Goal: Task Accomplishment & Management: Manage account settings

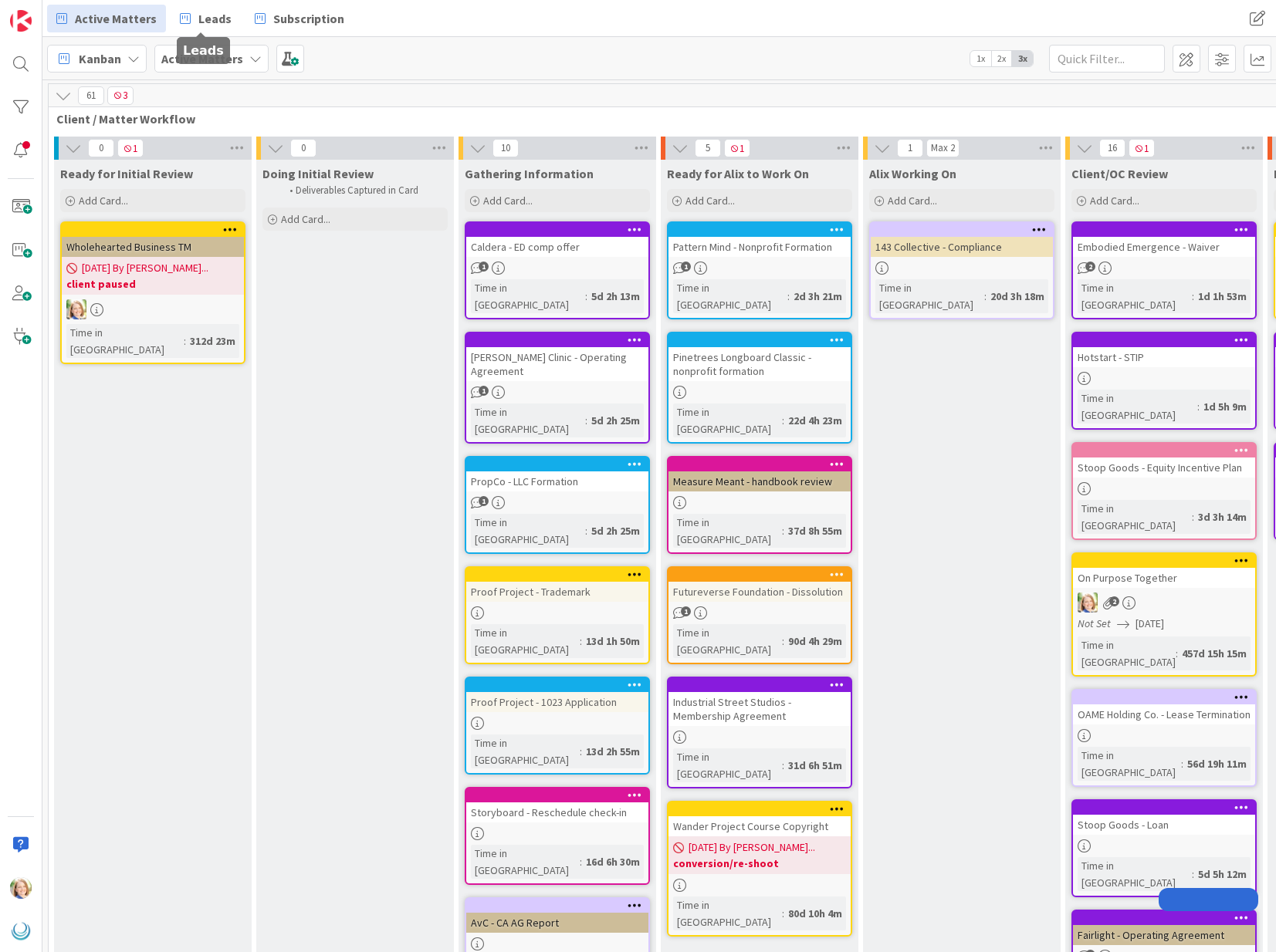
click at [198, 12] on span "Leads" at bounding box center [215, 18] width 34 height 18
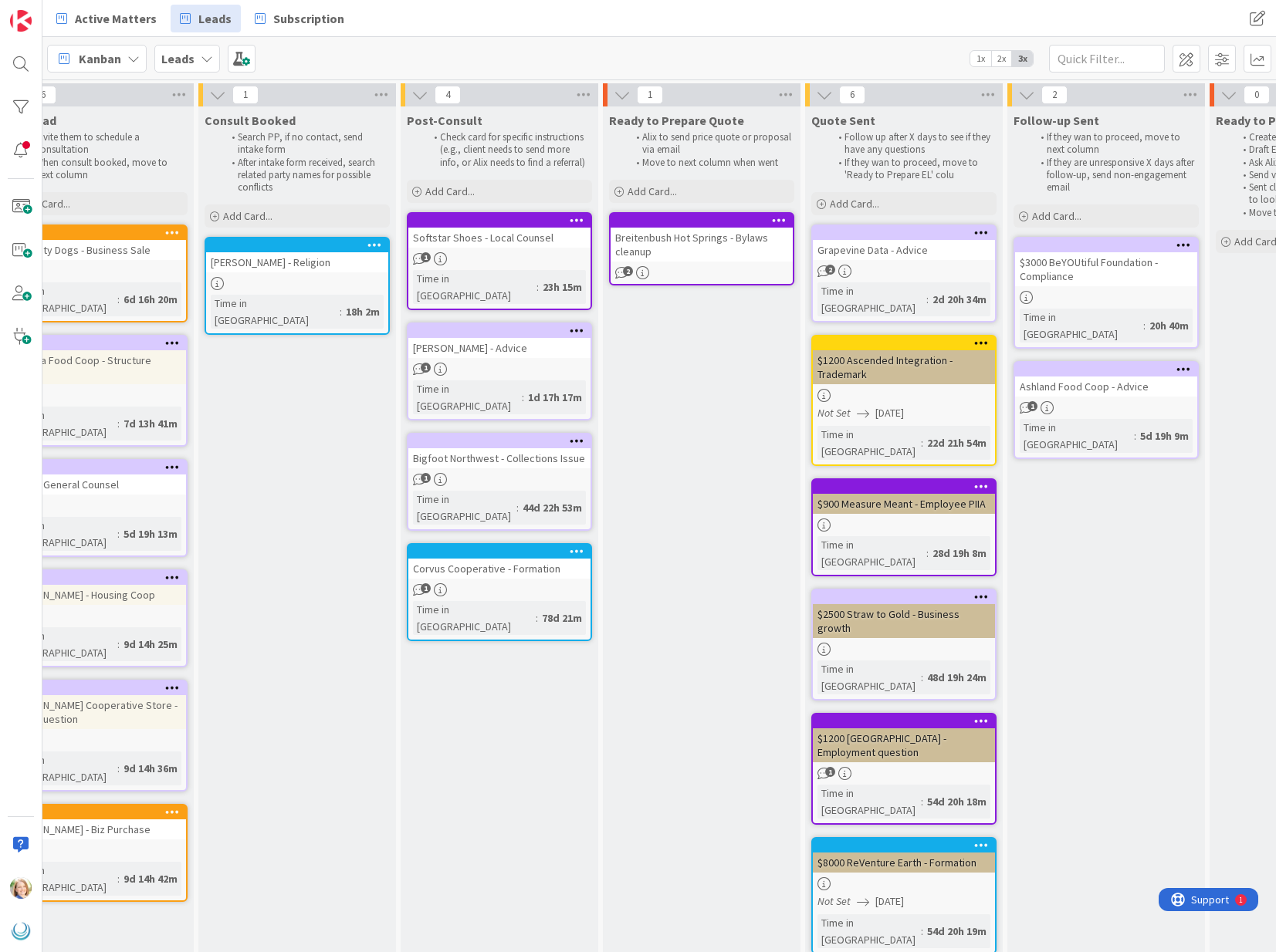
scroll to position [0, 59]
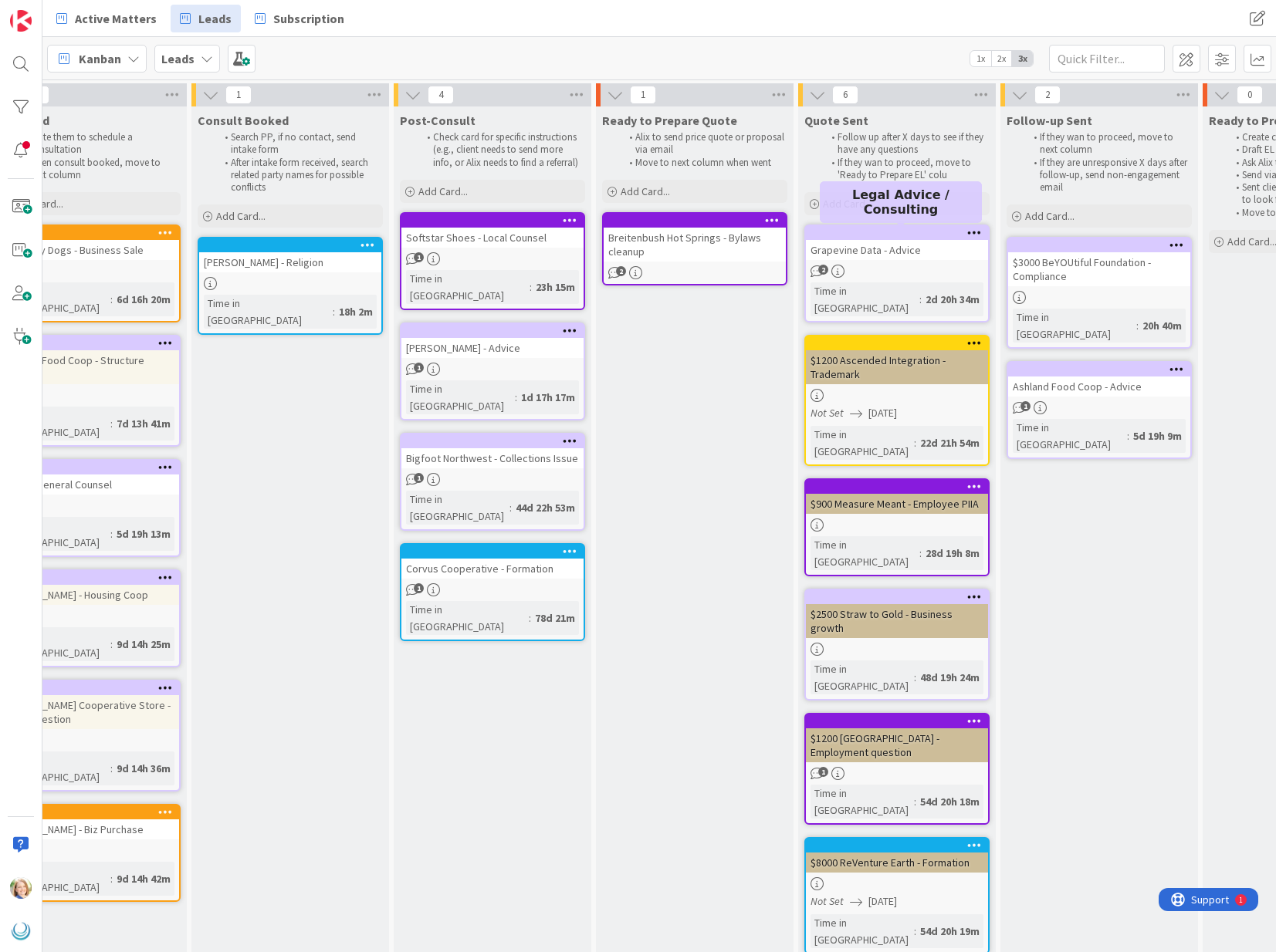
click at [867, 228] on div at bounding box center [900, 232] width 175 height 11
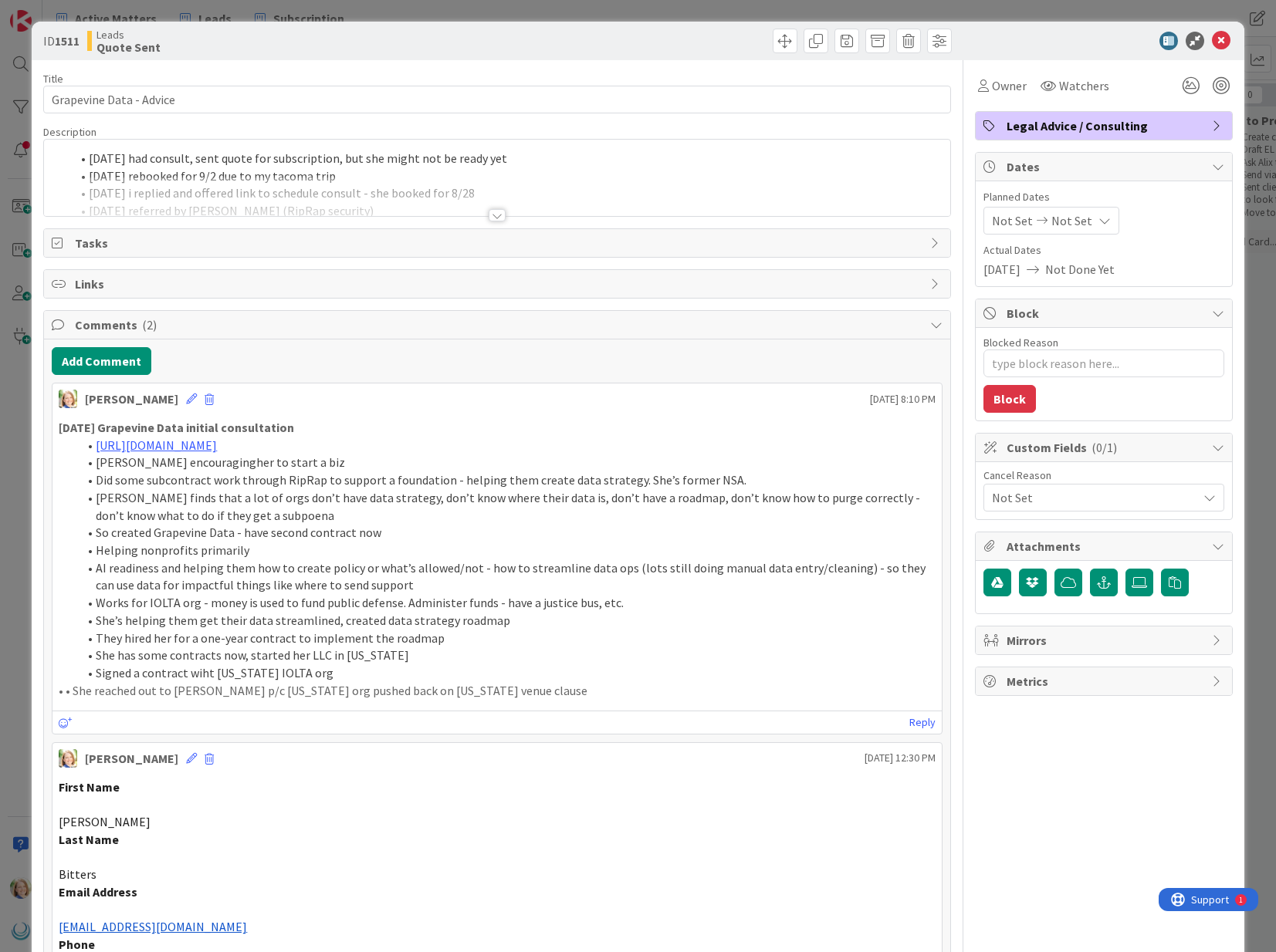
click at [1074, 129] on span "Legal Advice / Consulting" at bounding box center [1106, 126] width 198 height 18
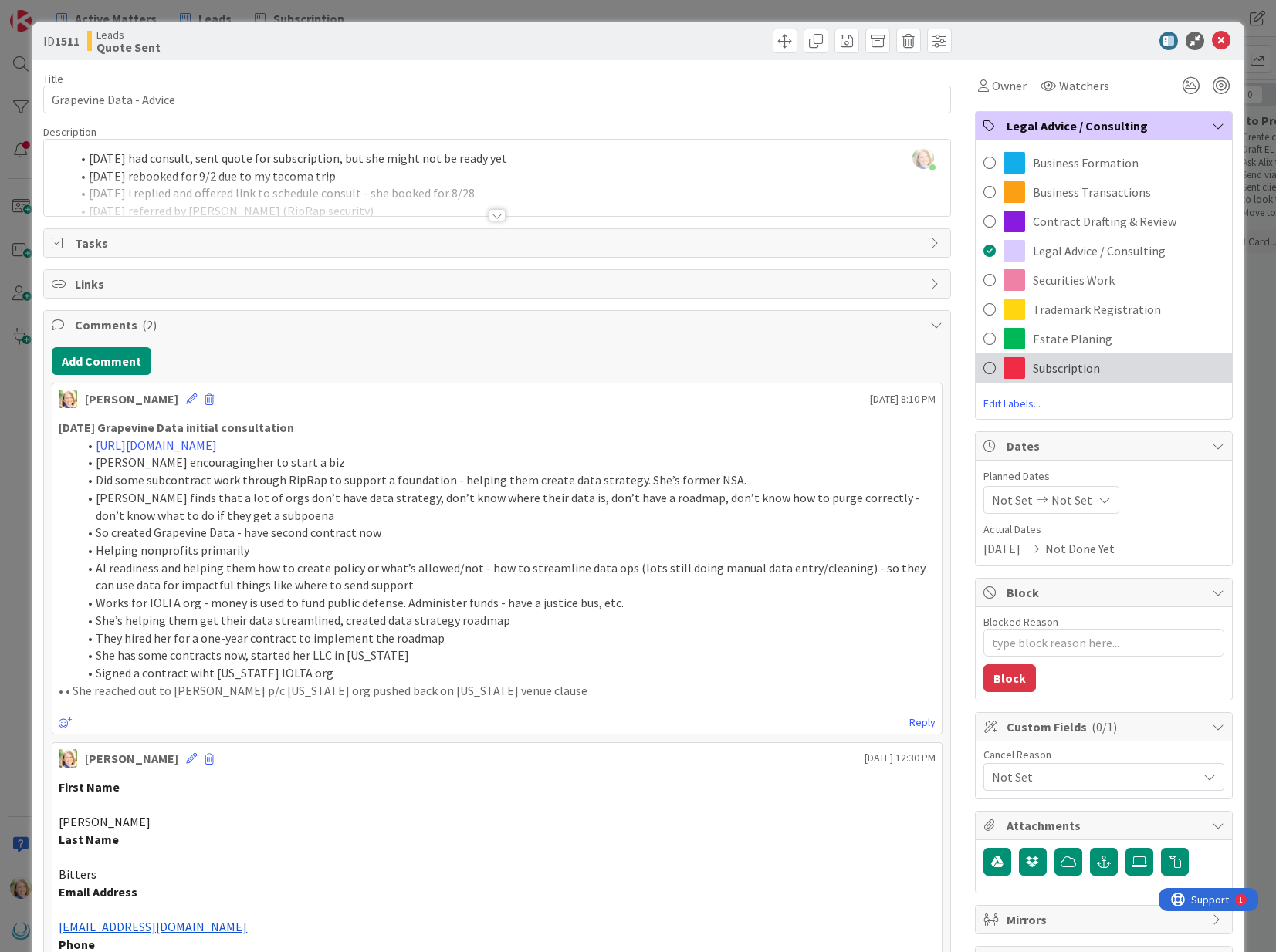
click at [1054, 377] on div "Subscription" at bounding box center [1103, 367] width 256 height 29
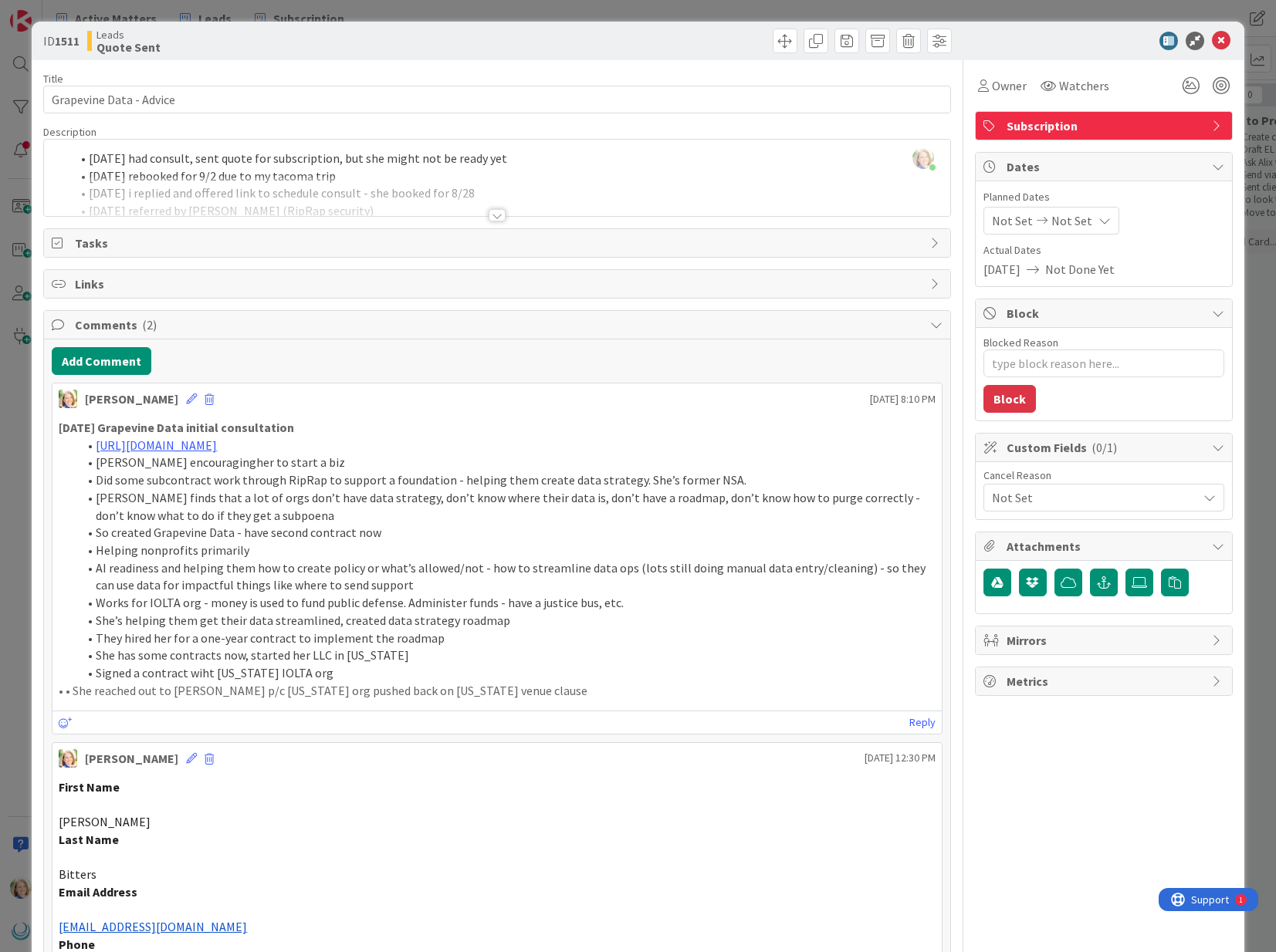
type textarea "x"
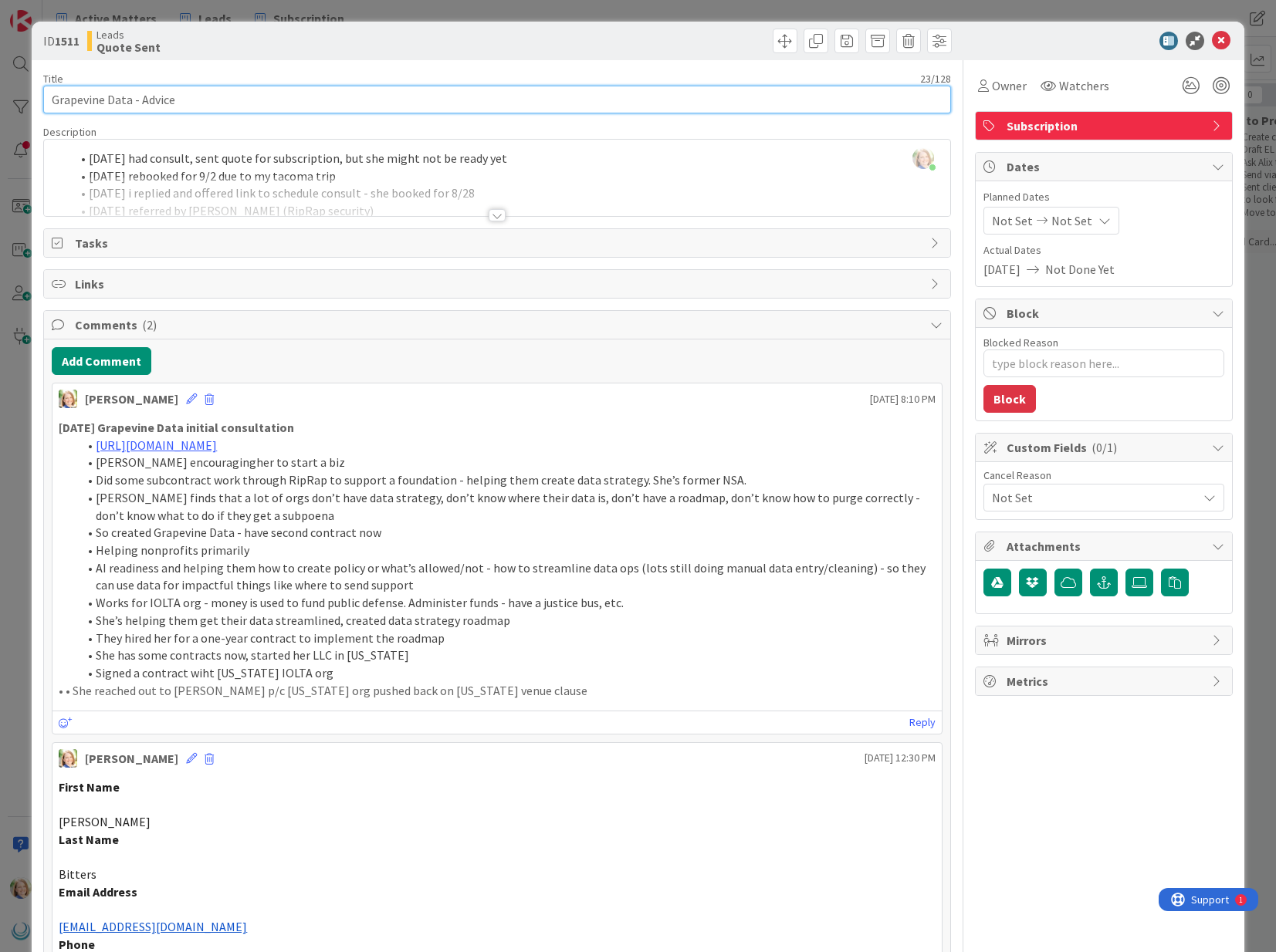
click at [55, 103] on input "Grapevine Data - Advice" at bounding box center [497, 99] width 907 height 28
type input "$199 Grapevine Data - Advice"
type textarea "x"
drag, startPoint x: 277, startPoint y: 101, endPoint x: 169, endPoint y: 103, distance: 108.0
click at [169, 103] on input "$199 Grapevine Data - Advice" at bounding box center [497, 99] width 907 height 28
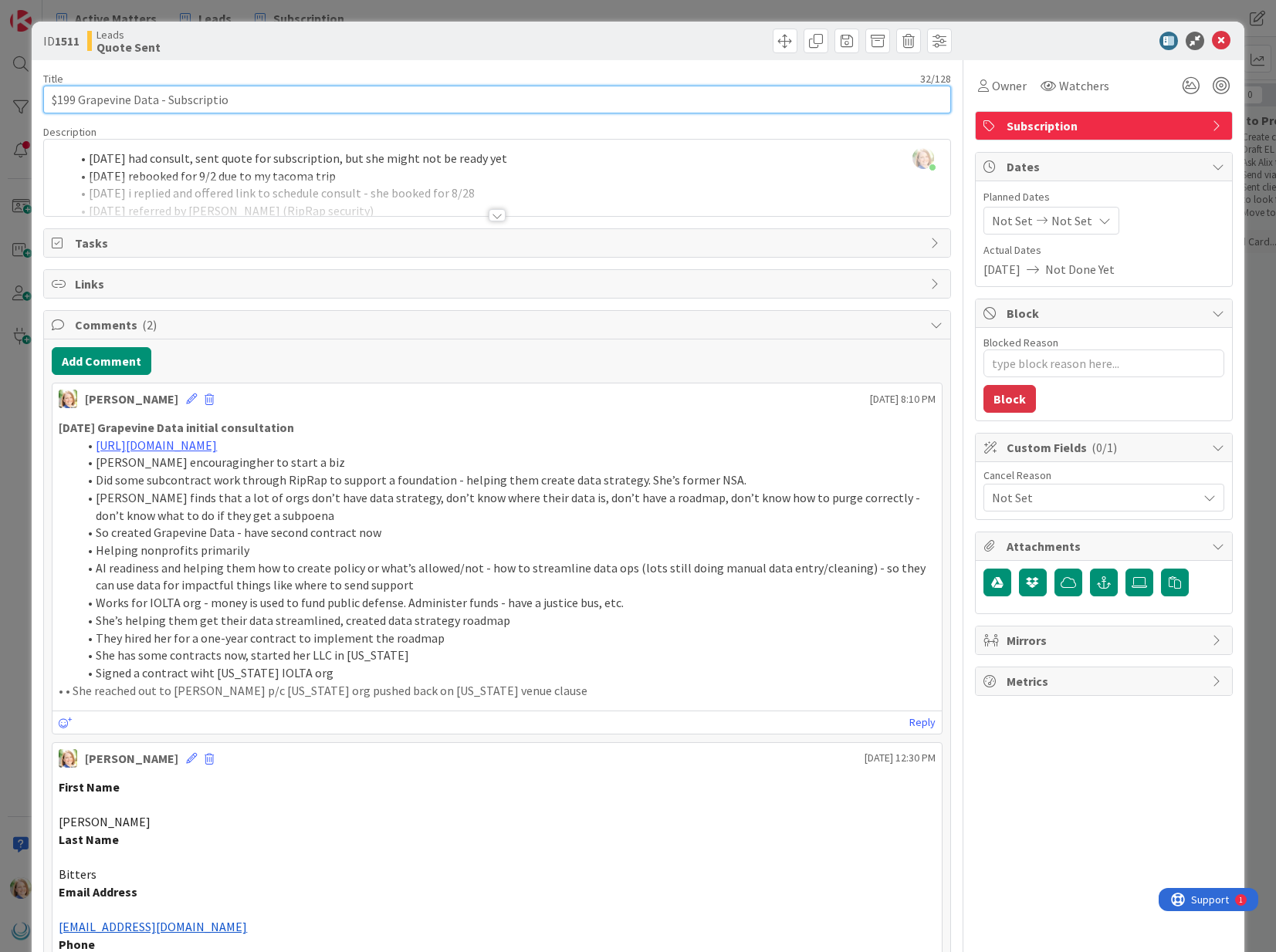
type input "$199 Grapevine Data - Subscription"
type textarea "x"
type input "$199 Grapevine Data - Subscription"
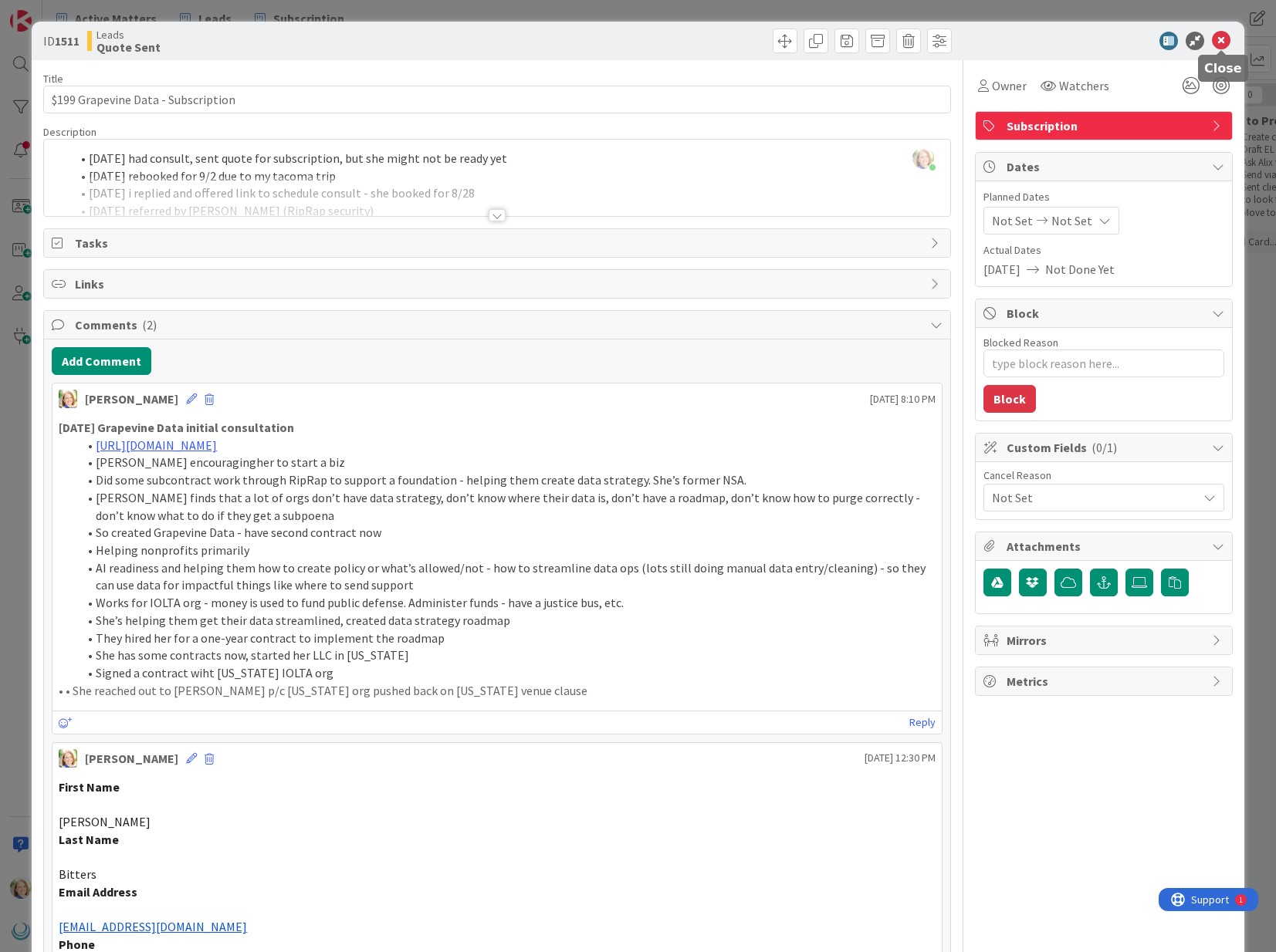
click at [1220, 41] on icon at bounding box center [1221, 41] width 18 height 18
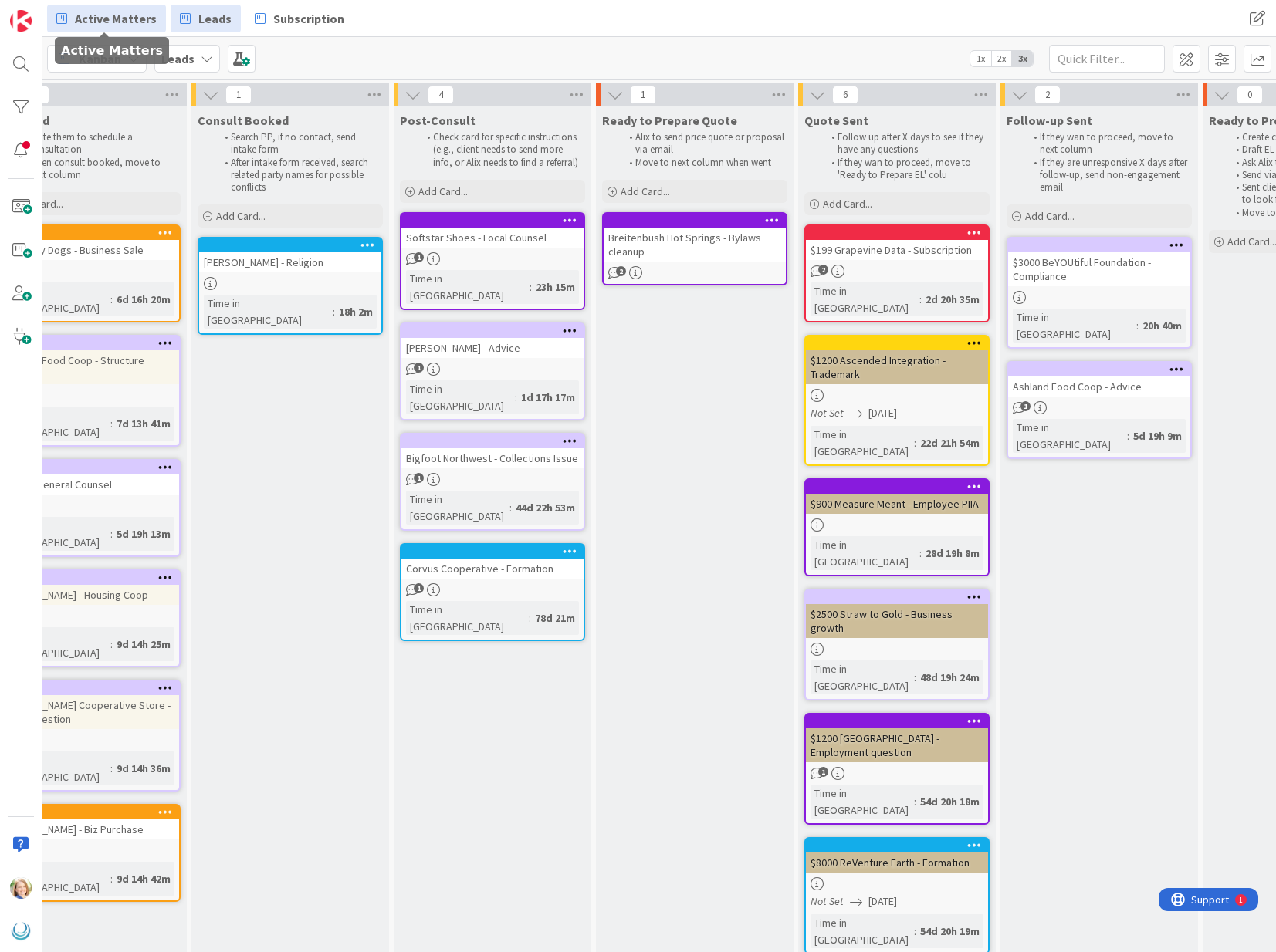
click at [102, 23] on span "Active Matters" at bounding box center [116, 18] width 82 height 18
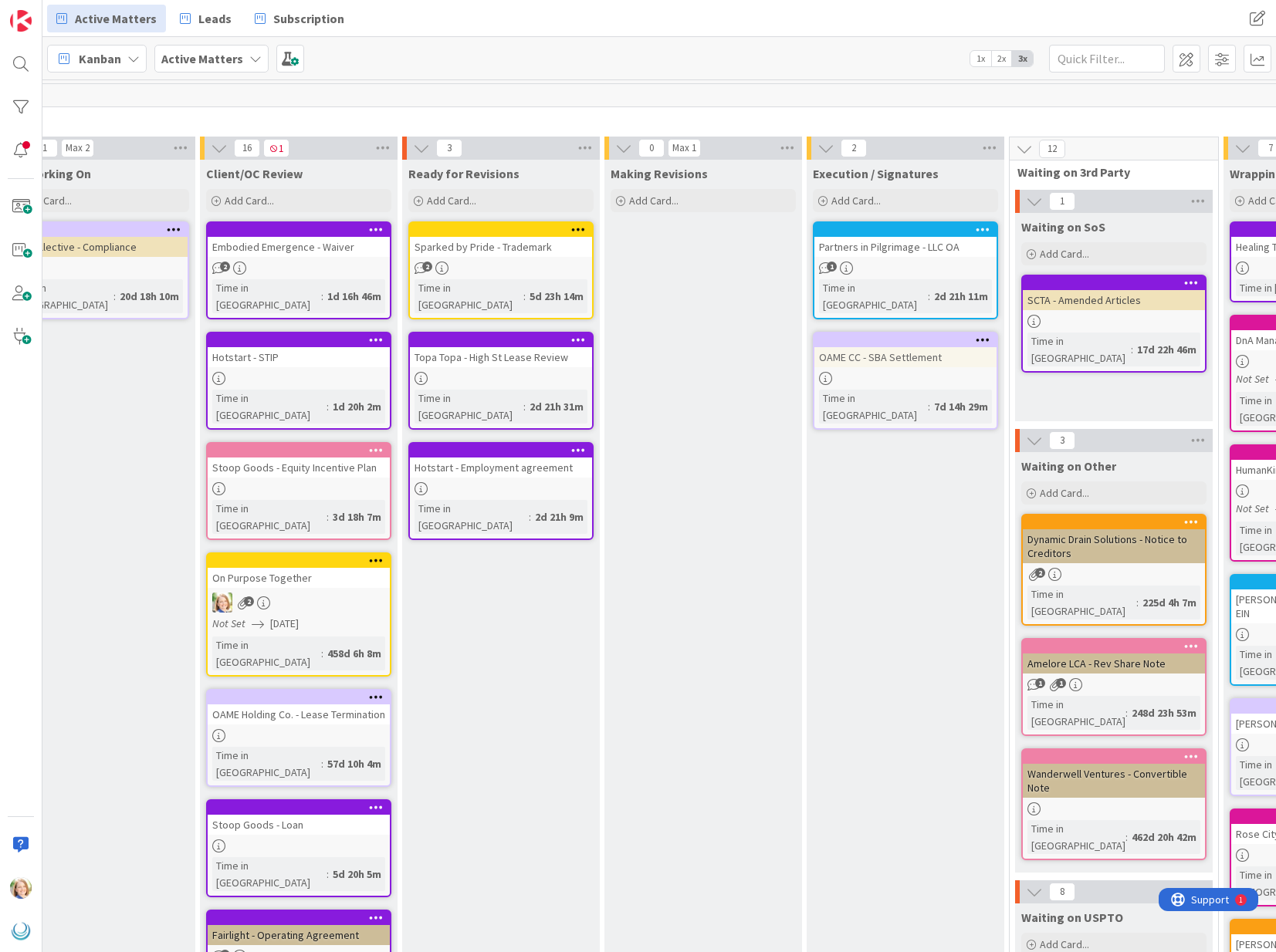
scroll to position [0, 895]
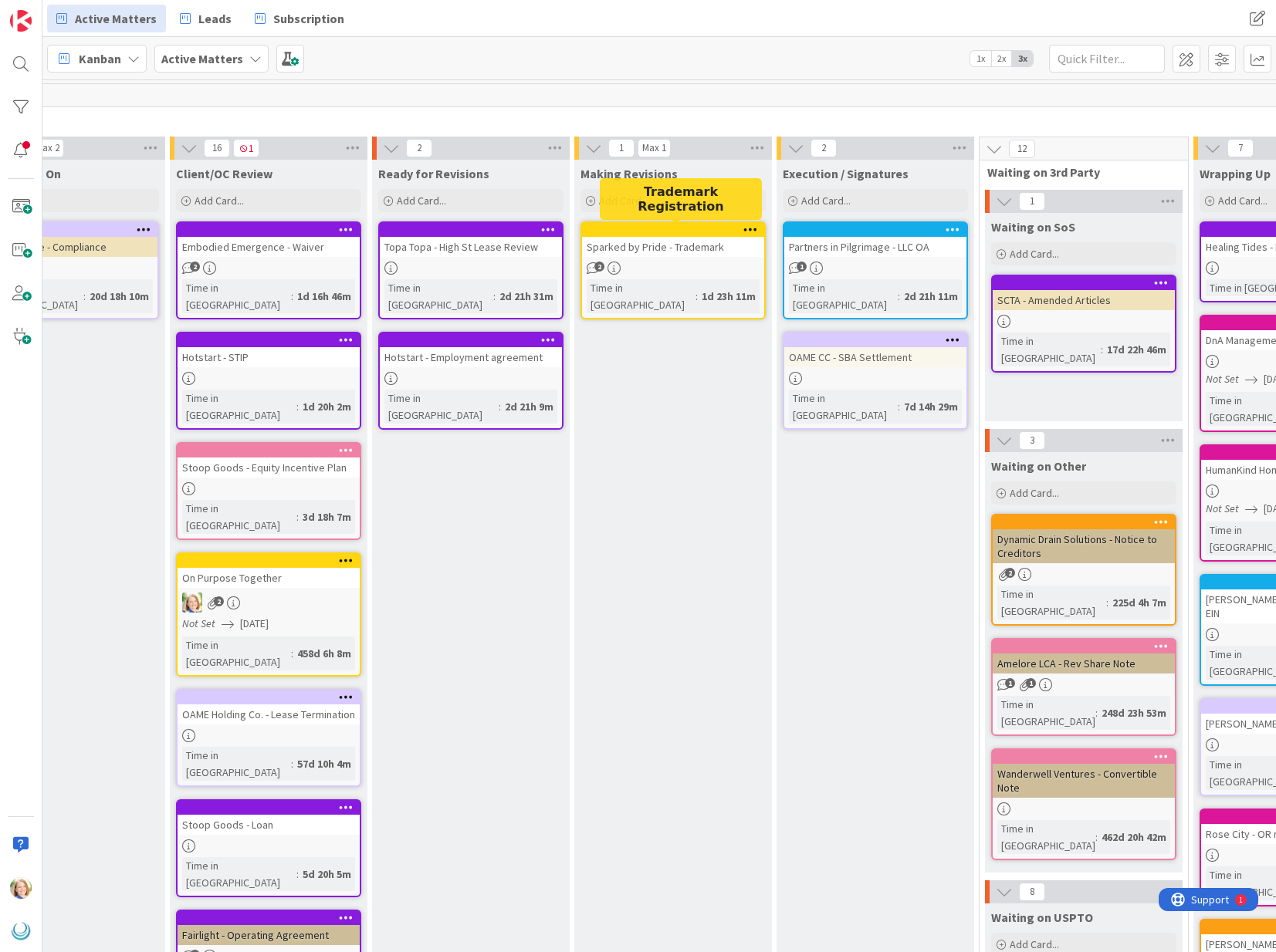
click at [656, 226] on div at bounding box center [676, 230] width 175 height 11
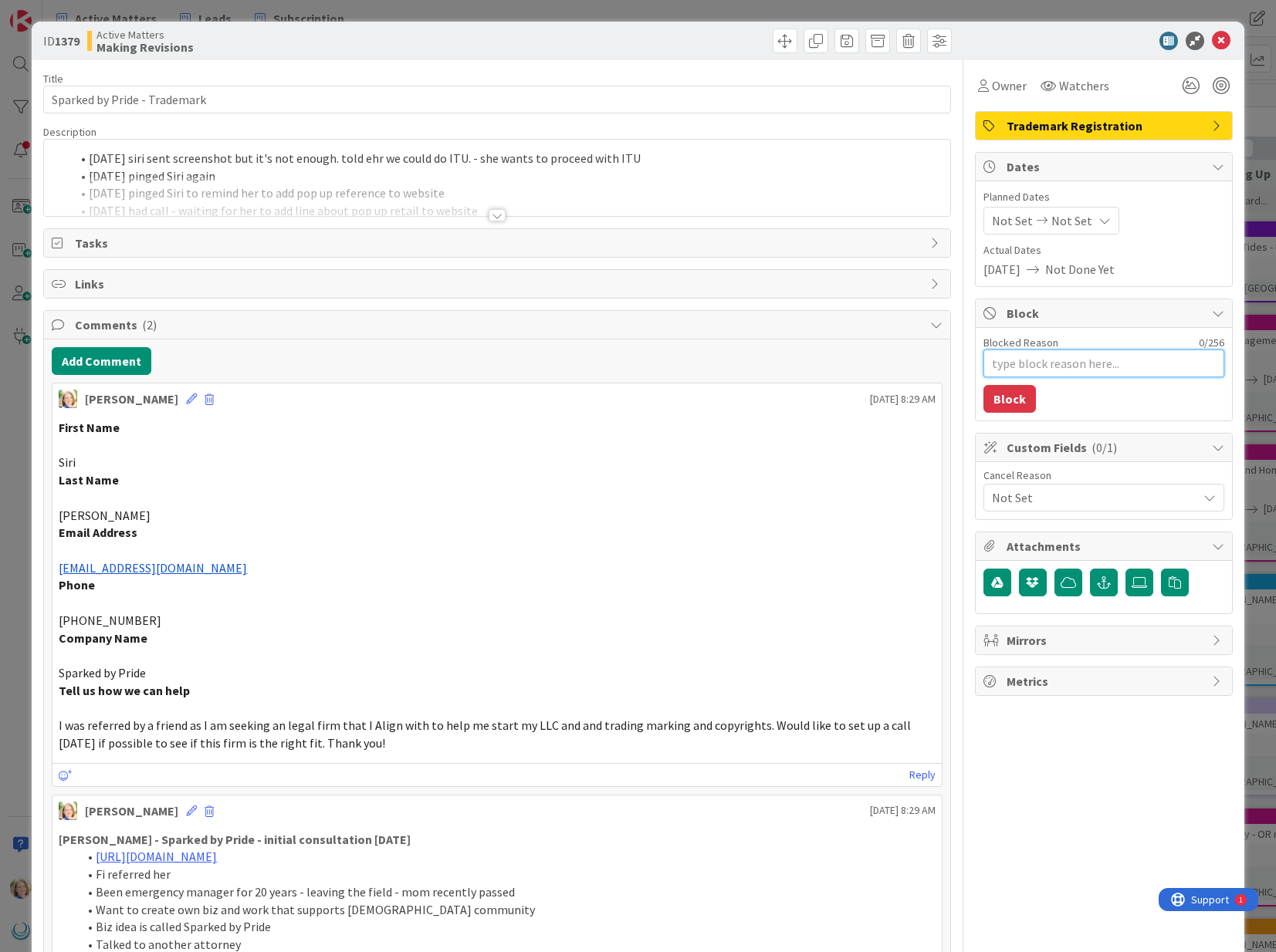
click at [1058, 364] on textarea "Blocked Reason" at bounding box center [1103, 363] width 241 height 28
type textarea "x"
type textarea "n"
type textarea "x"
type textarea "ne"
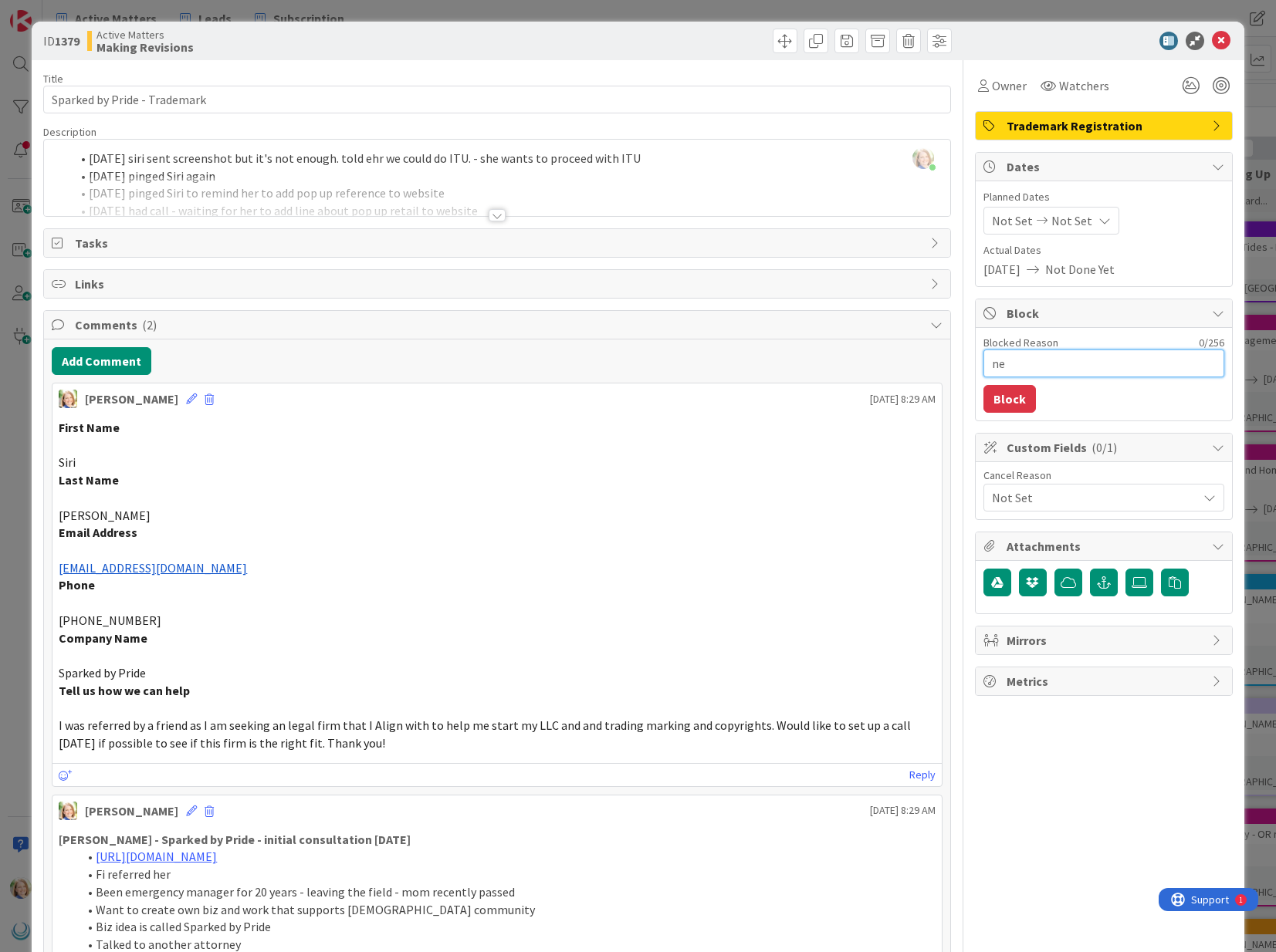
type textarea "x"
type textarea "nee"
type textarea "x"
type textarea "need"
type textarea "x"
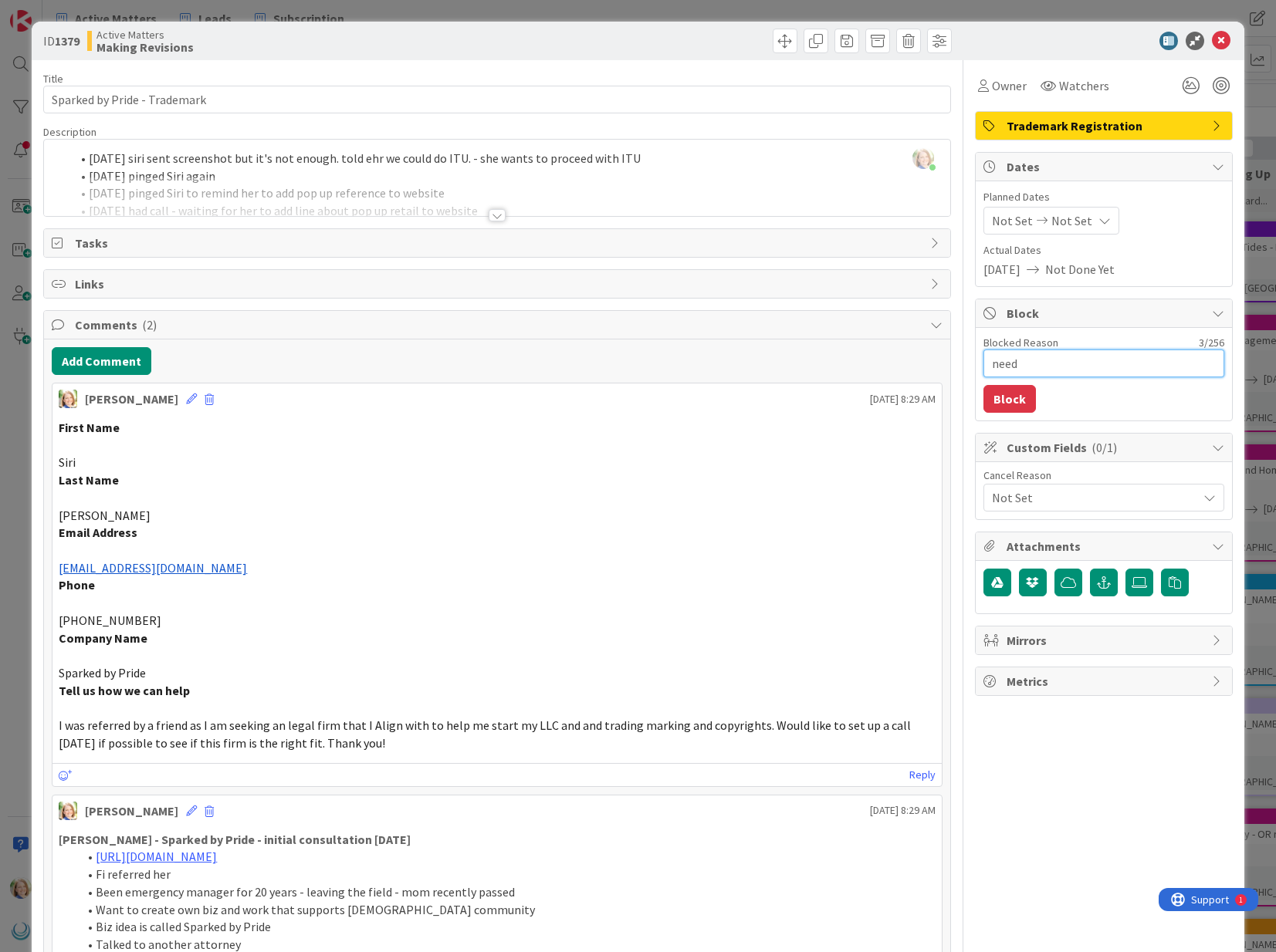
type textarea "need t"
type textarea "x"
type textarea "need to"
type textarea "x"
type textarea "need to"
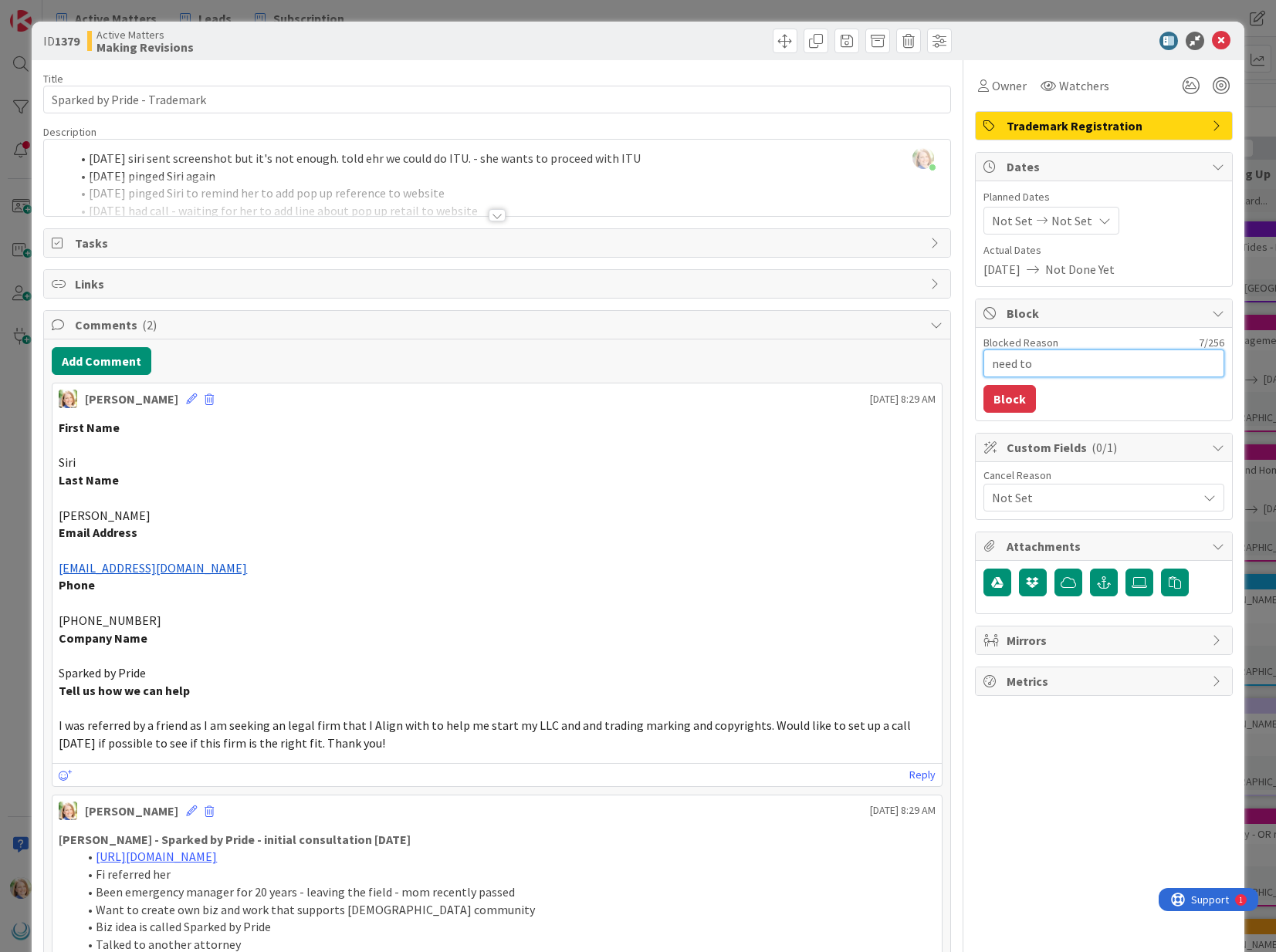
type textarea "x"
type textarea "need to t"
type textarea "x"
type textarea "need to ta"
type textarea "x"
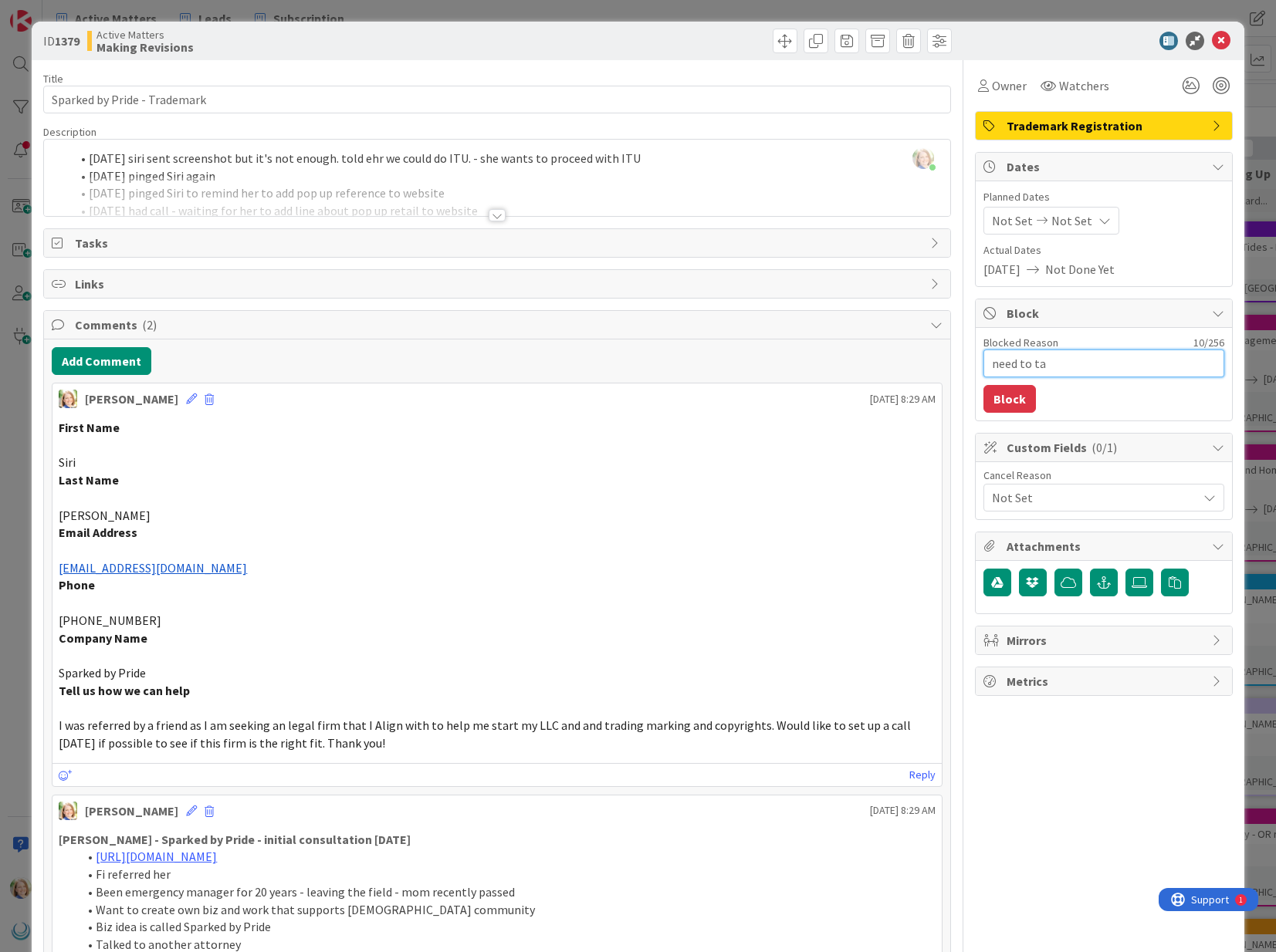
type textarea "need to tal"
type textarea "x"
type textarea "need to talk"
type textarea "x"
type textarea "need to talk"
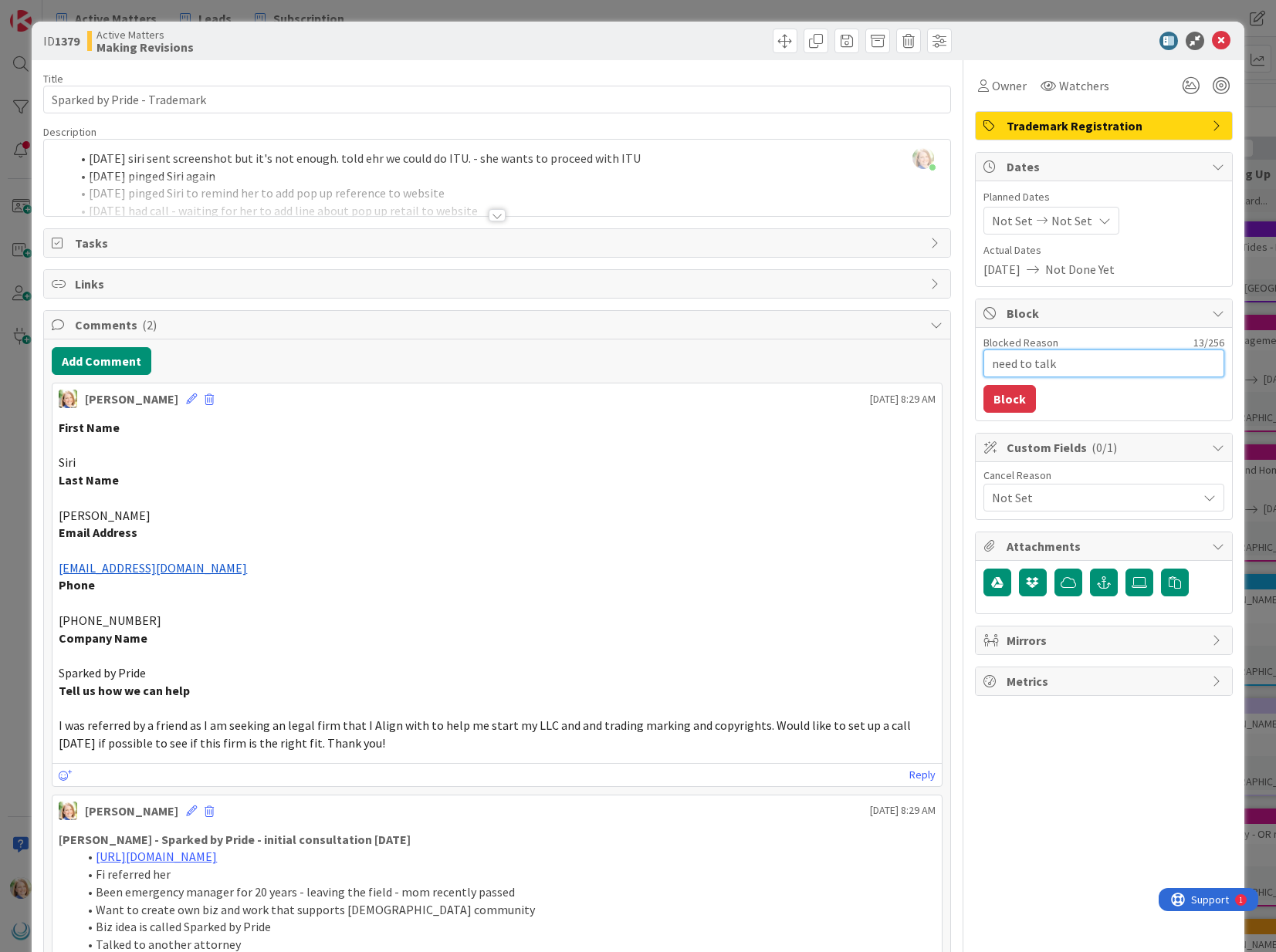
type textarea "x"
type textarea "need to talk t"
type textarea "x"
type textarea "need to talk to"
type textarea "x"
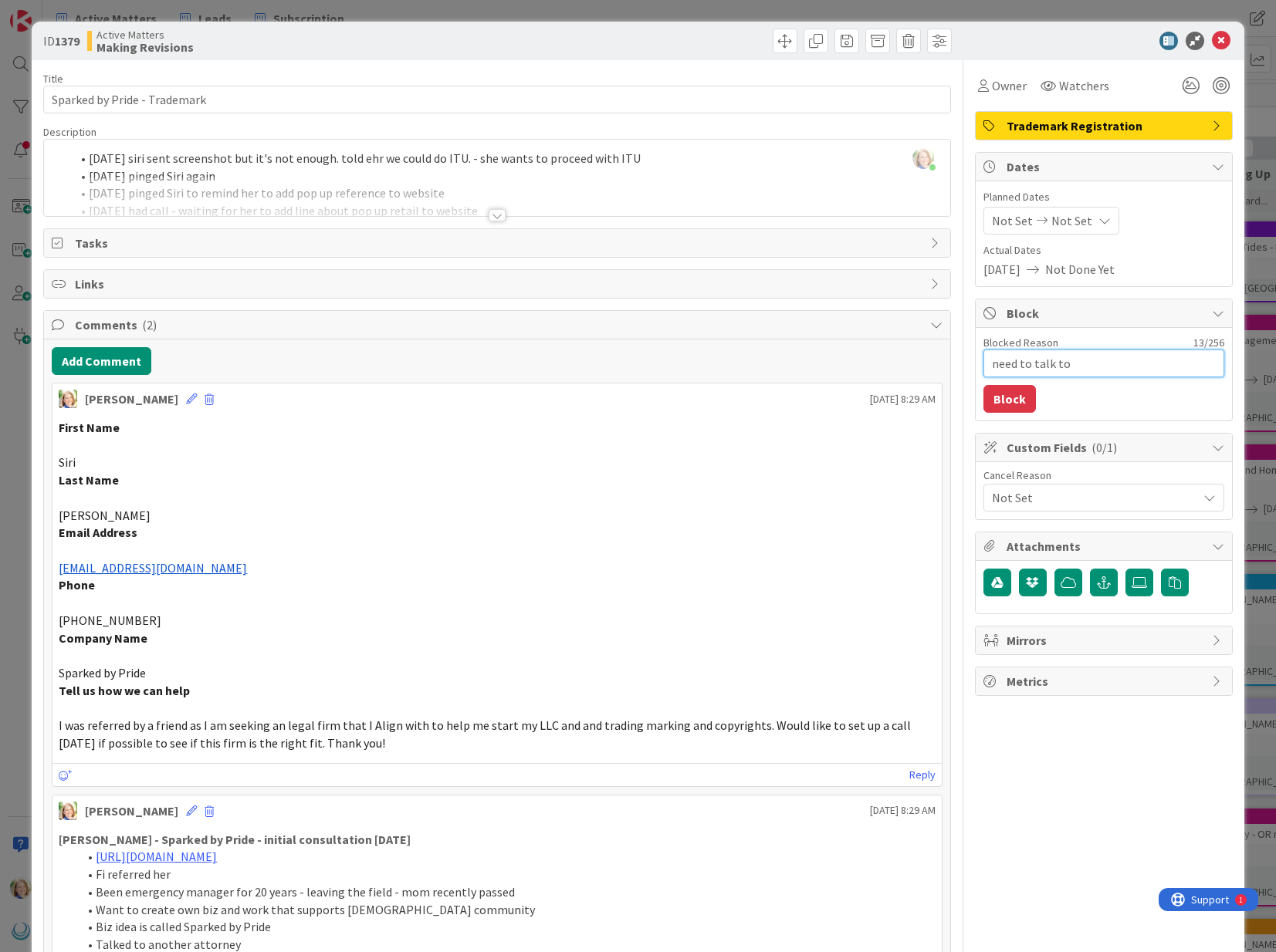
type textarea "need to talk to"
type textarea "x"
type textarea "need to talk to S"
type textarea "x"
type textarea "need to talk to Si"
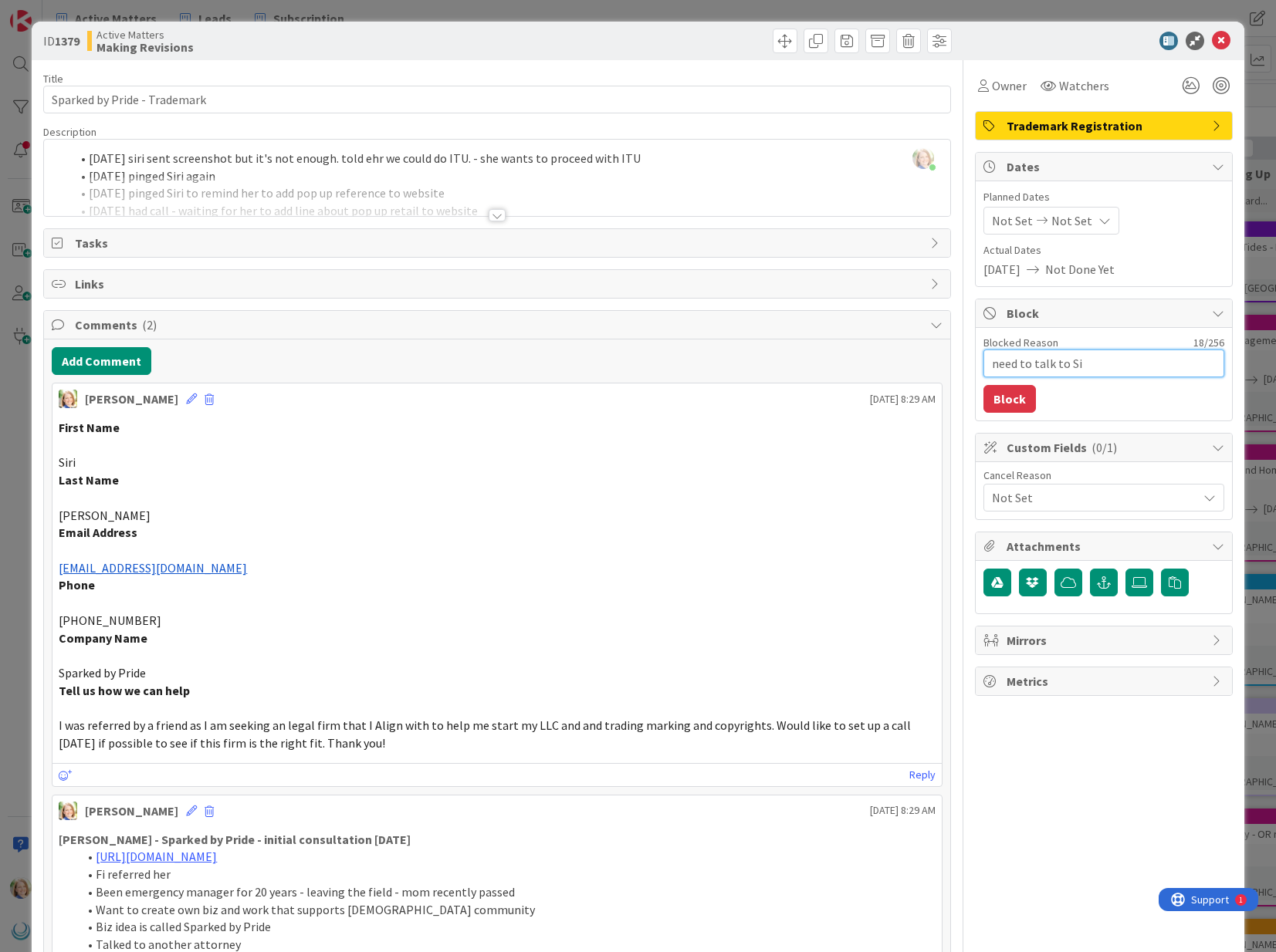
type textarea "x"
type textarea "need to talk to Sir"
type textarea "x"
type textarea "need to talk to [PERSON_NAME]"
click at [1021, 398] on button "Block" at bounding box center [1009, 398] width 53 height 28
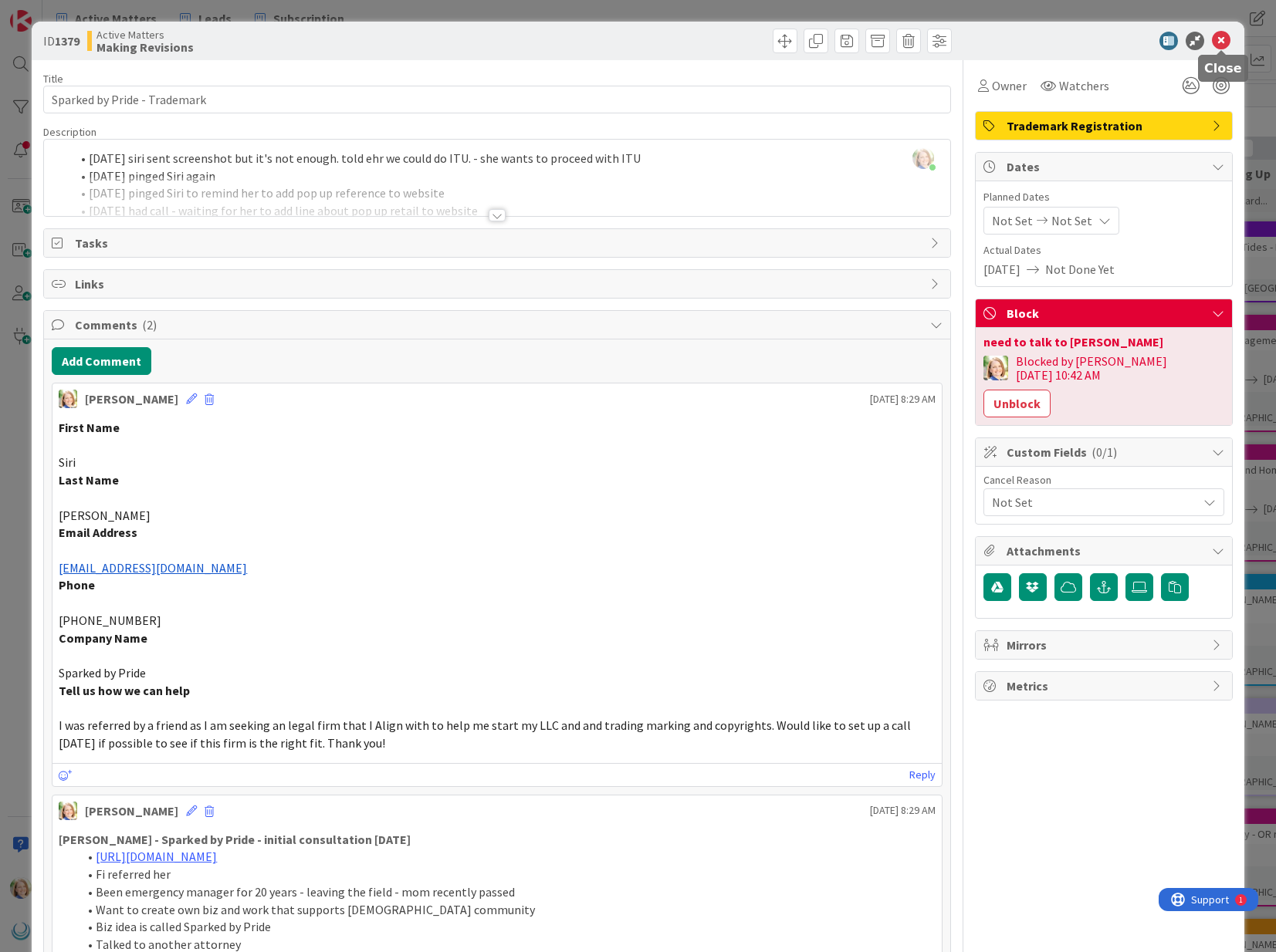
click at [1221, 40] on icon at bounding box center [1221, 41] width 18 height 18
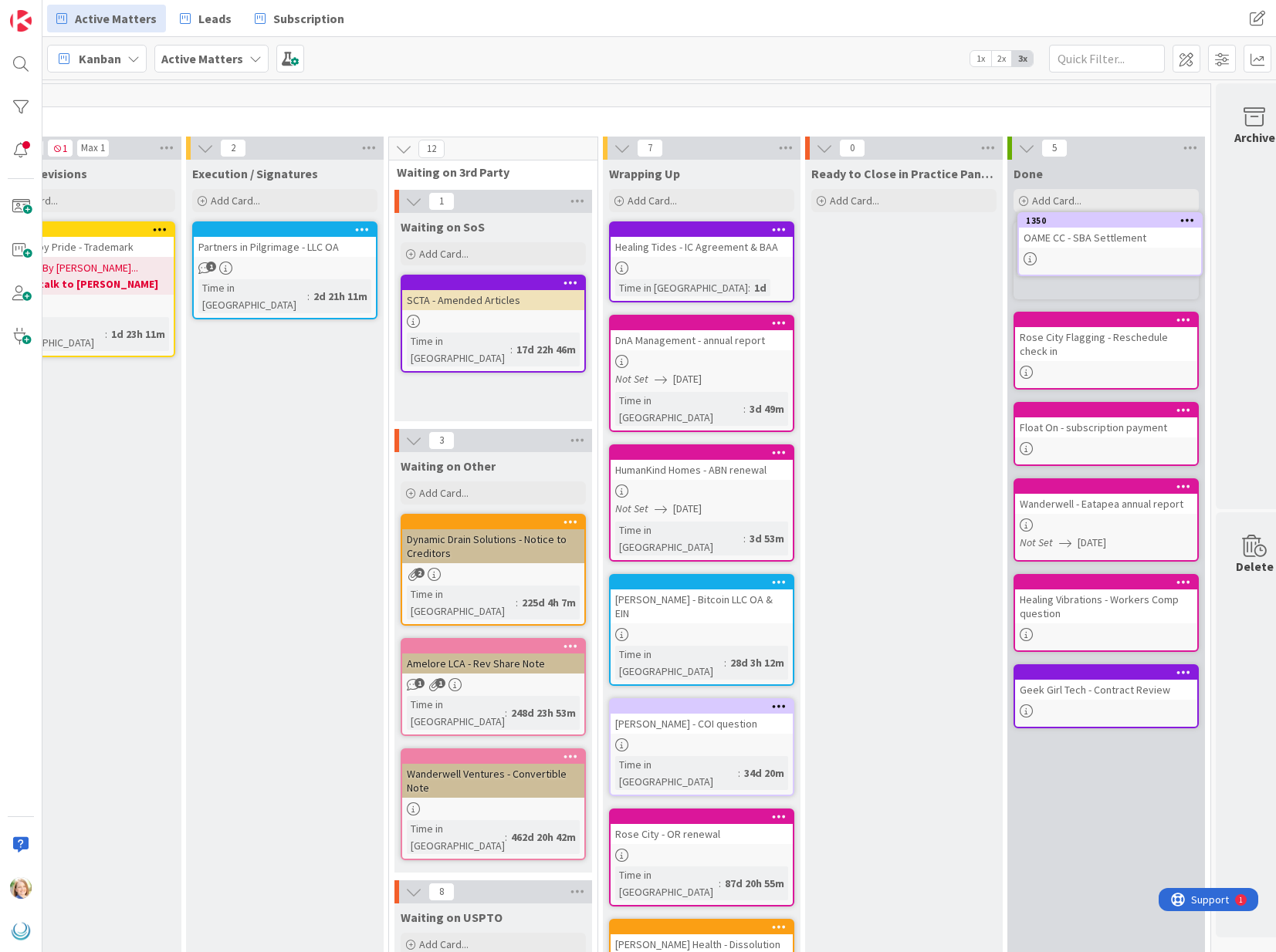
scroll to position [0, 1508]
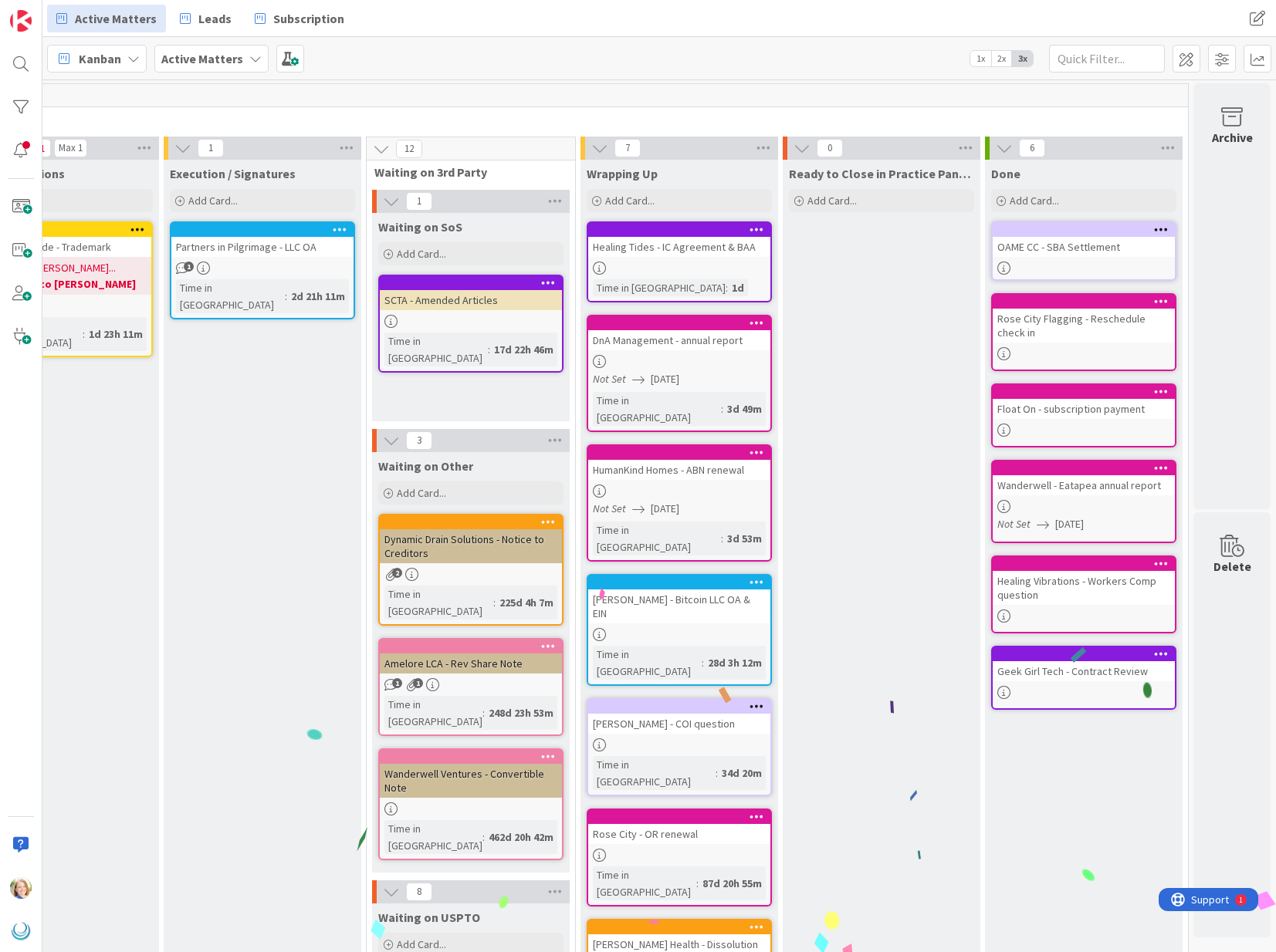
click at [1046, 237] on div "OAME CC - SBA Settlement" at bounding box center [1083, 247] width 182 height 20
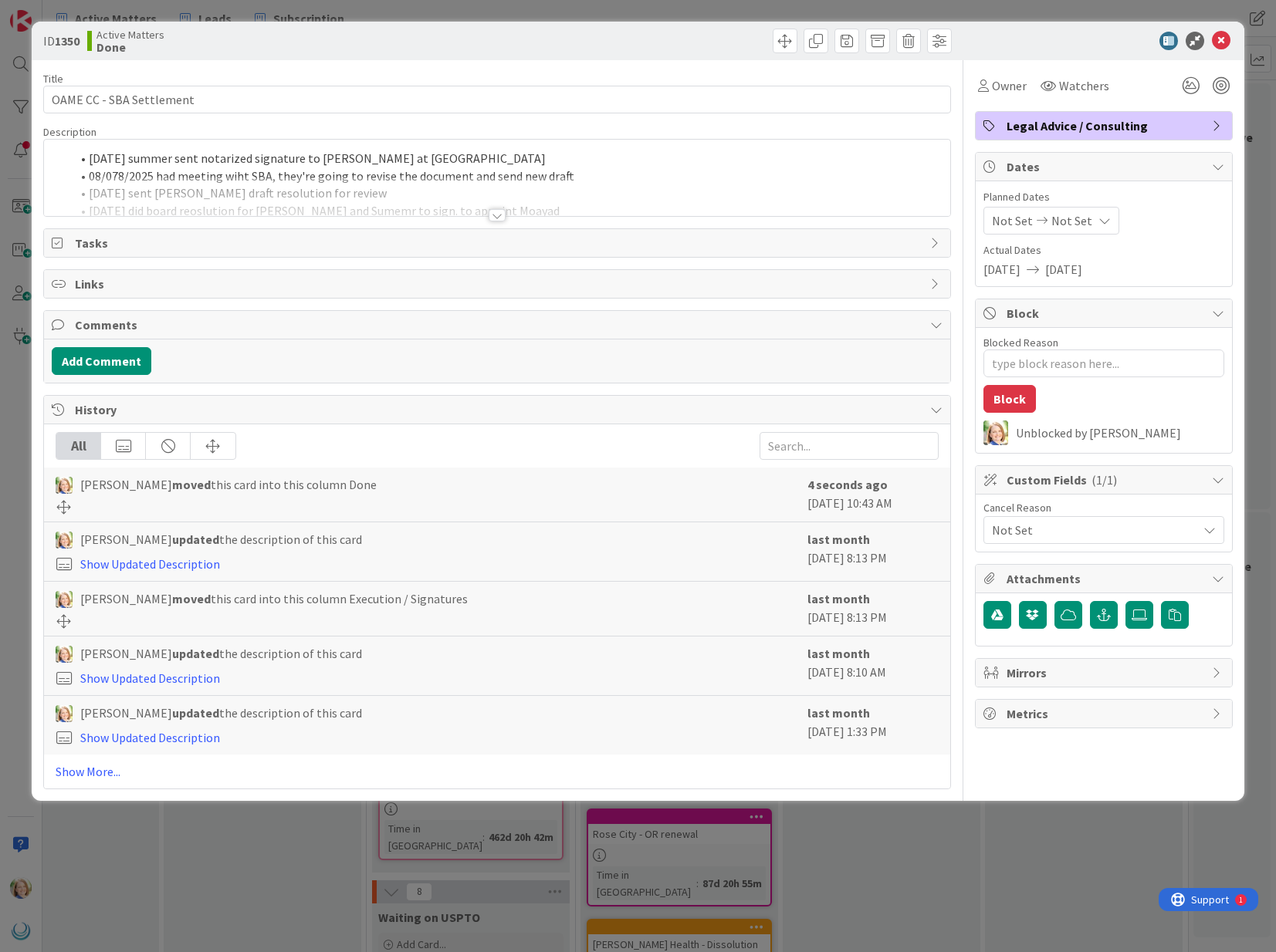
type textarea "x"
click at [89, 164] on div "[DATE] summer sent notarized signature to [PERSON_NAME] at SBA 08/078/2025 had …" at bounding box center [496, 178] width 905 height 76
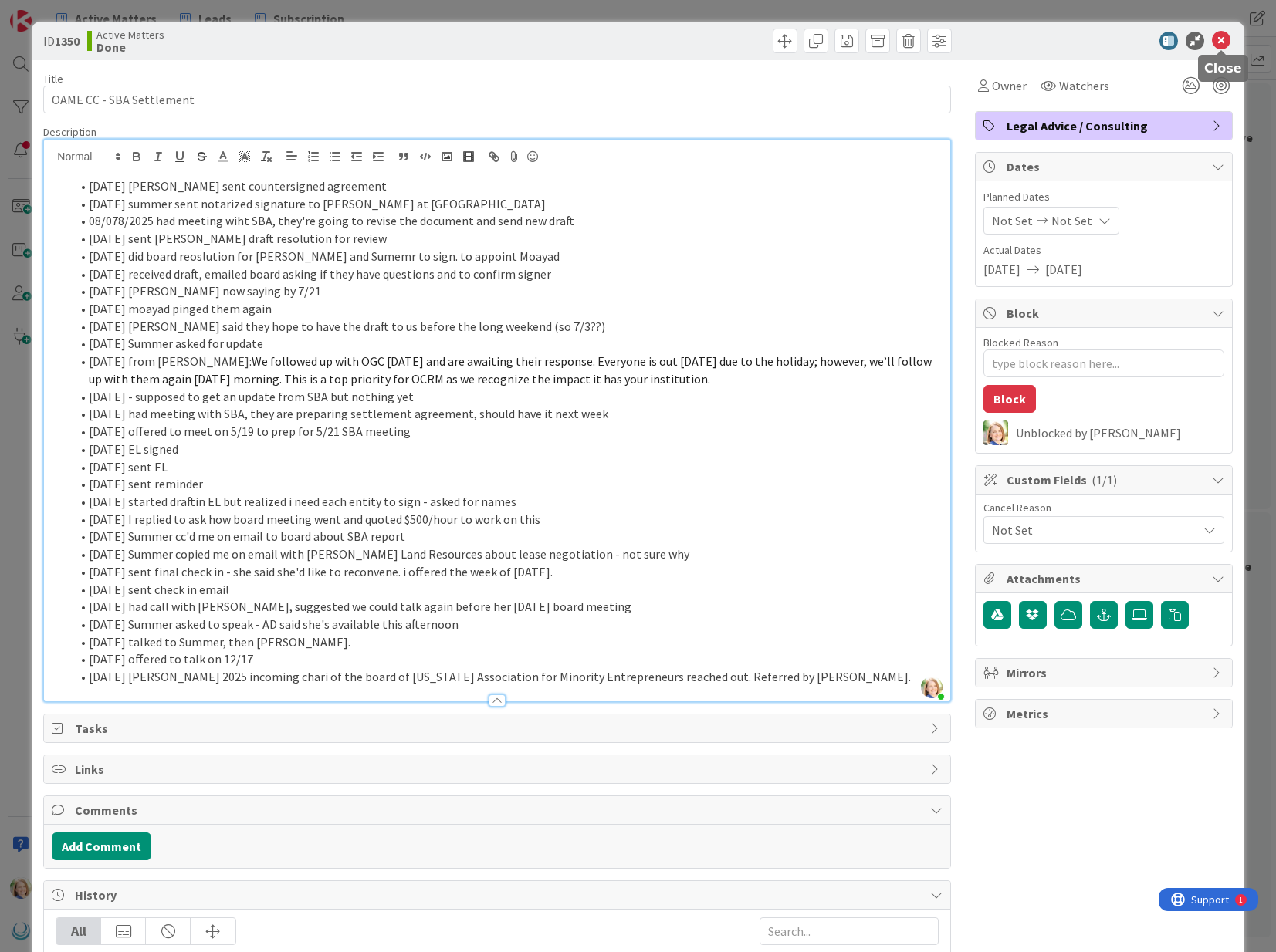
click at [1220, 35] on icon at bounding box center [1221, 41] width 18 height 18
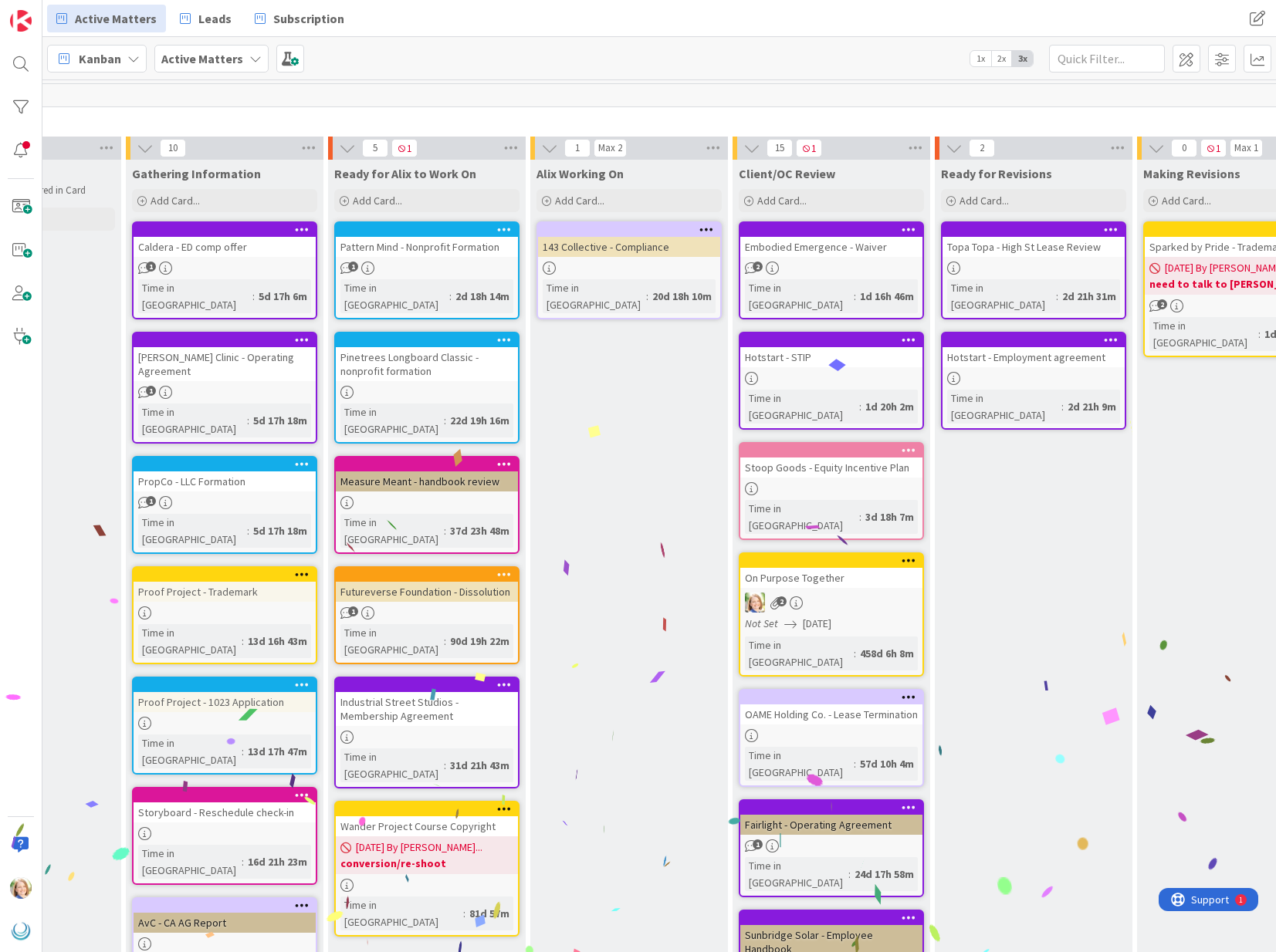
scroll to position [0, 331]
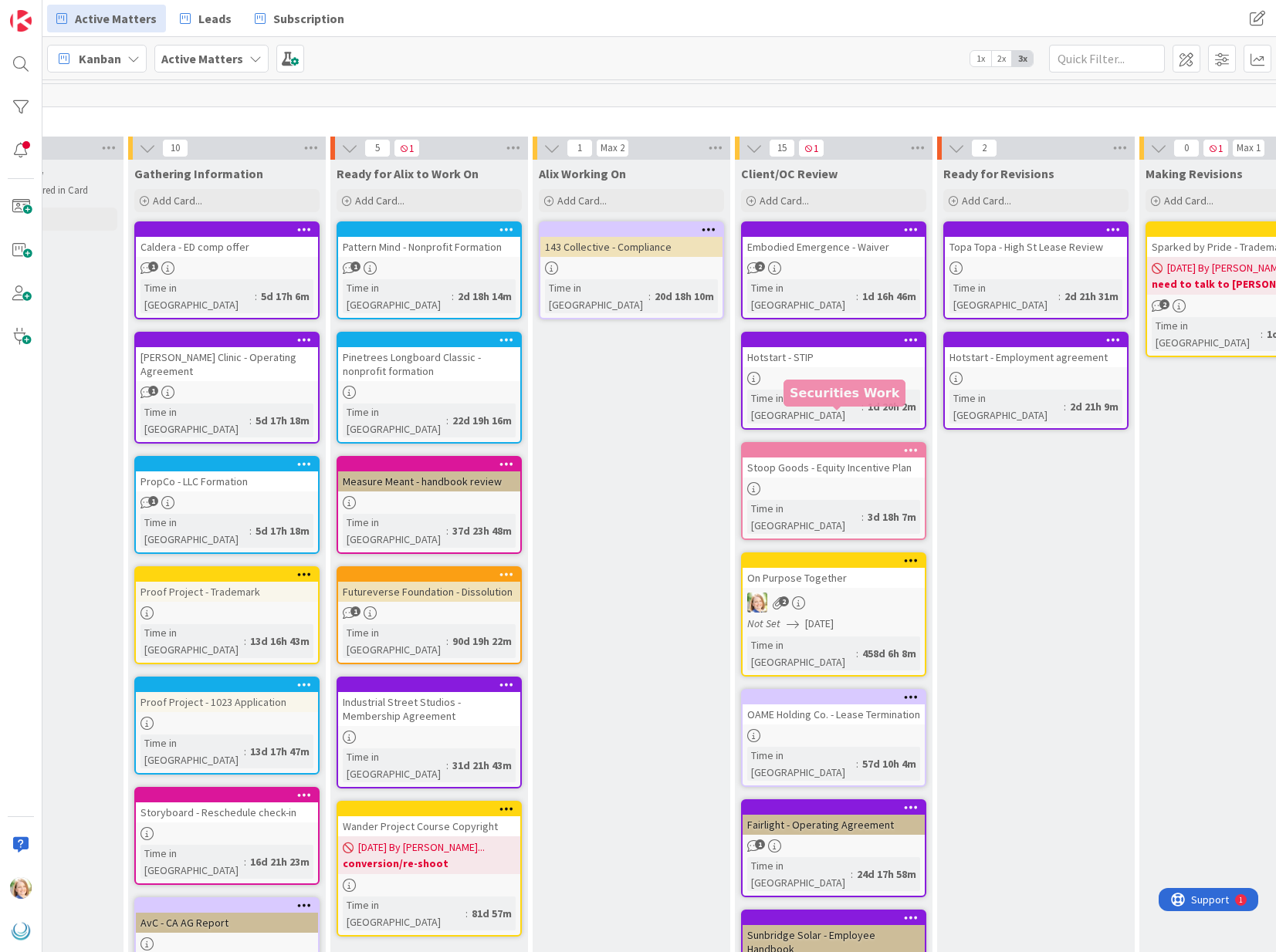
click at [830, 445] on div at bounding box center [836, 450] width 175 height 11
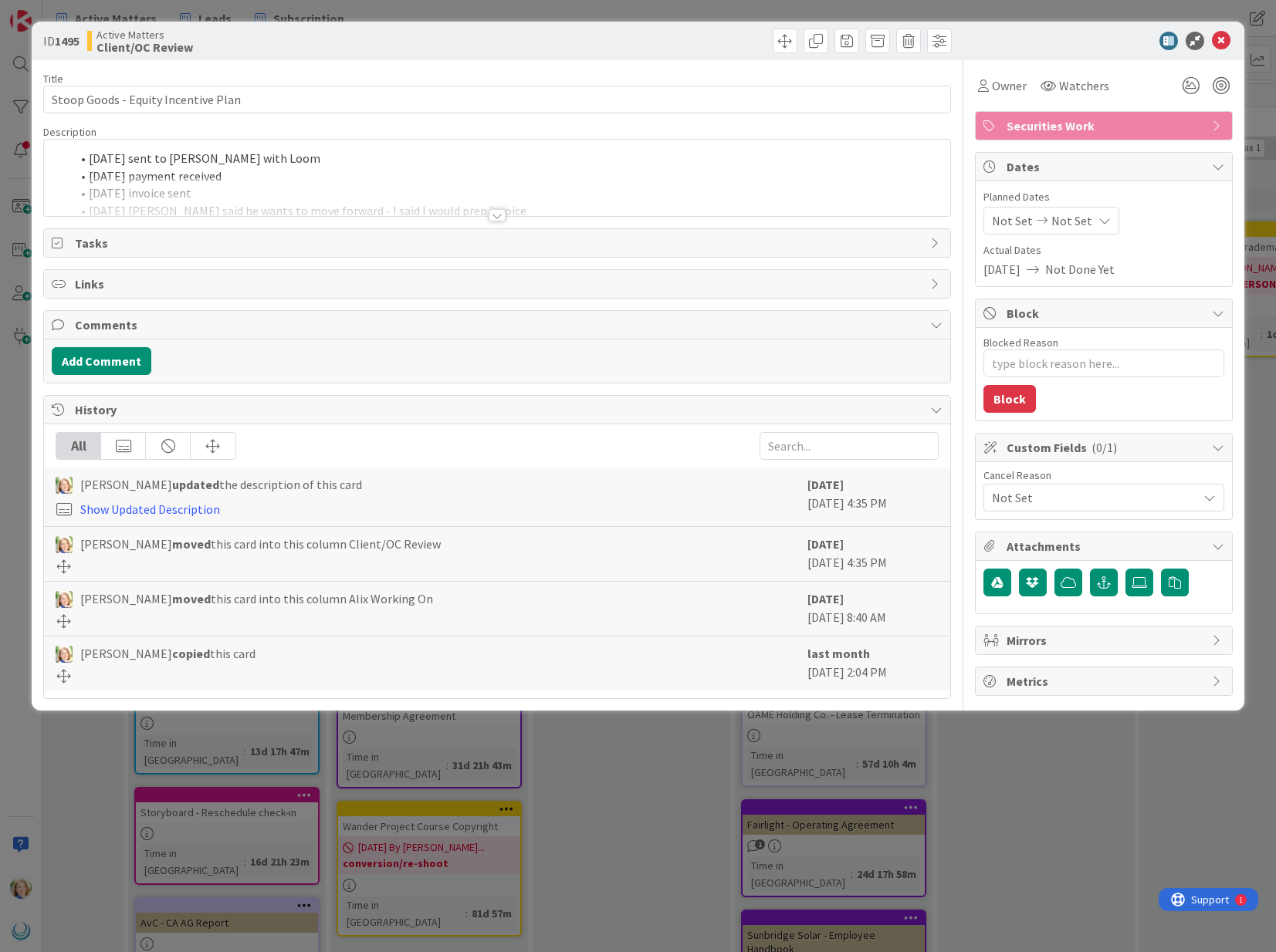
type textarea "x"
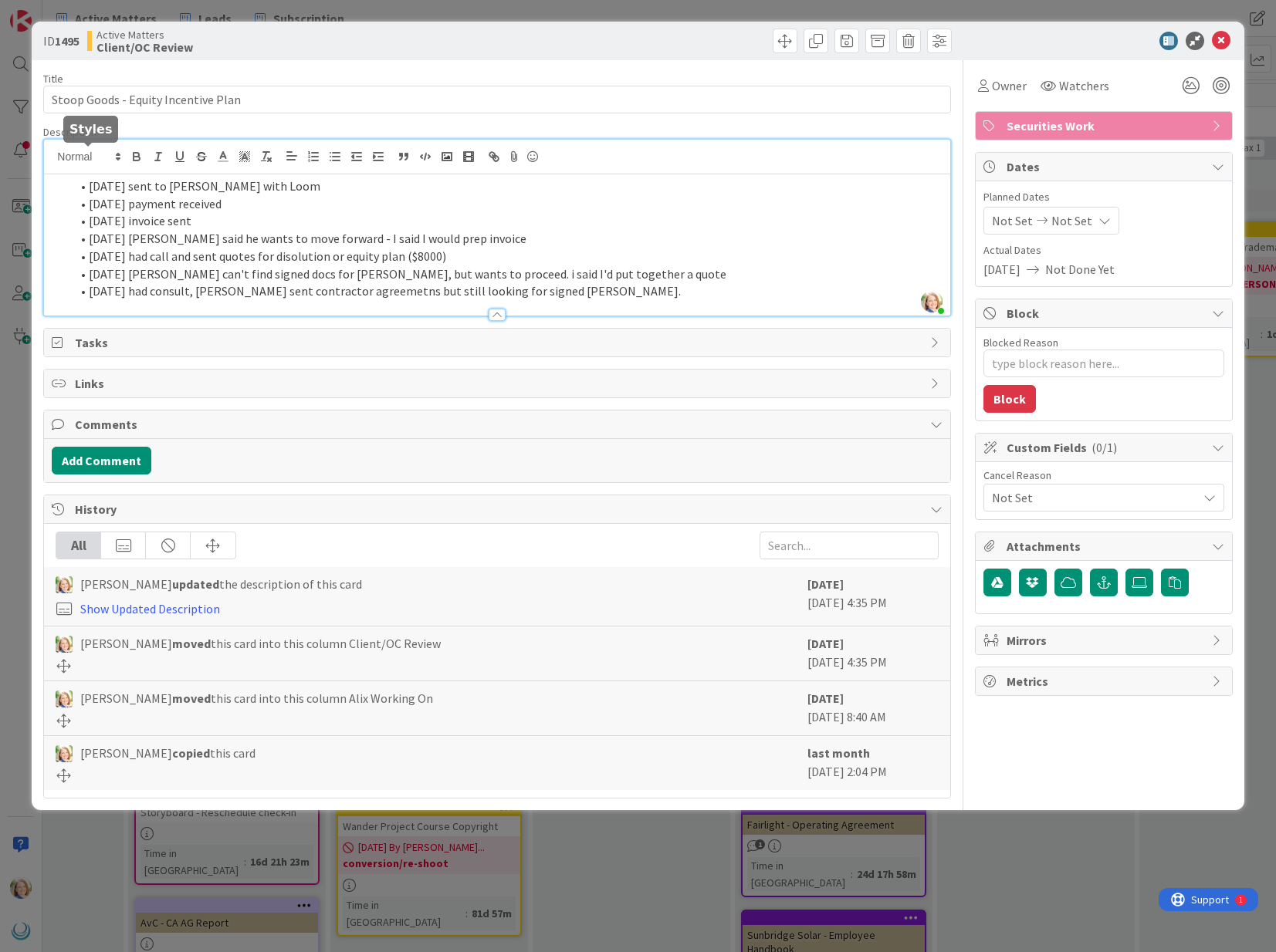
click at [91, 160] on div "[PERSON_NAME] just joined [DATE] sent to [PERSON_NAME] with Loom [DATE] payment…" at bounding box center [496, 228] width 905 height 176
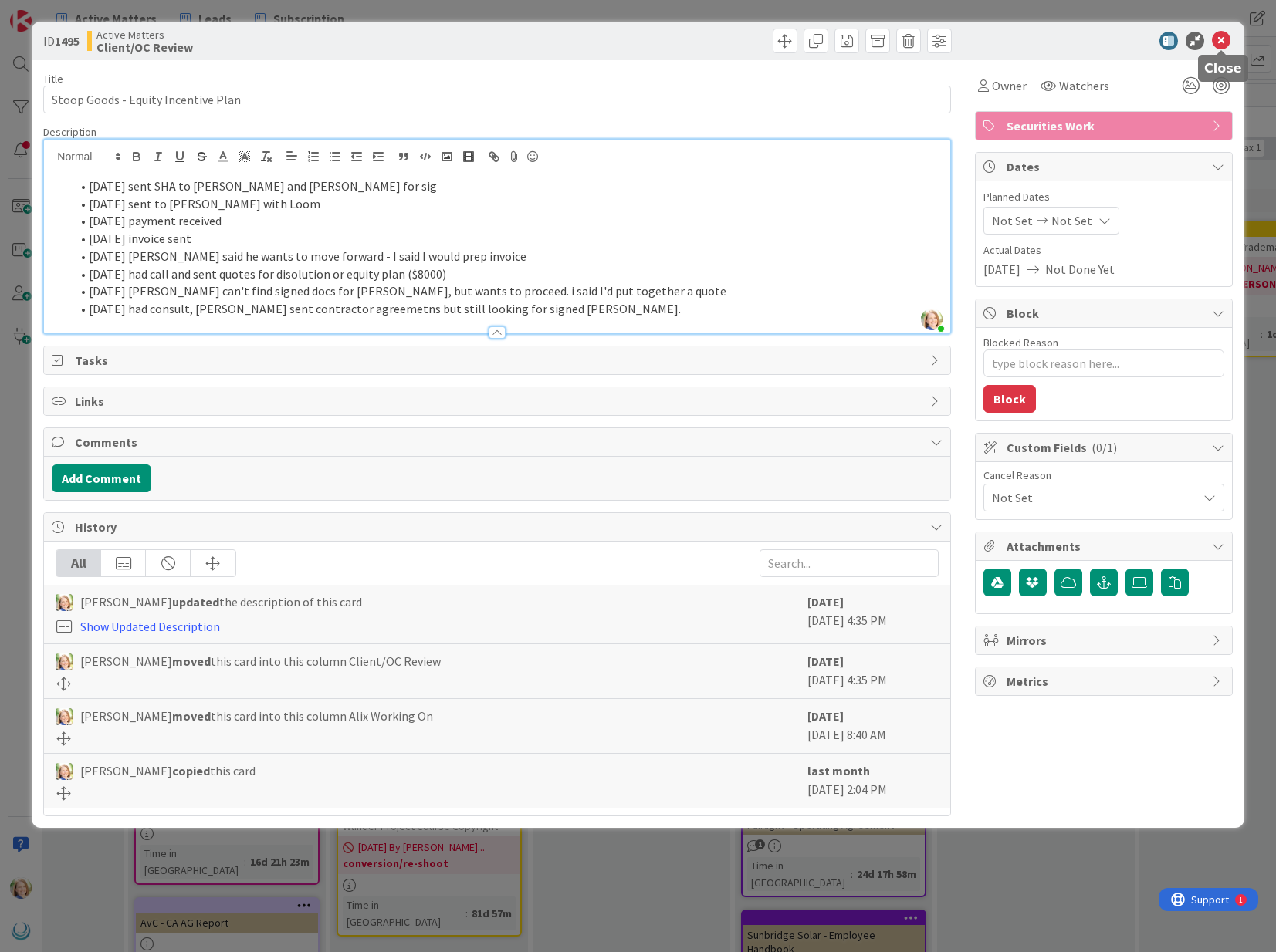
click at [1220, 43] on icon at bounding box center [1221, 41] width 18 height 18
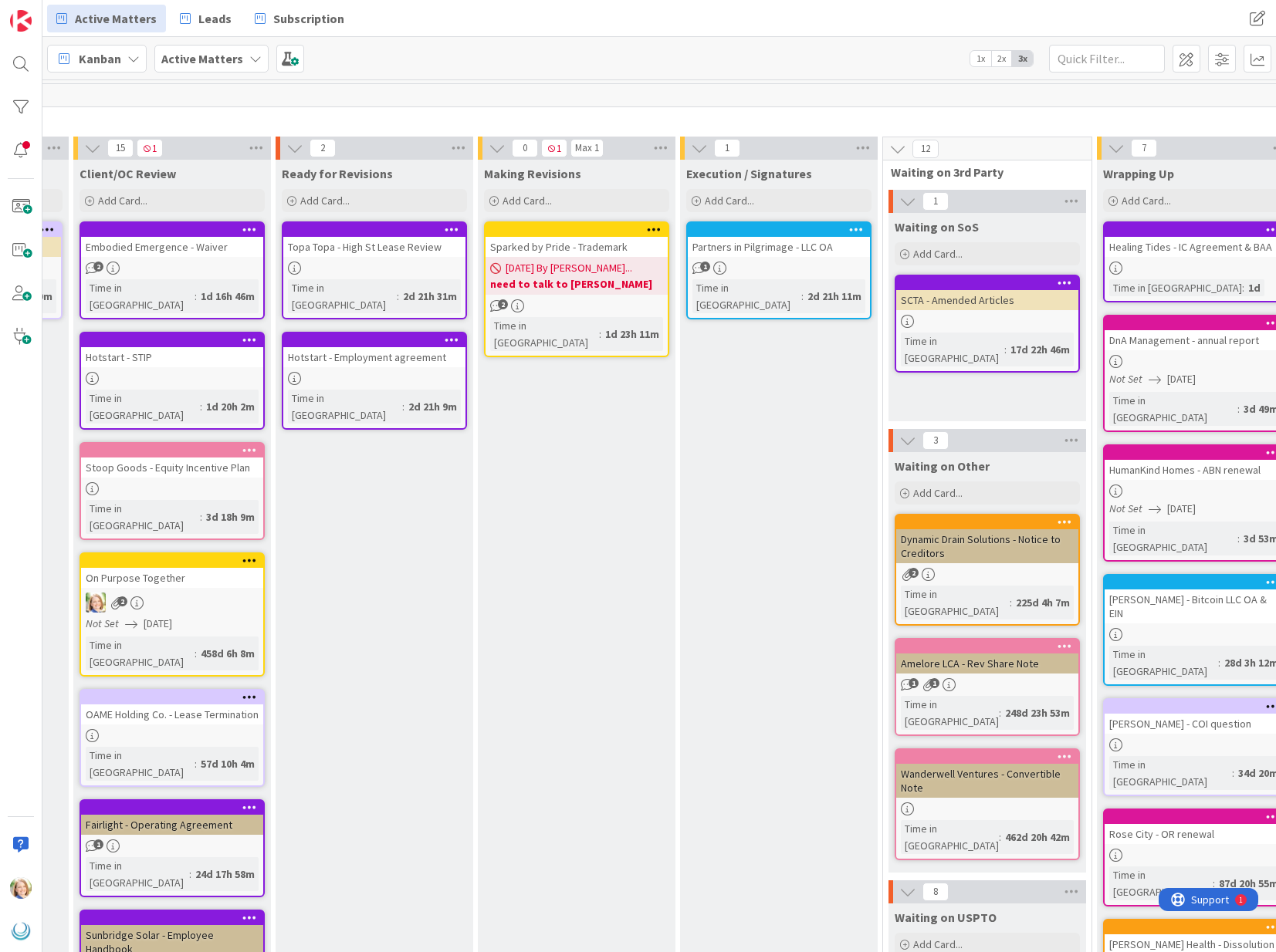
scroll to position [0, 1181]
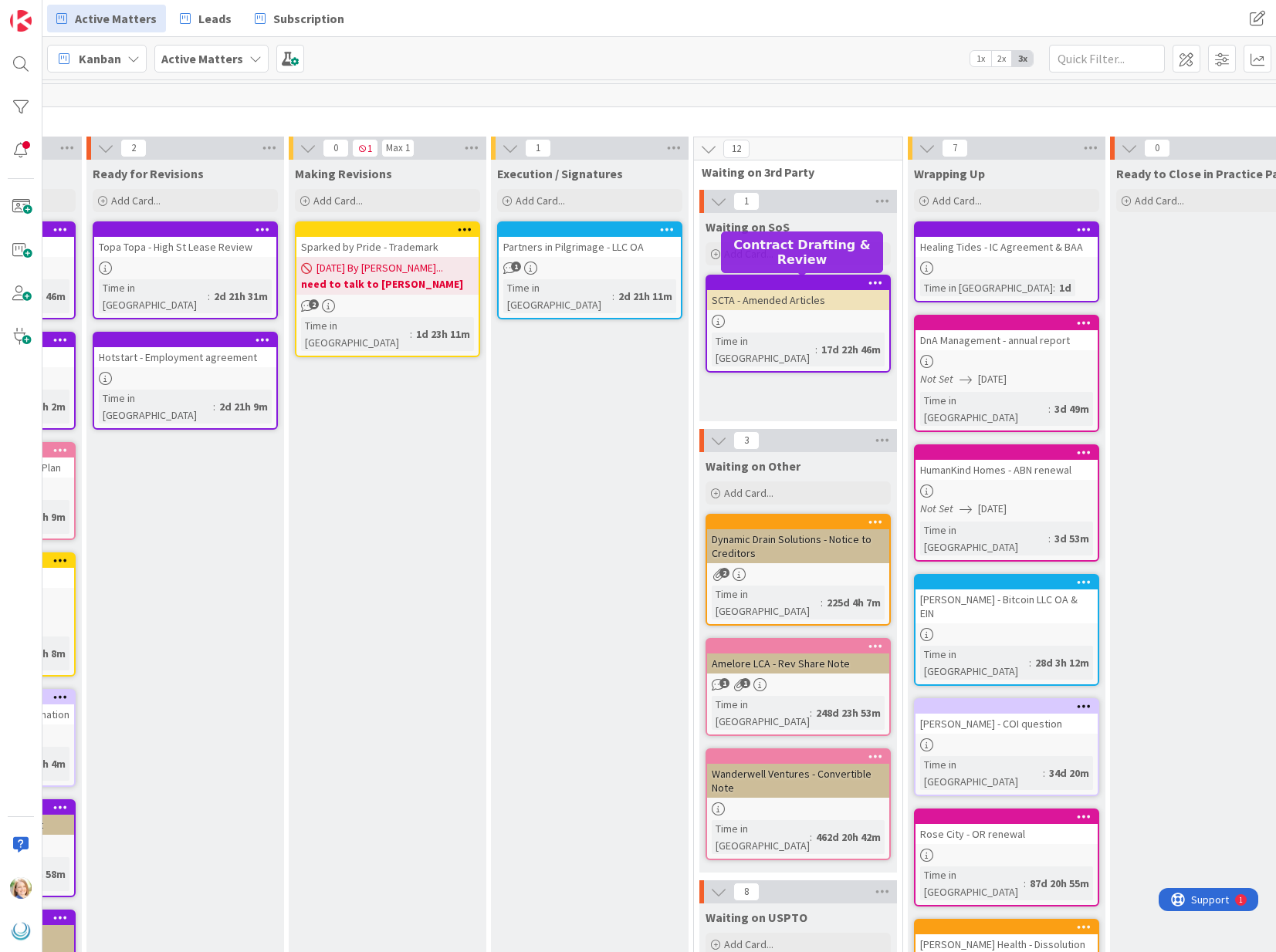
click at [821, 284] on div at bounding box center [801, 283] width 175 height 11
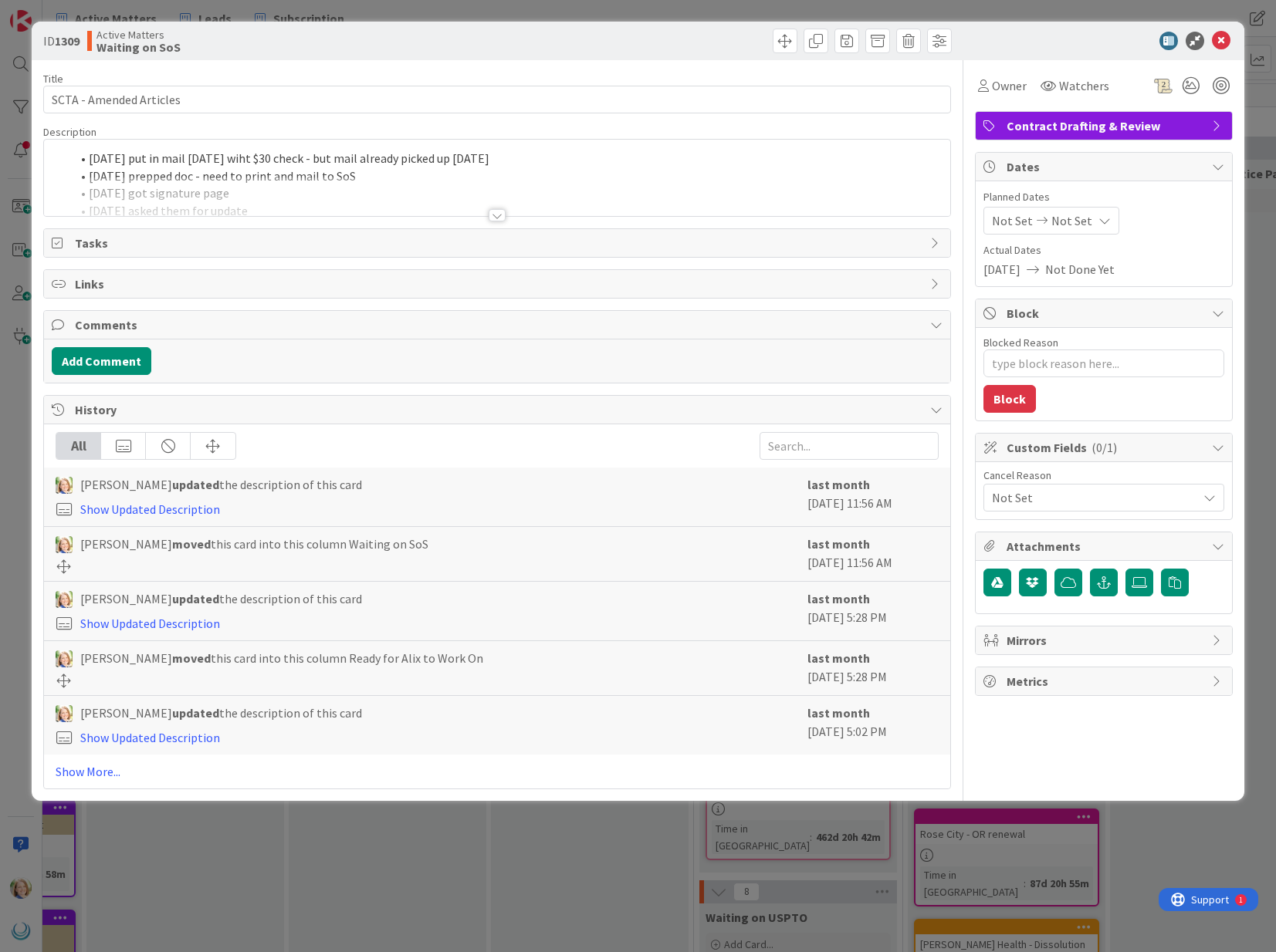
click at [91, 162] on div "[DATE] put in mail [DATE] wiht $30 check - but mail already picked up [DATE] [D…" at bounding box center [496, 178] width 905 height 76
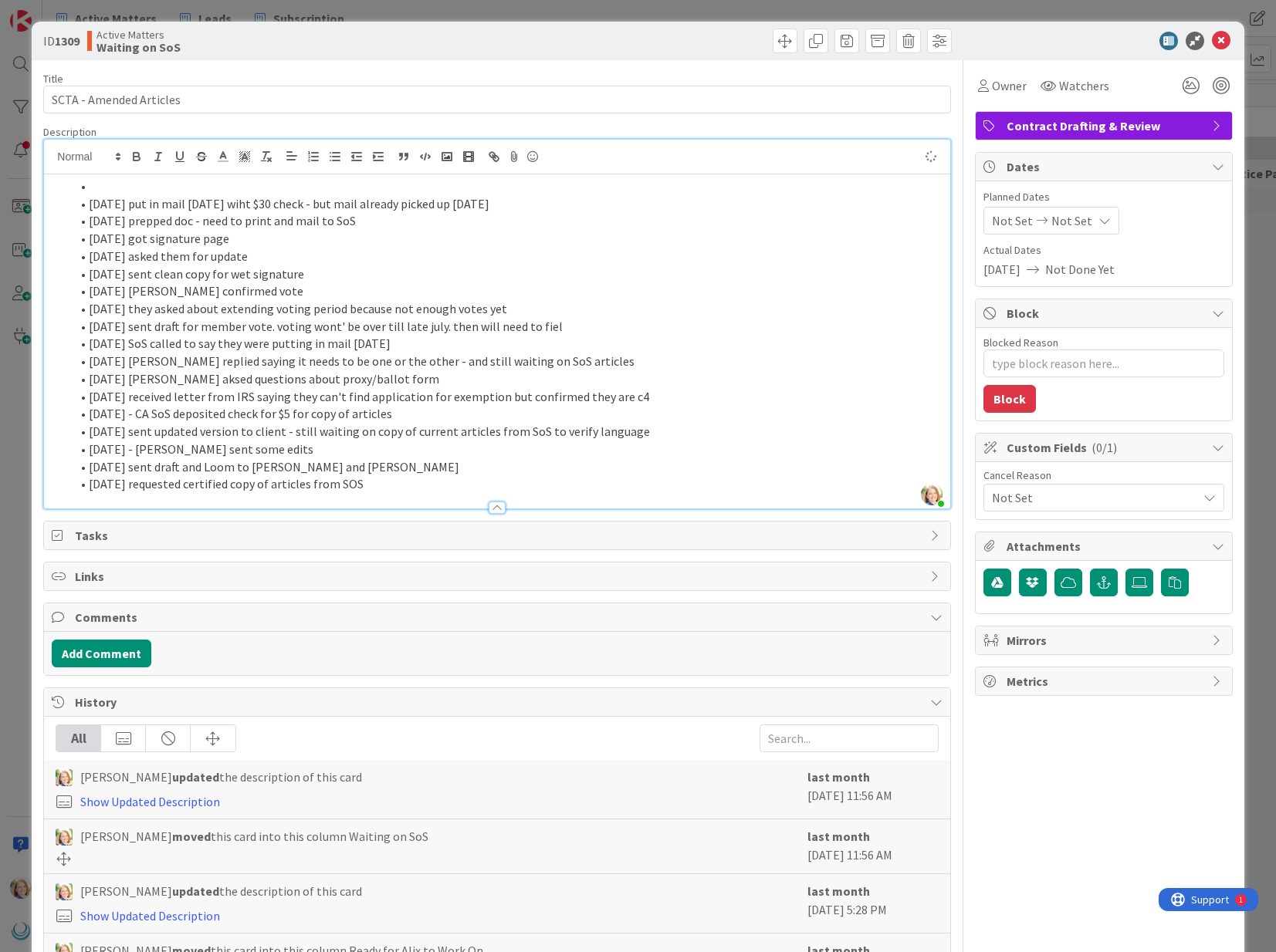
type textarea "x"
click at [1221, 41] on icon at bounding box center [1221, 41] width 18 height 18
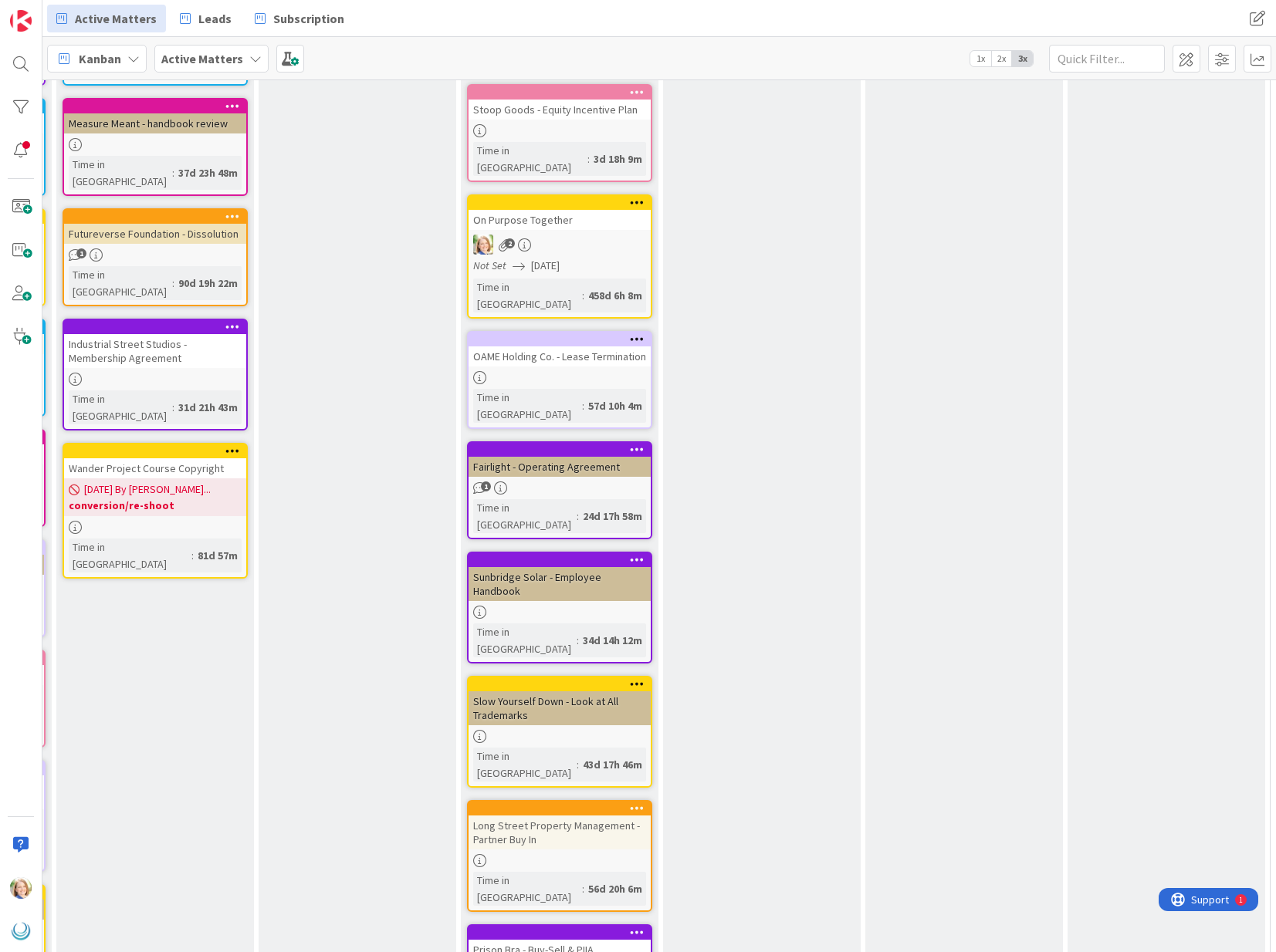
scroll to position [365, 604]
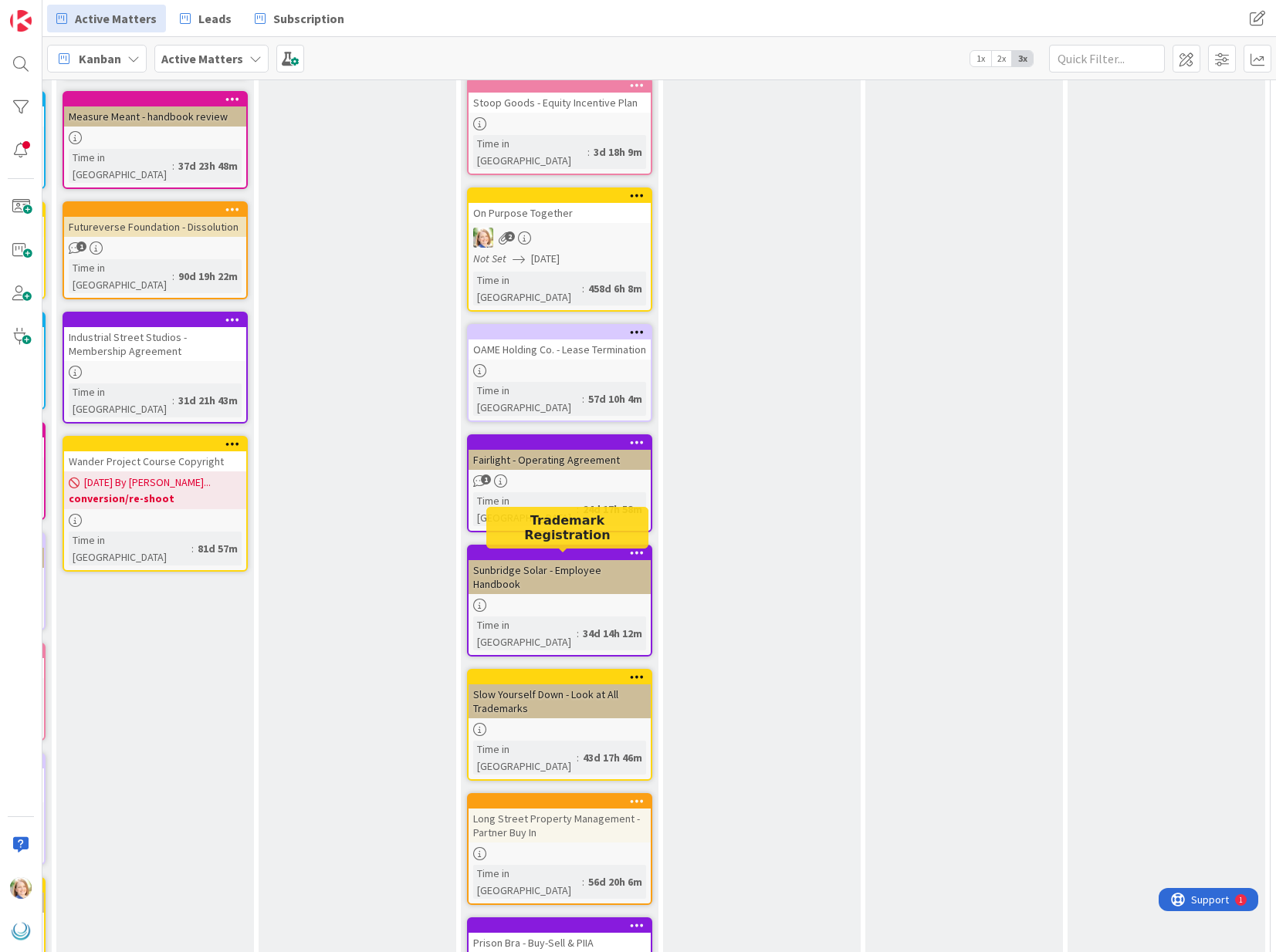
click at [551, 672] on div at bounding box center [563, 677] width 175 height 11
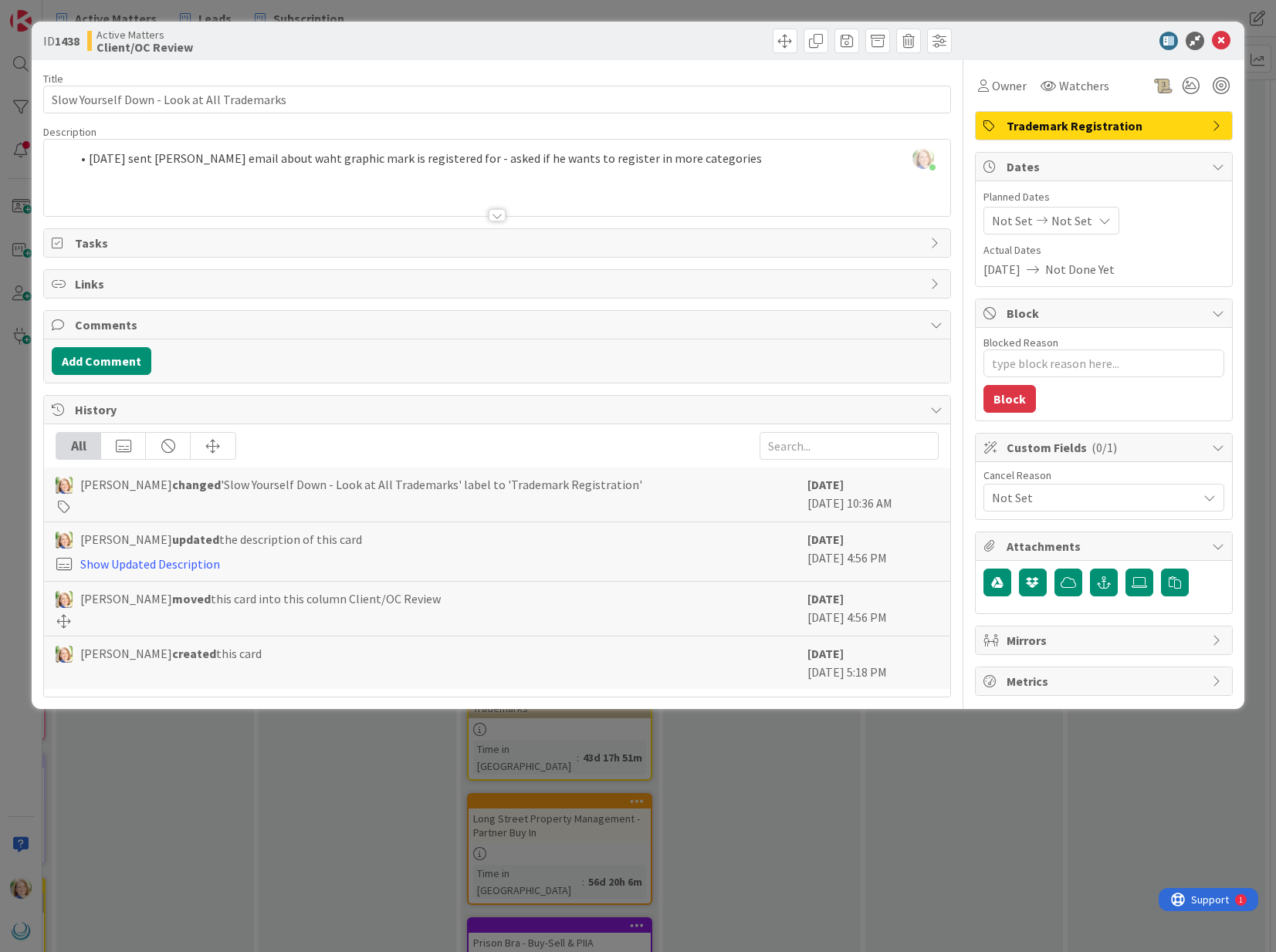
click at [89, 156] on div "[PERSON_NAME] just joined [DATE] sent [PERSON_NAME] email about waht graphic ma…" at bounding box center [496, 178] width 905 height 76
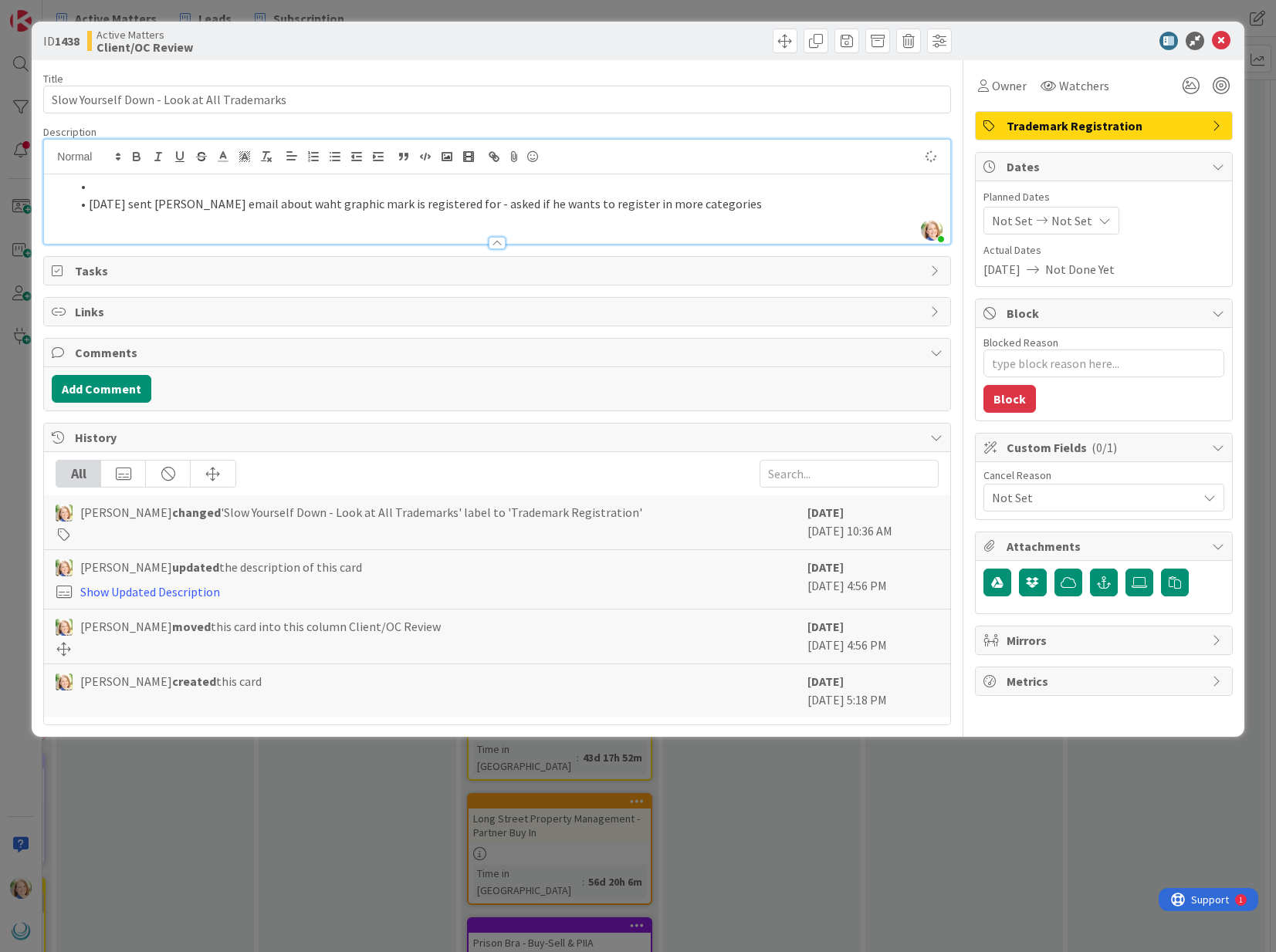
type textarea "x"
click at [1216, 34] on icon at bounding box center [1221, 41] width 18 height 18
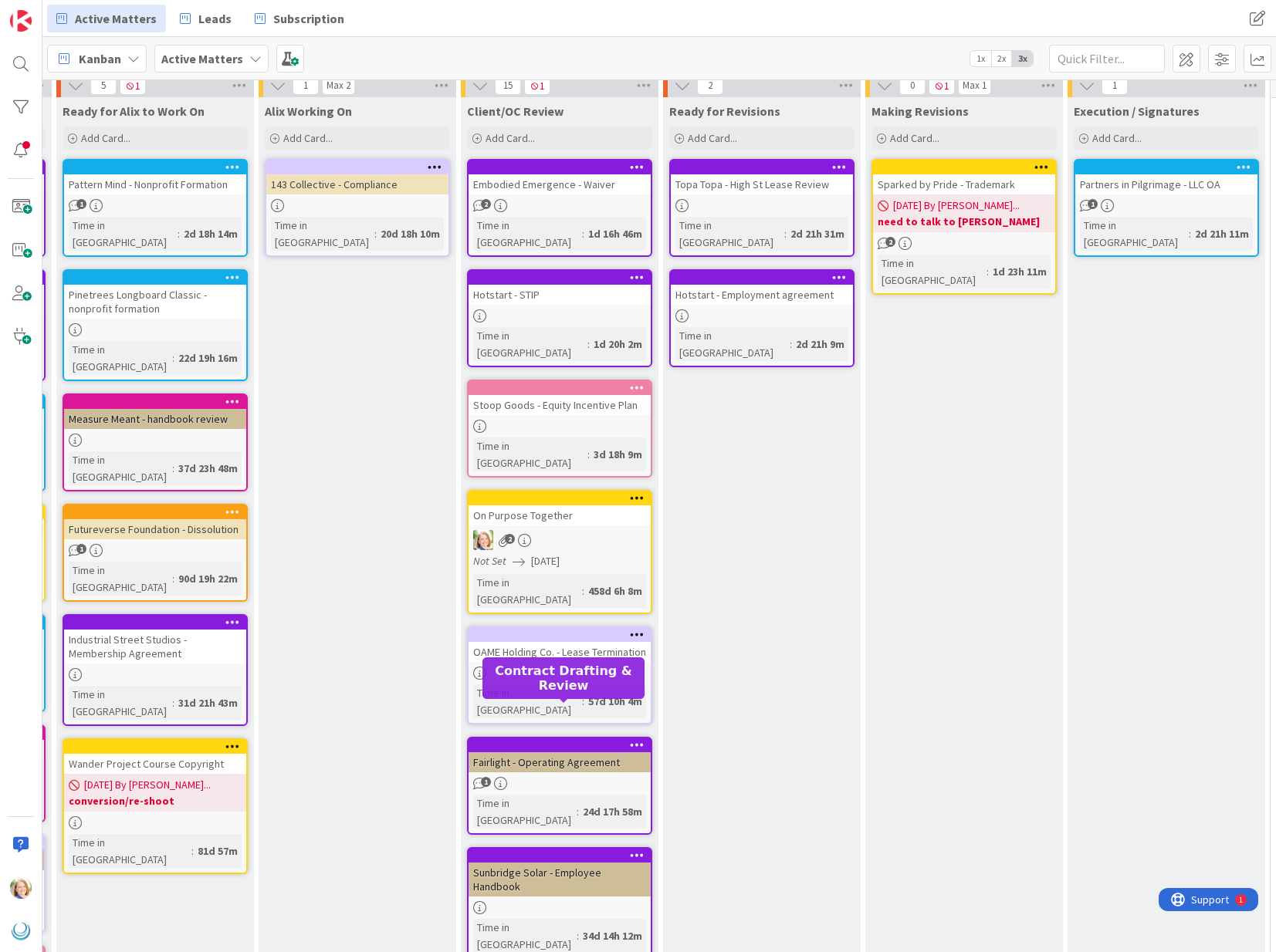
scroll to position [0, 604]
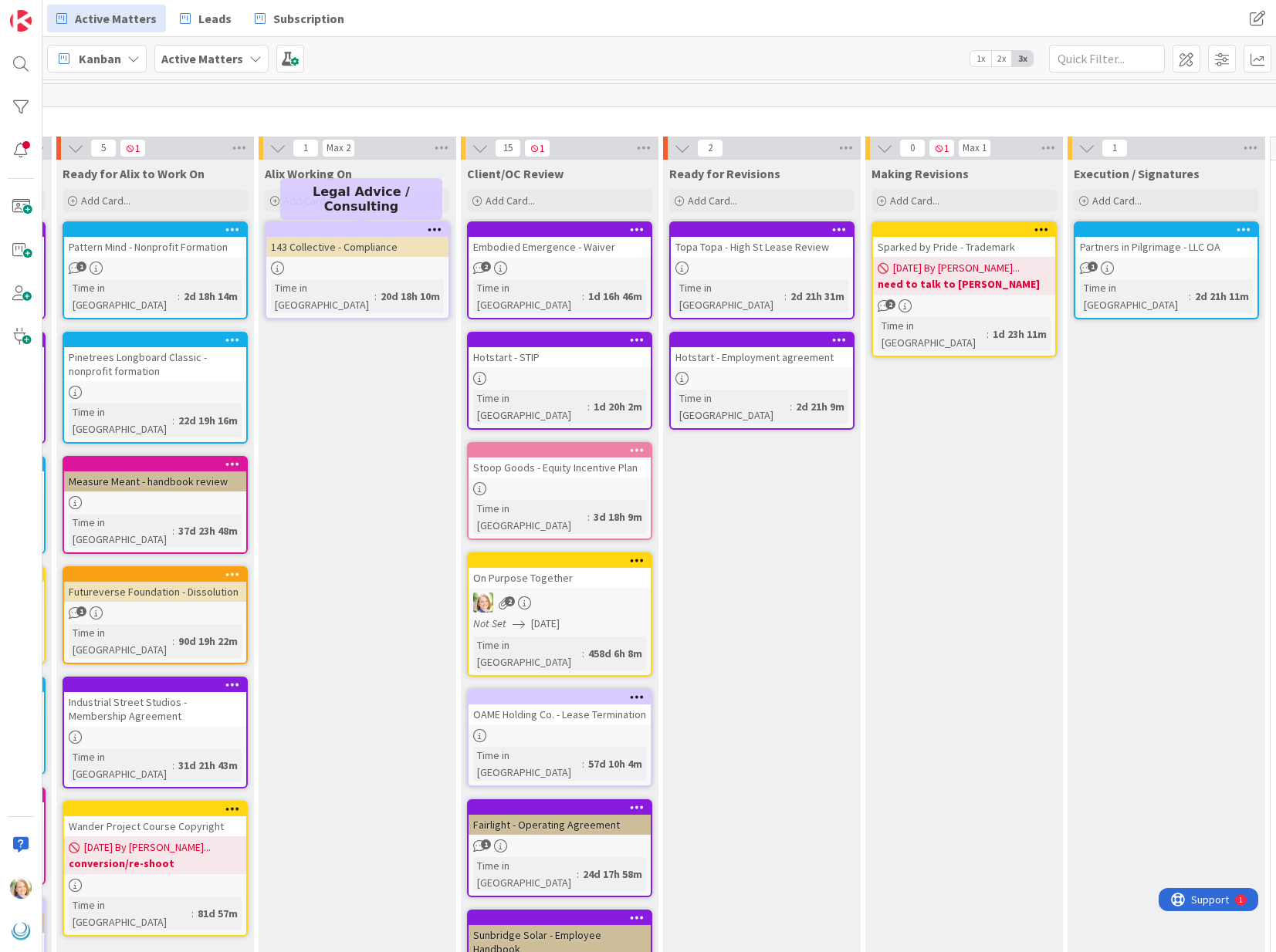
click at [364, 234] on div at bounding box center [361, 230] width 175 height 11
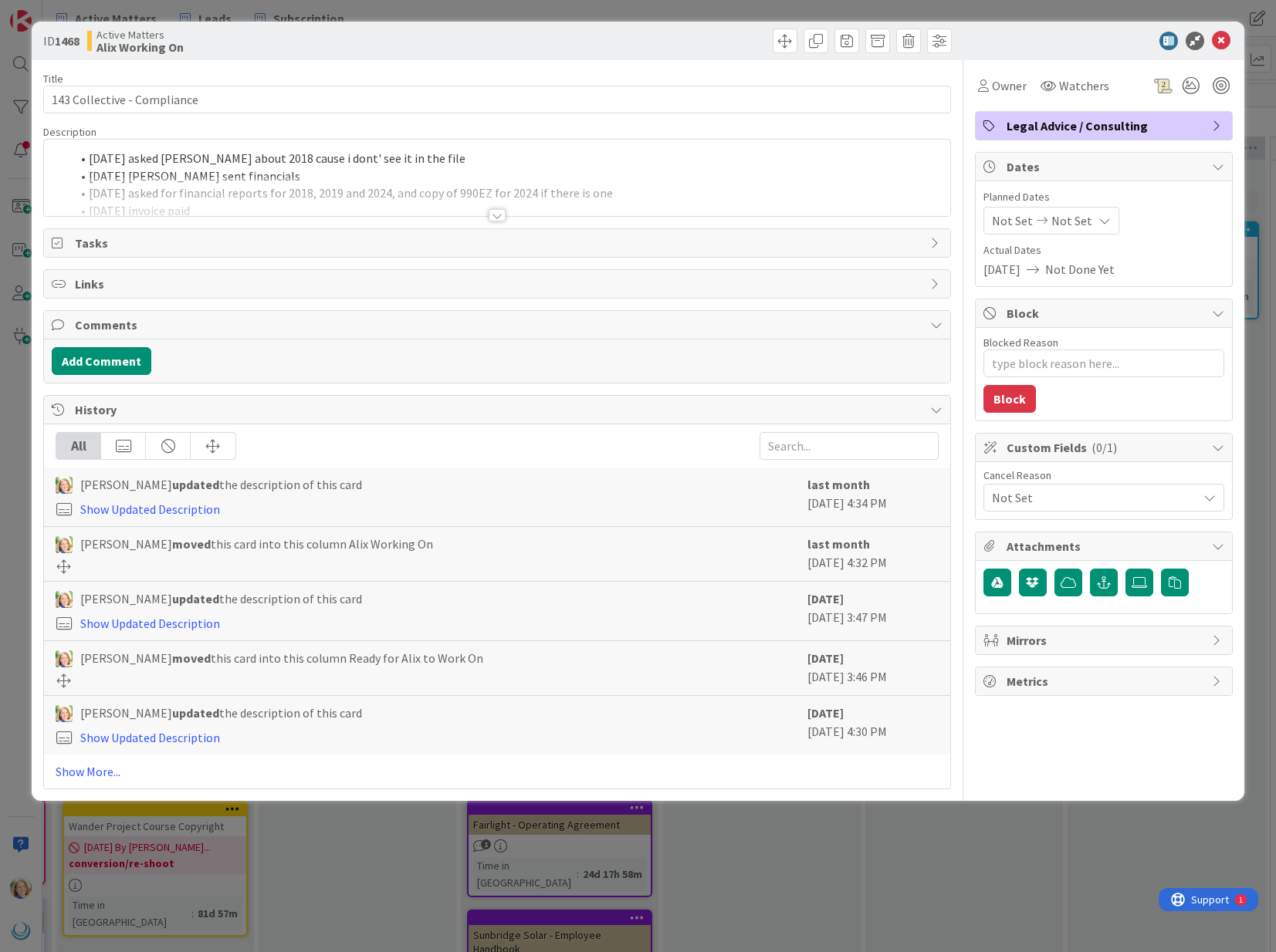
click at [91, 157] on div "[DATE] asked [PERSON_NAME] about 2018 cause i dont' see it in the file [DATE] […" at bounding box center [496, 178] width 905 height 76
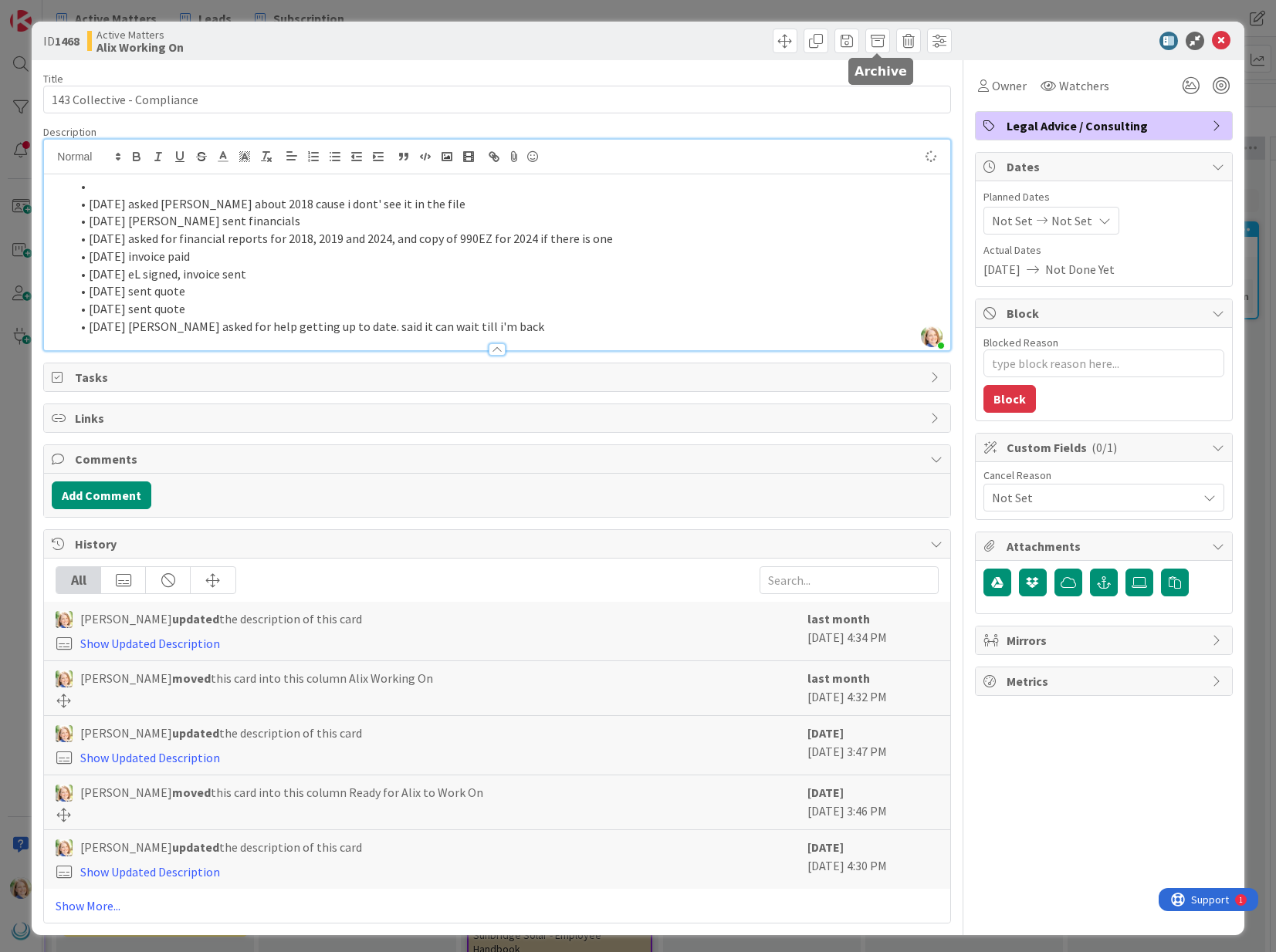
type textarea "x"
click at [87, 189] on li "[DATE] [PERSON_NAME] confirmed she doesn' thave 2018" at bounding box center [506, 186] width 872 height 18
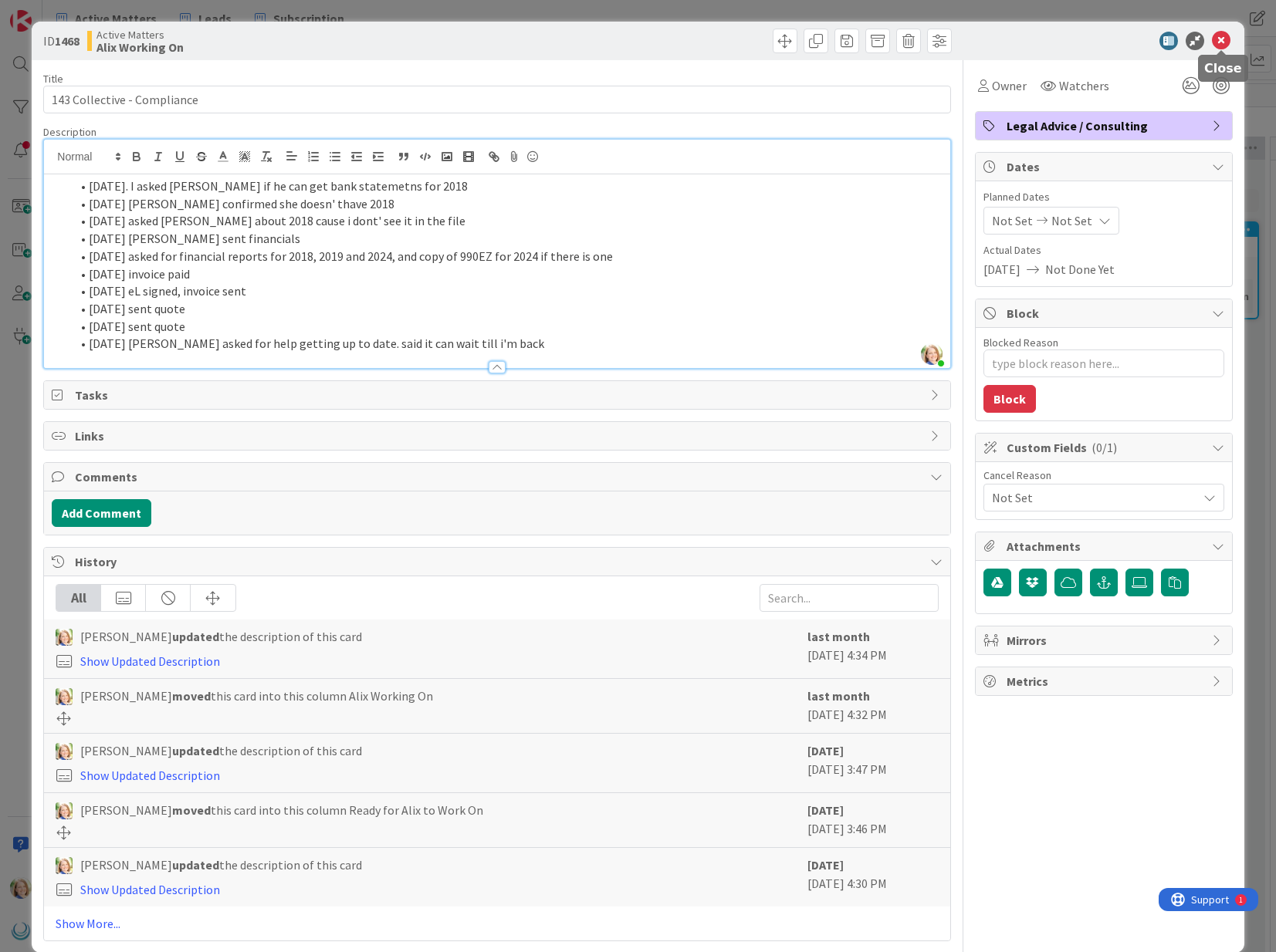
click at [1215, 38] on icon at bounding box center [1221, 41] width 18 height 18
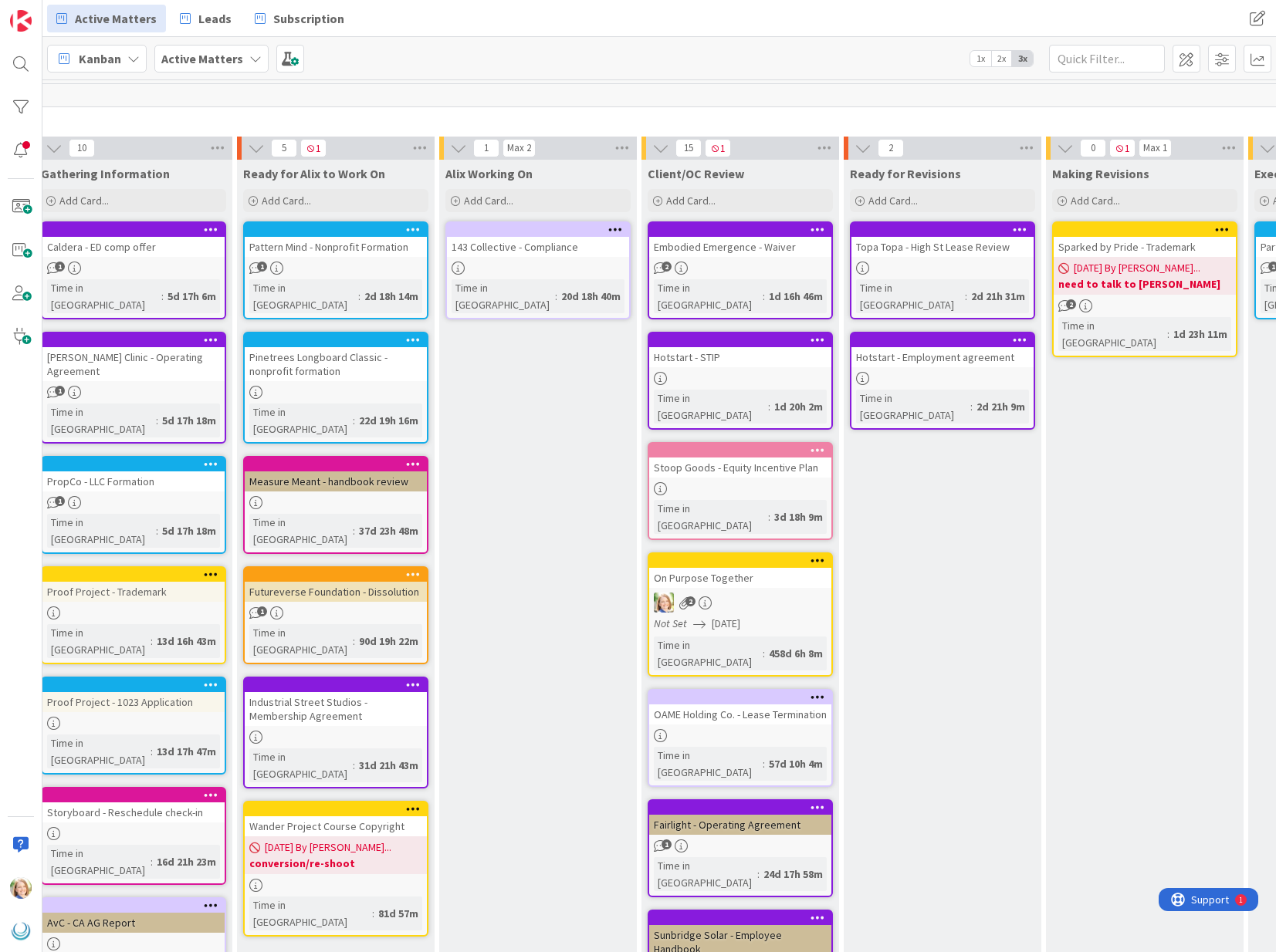
scroll to position [0, 423]
click at [205, 23] on span "Leads" at bounding box center [215, 18] width 34 height 18
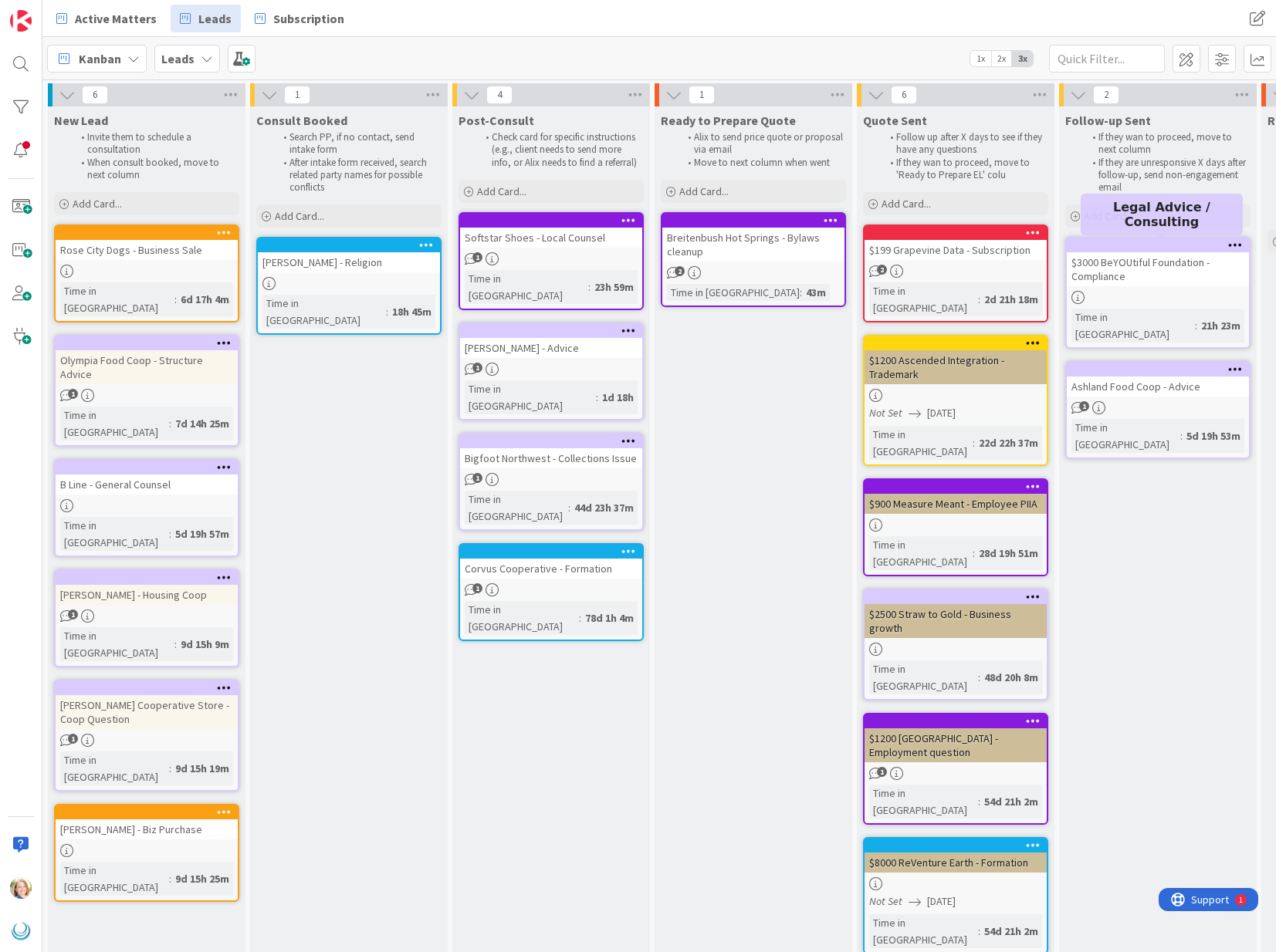
click at [1133, 246] on div at bounding box center [1161, 245] width 175 height 11
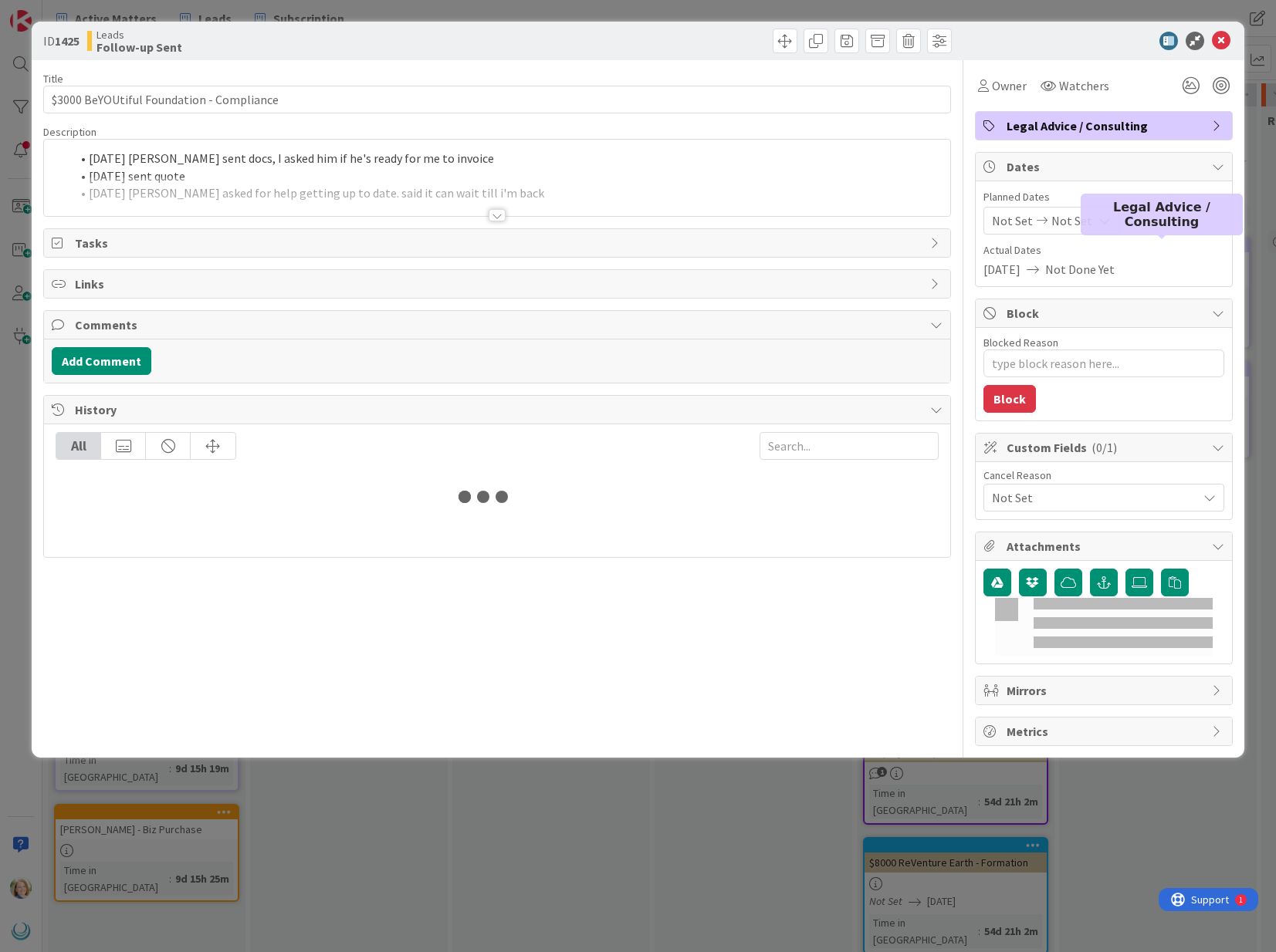
type textarea "x"
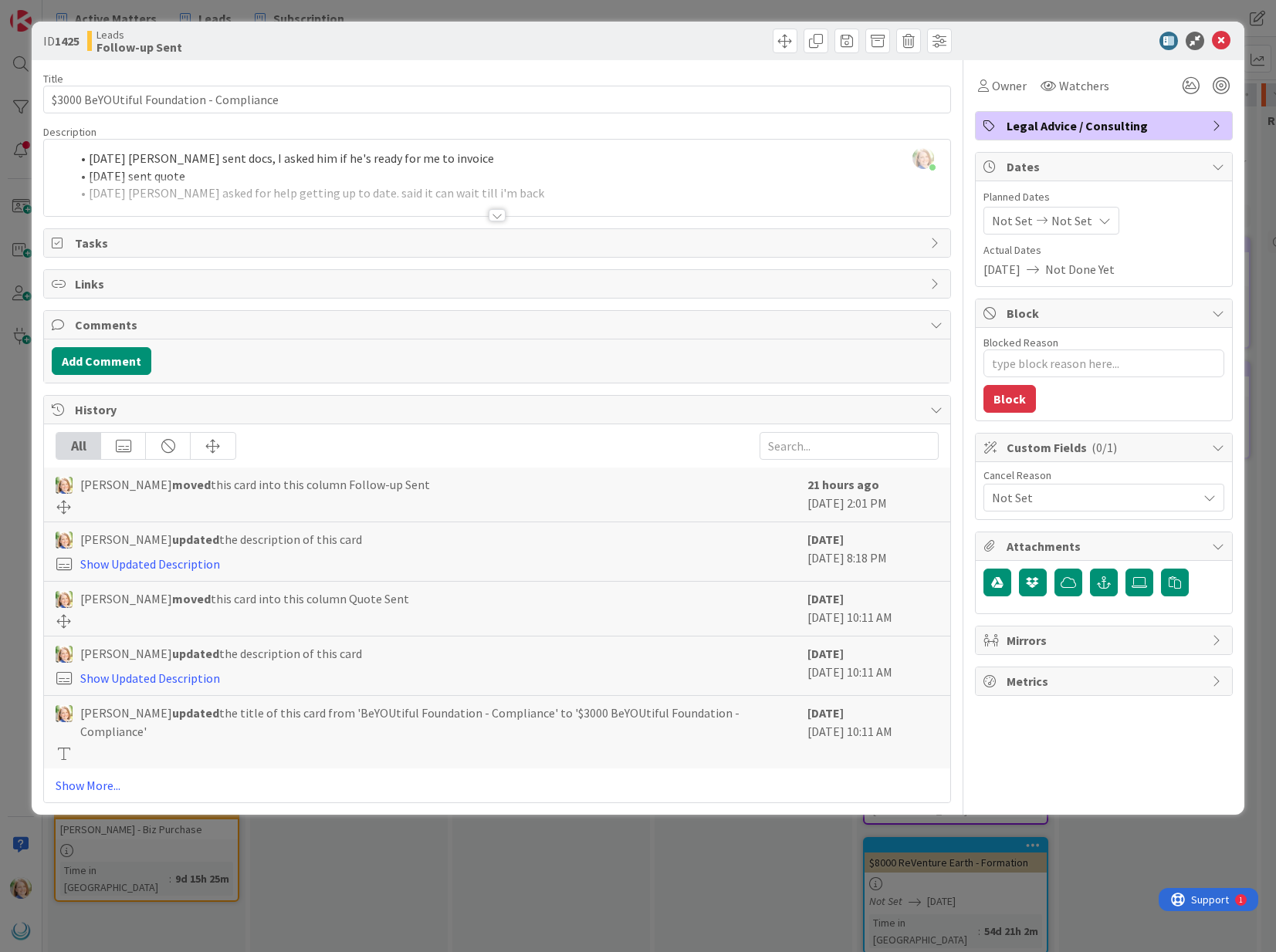
click at [1080, 220] on span "Not Set" at bounding box center [1071, 221] width 41 height 18
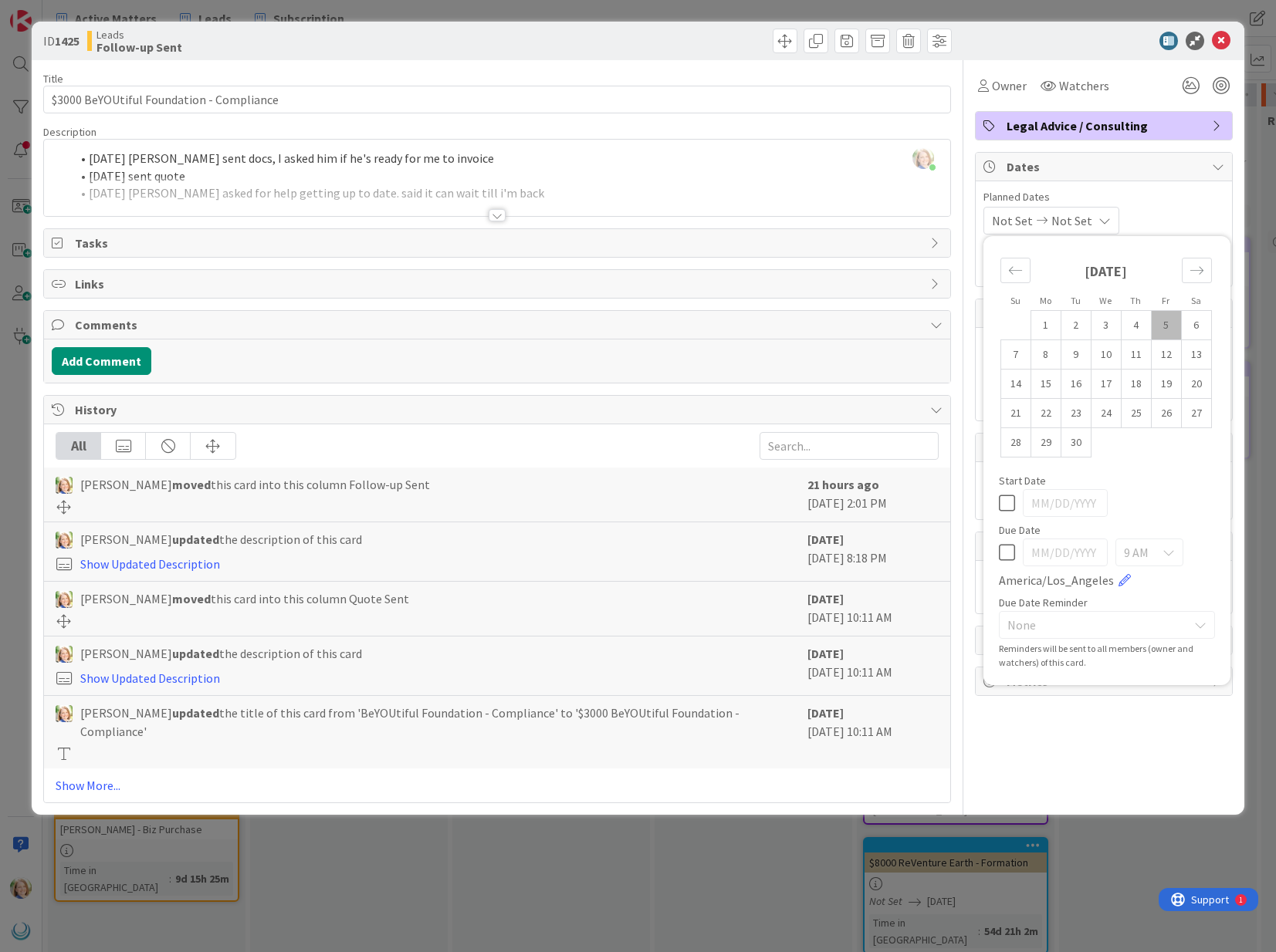
click at [1008, 554] on icon at bounding box center [1006, 553] width 16 height 18
type input "[DATE]"
click at [1053, 553] on input "[DATE]" at bounding box center [1065, 552] width 85 height 28
type textarea "x"
drag, startPoint x: 1040, startPoint y: 554, endPoint x: 1030, endPoint y: 554, distance: 10.0
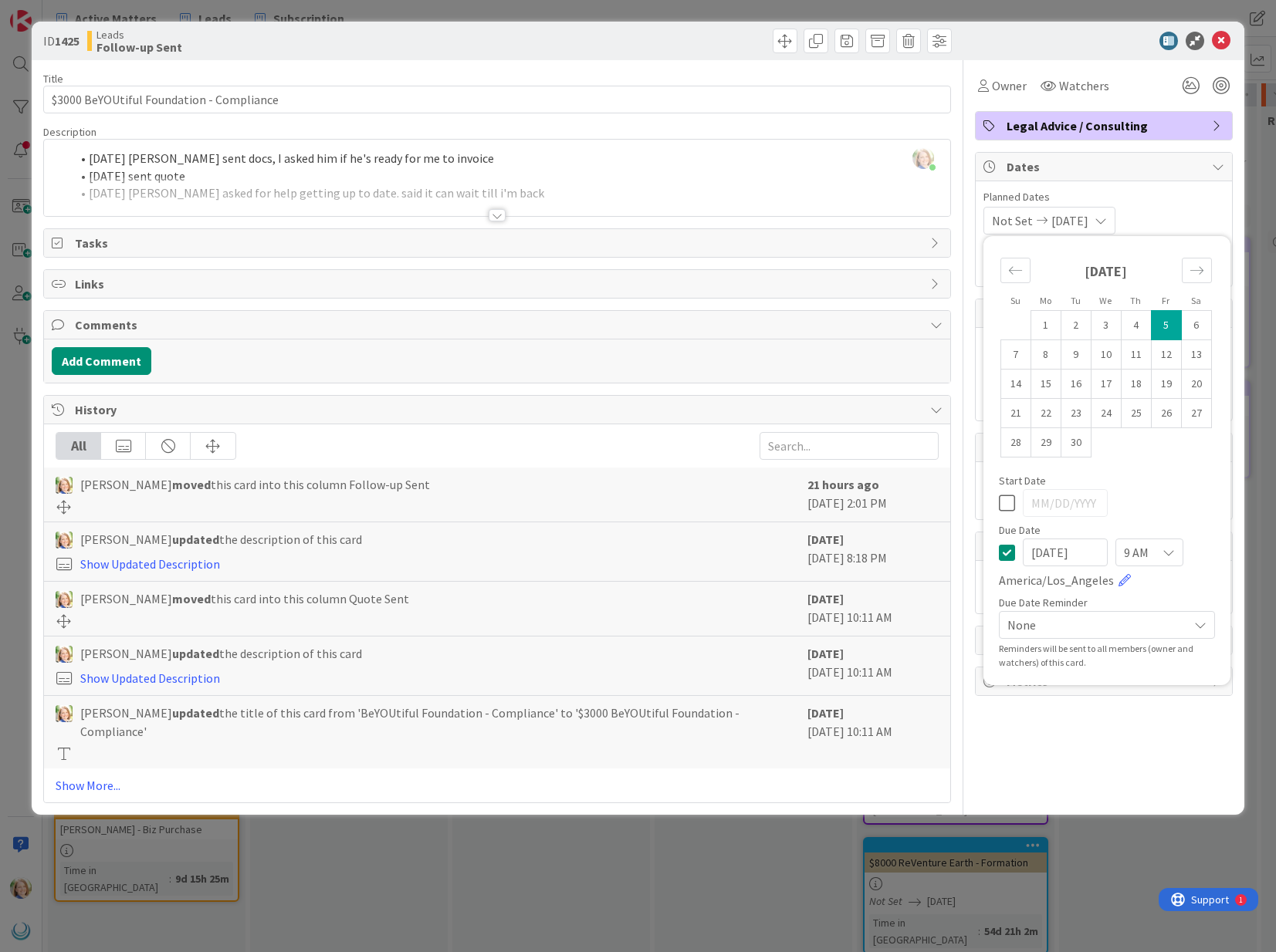
click at [1030, 554] on input "[DATE]" at bounding box center [1065, 552] width 85 height 28
type input "[DATE]"
type textarea "x"
drag, startPoint x: 1057, startPoint y: 552, endPoint x: 1049, endPoint y: 553, distance: 8.1
click at [1049, 553] on input "[DATE]" at bounding box center [1065, 552] width 85 height 28
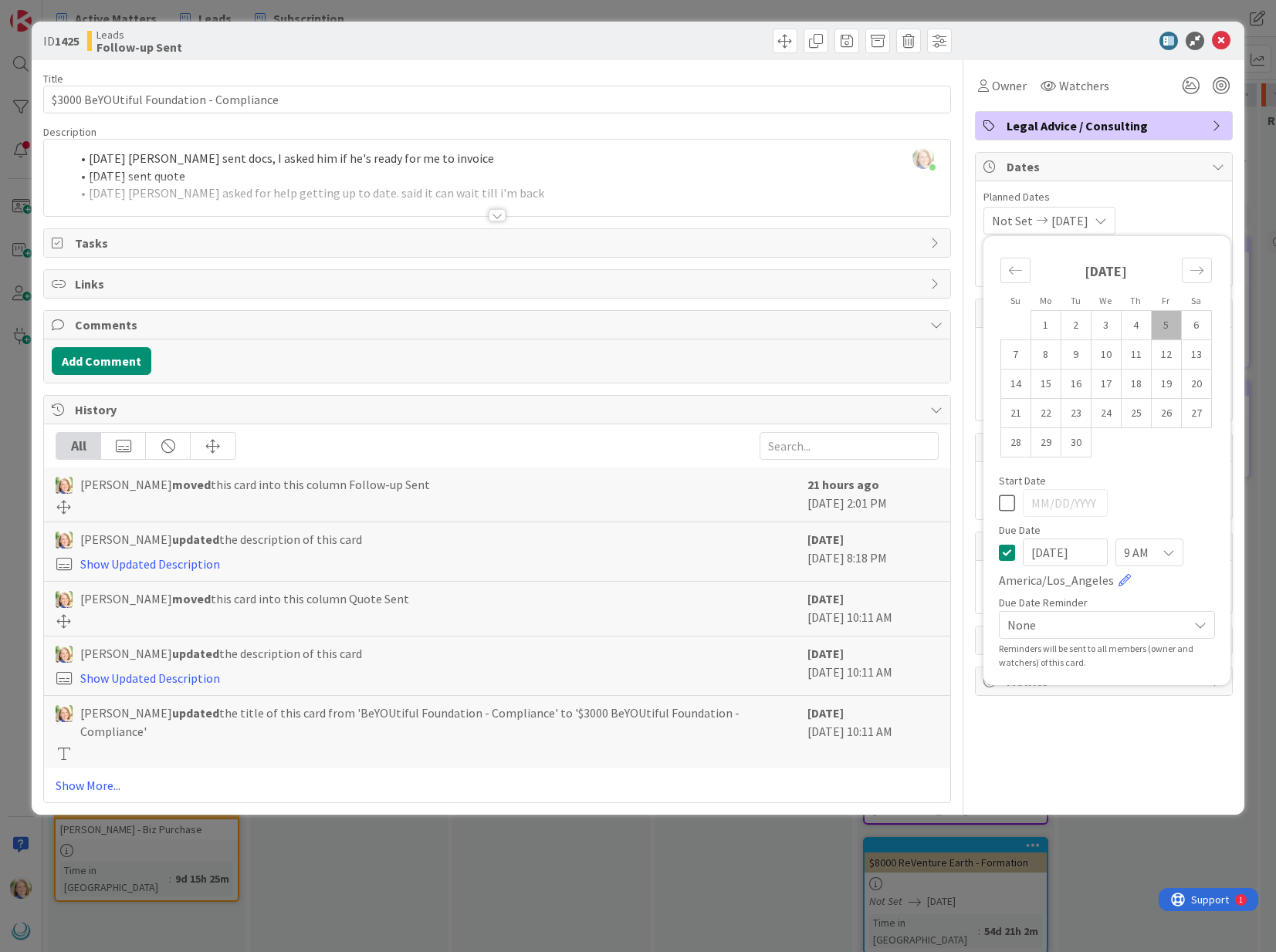
type input "[DATE]"
type textarea "x"
type input "[DATE]"
click at [1104, 751] on div "Owner Watchers Legal Advice / Consulting Dates Planned Dates Not Set [DATE] Su …" at bounding box center [1103, 432] width 258 height 743
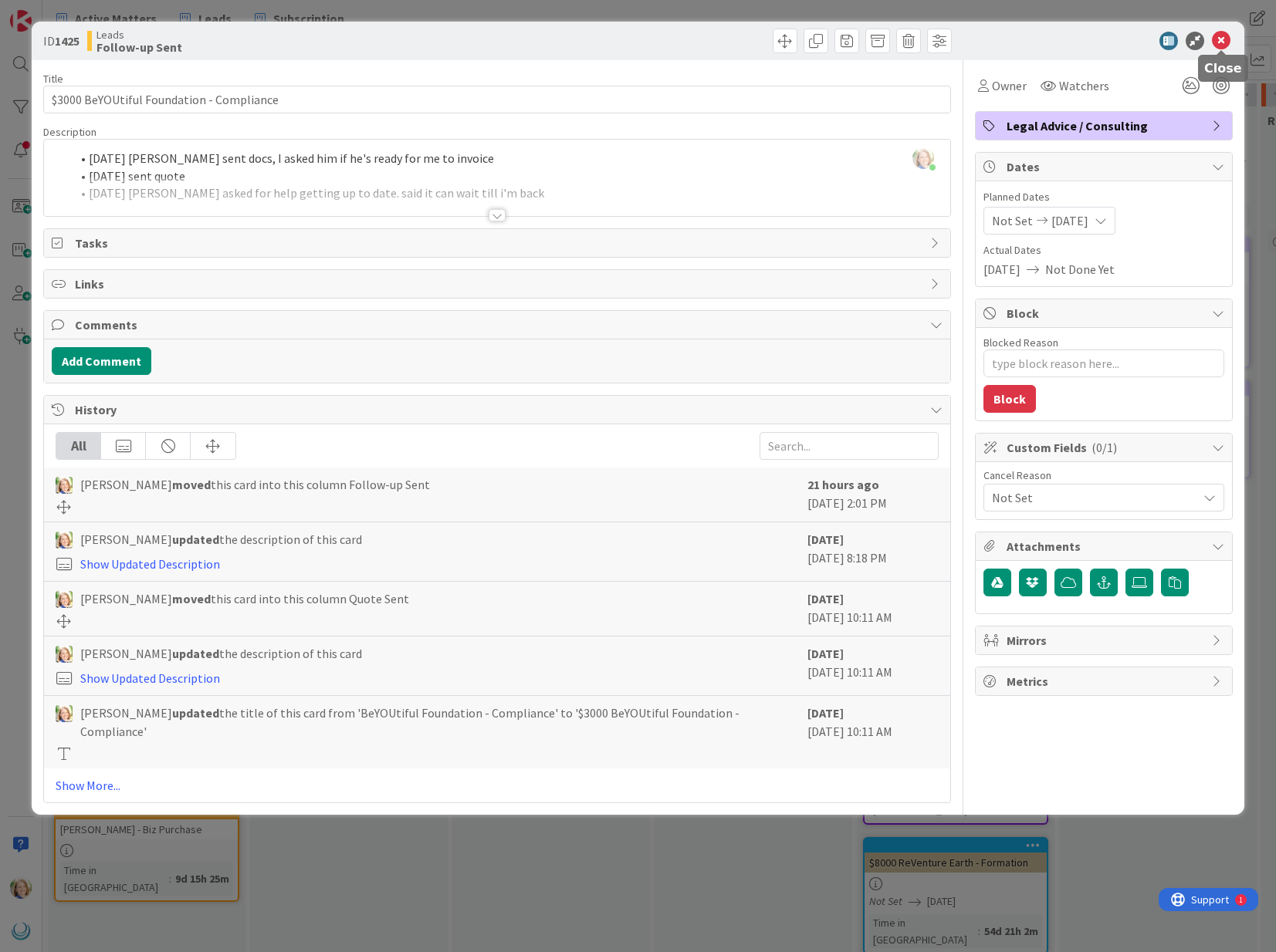
click at [1220, 39] on icon at bounding box center [1221, 41] width 18 height 18
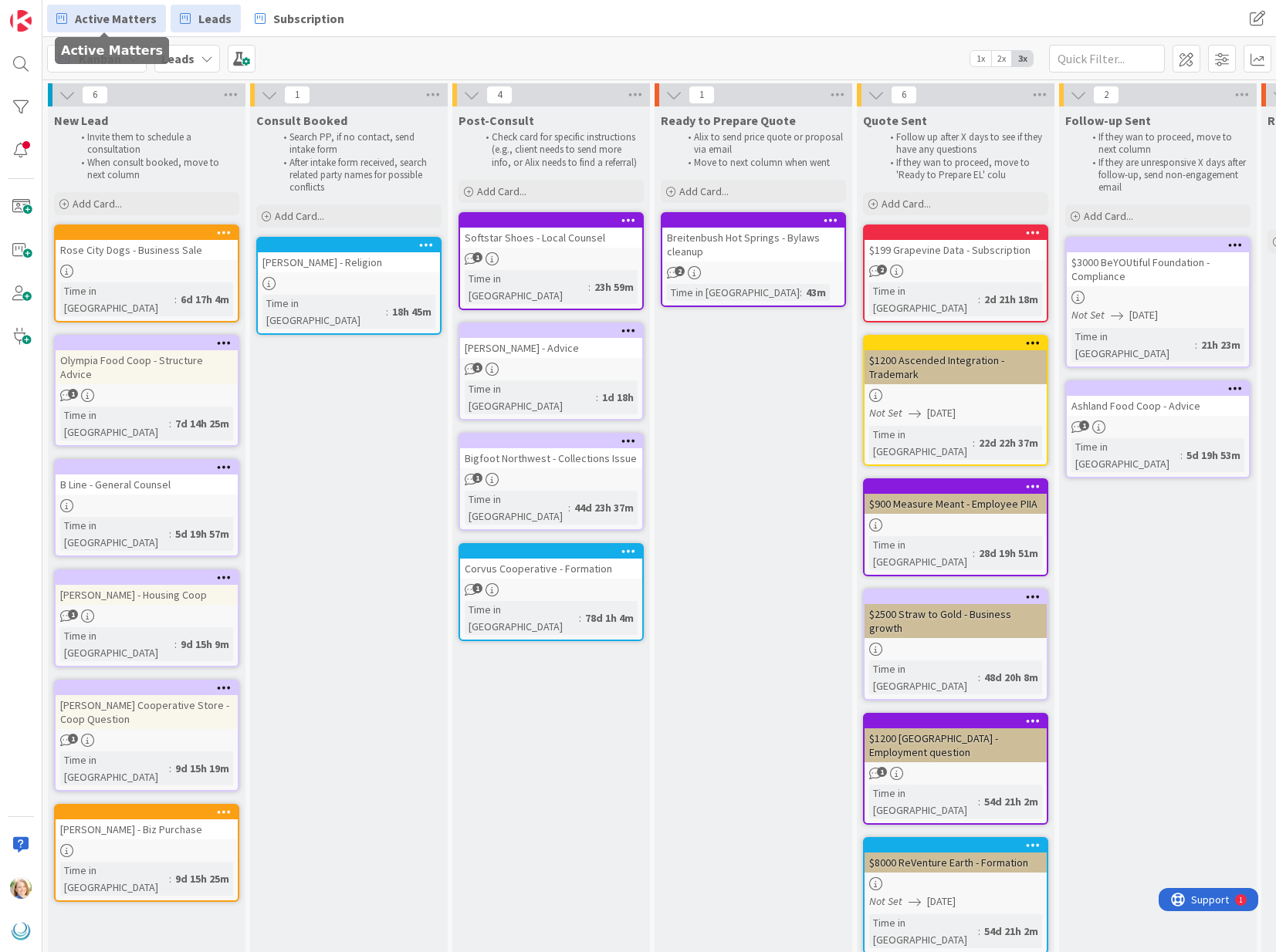
click at [119, 25] on span "Active Matters" at bounding box center [116, 18] width 82 height 18
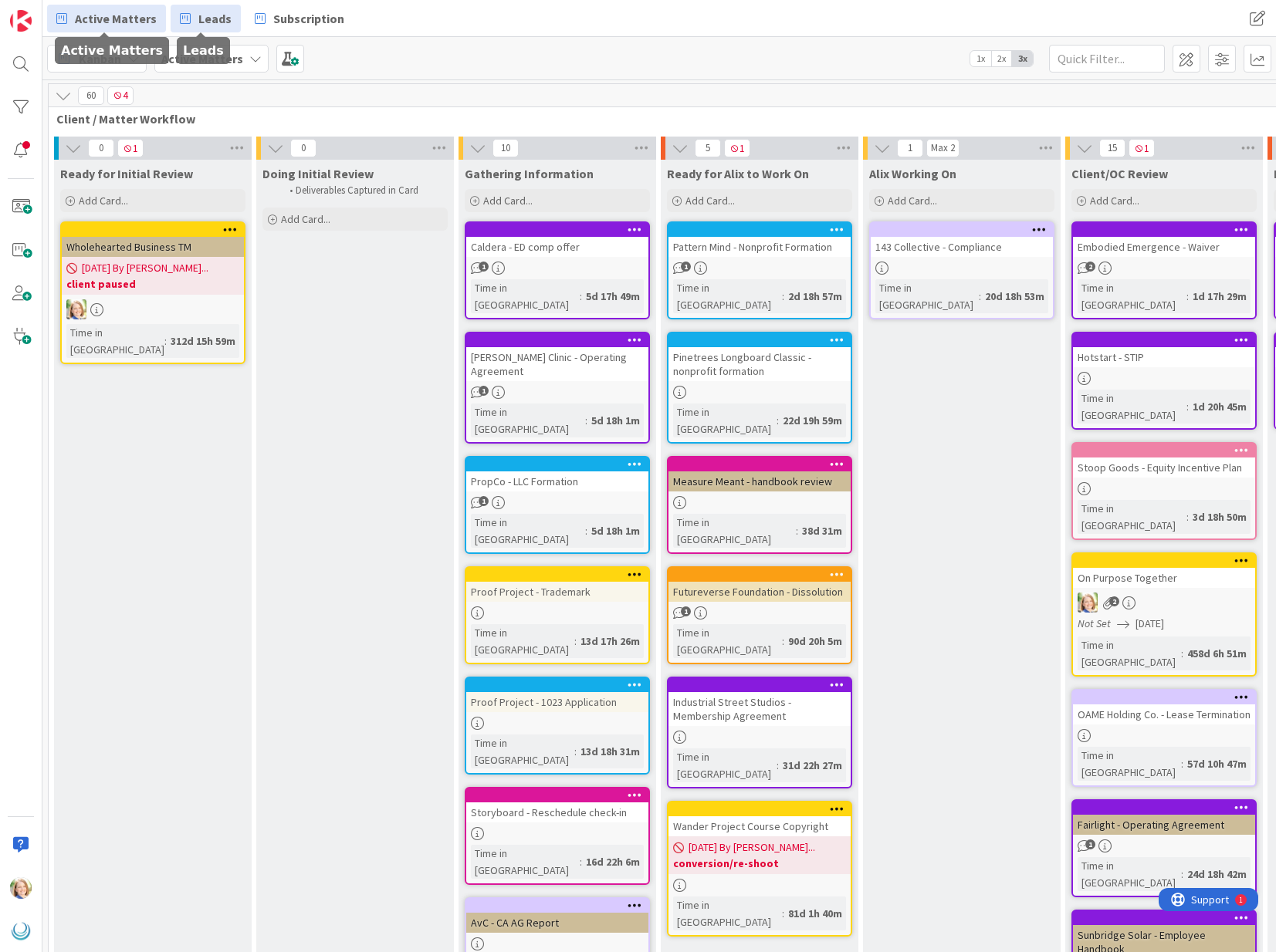
click at [214, 20] on span "Leads" at bounding box center [215, 18] width 34 height 18
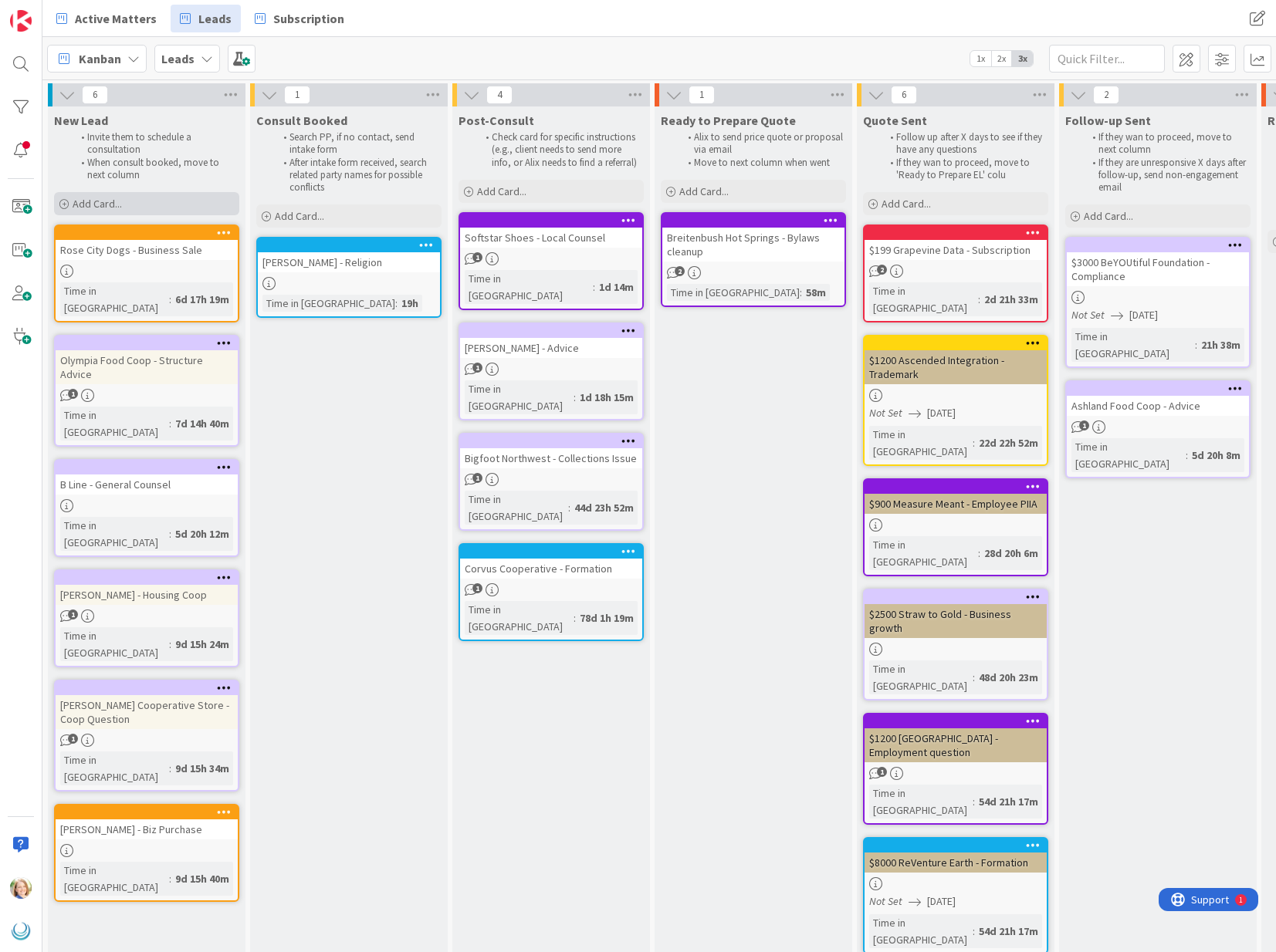
click at [121, 205] on span "Add Card..." at bounding box center [96, 204] width 49 height 14
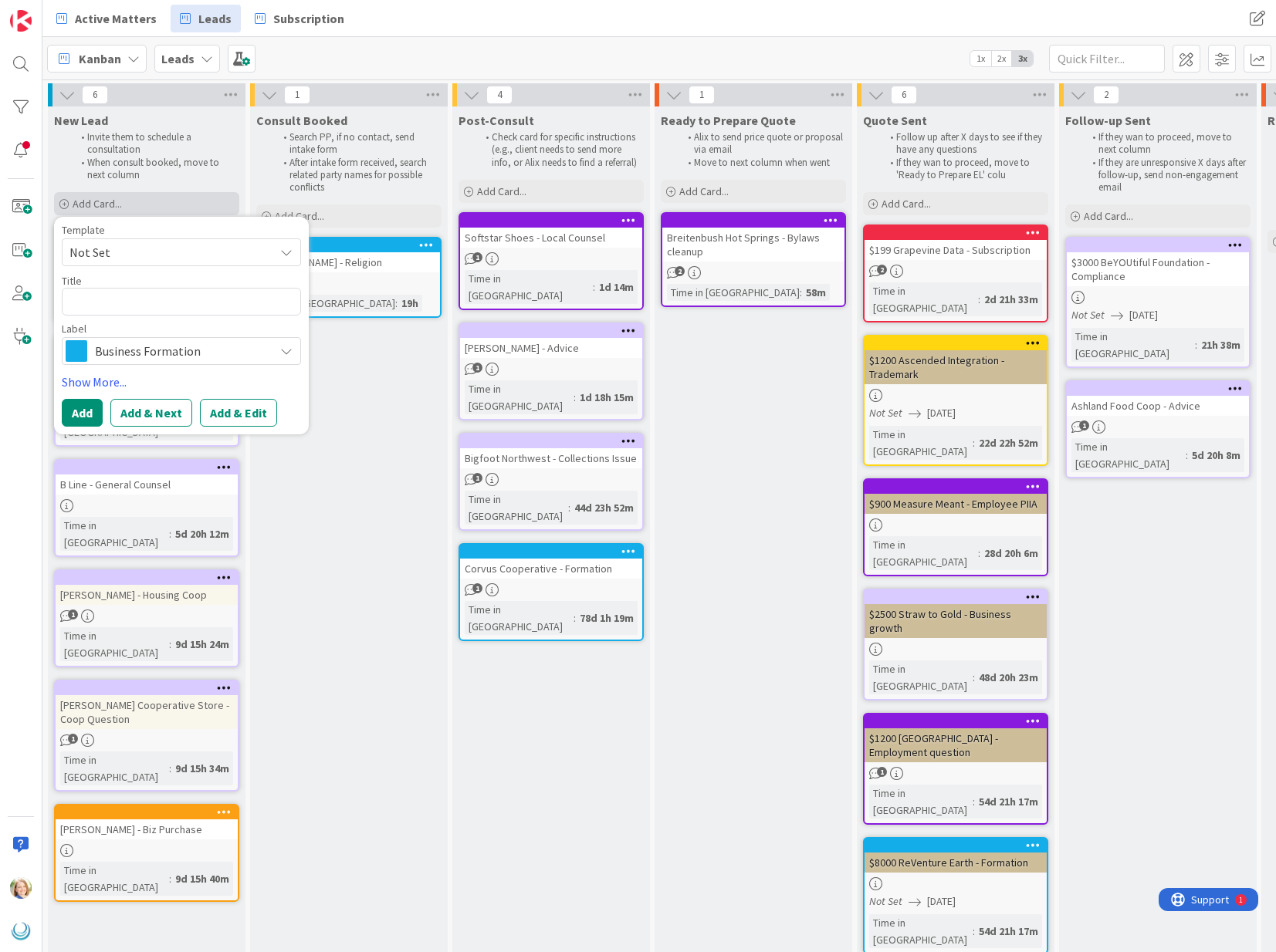
type textarea "x"
type textarea "J"
type textarea "x"
type textarea "Jo"
type textarea "x"
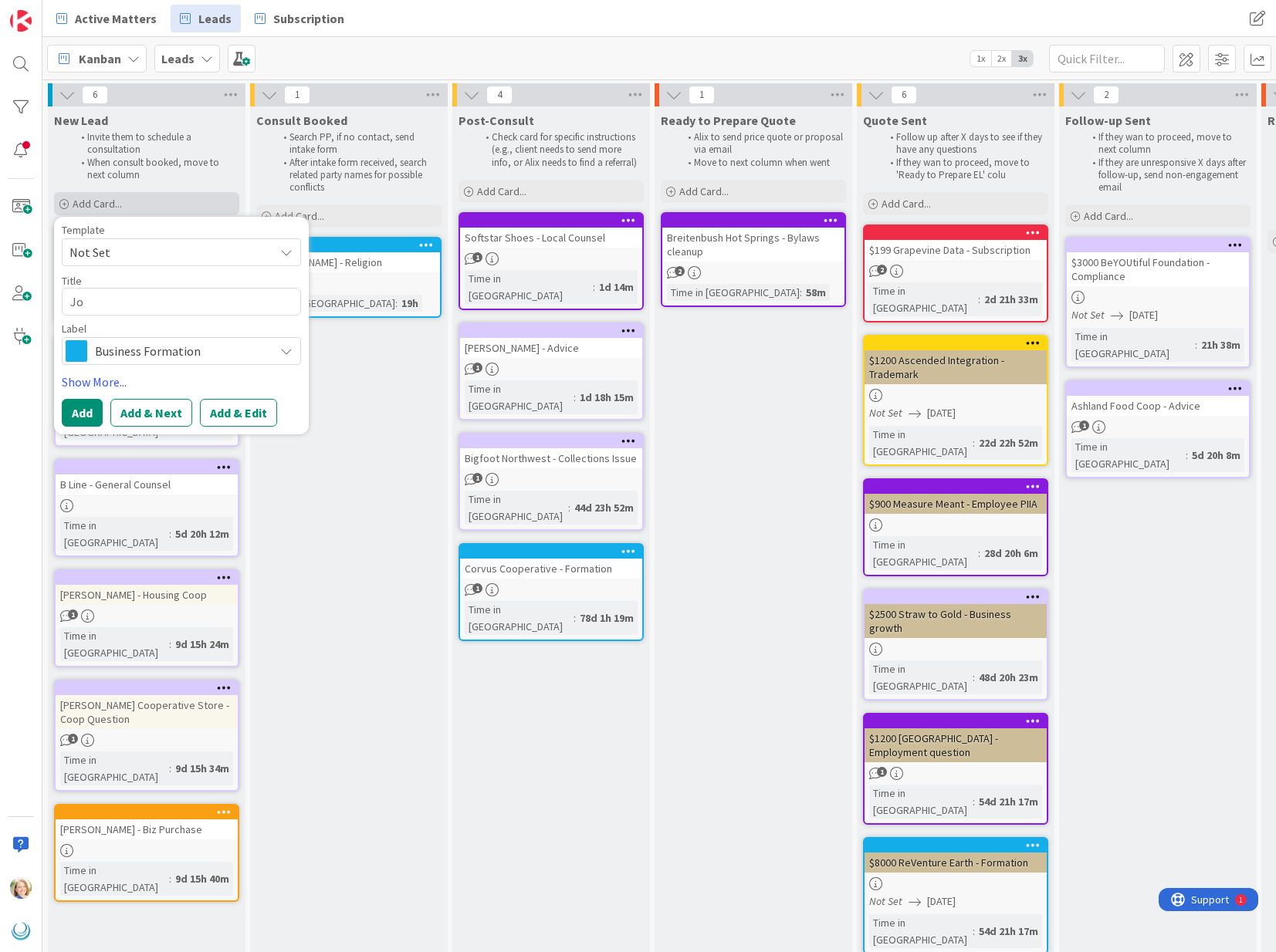
type textarea "Joh"
type textarea "x"
type textarea "[PERSON_NAME]"
type textarea "x"
type textarea "[PERSON_NAME]"
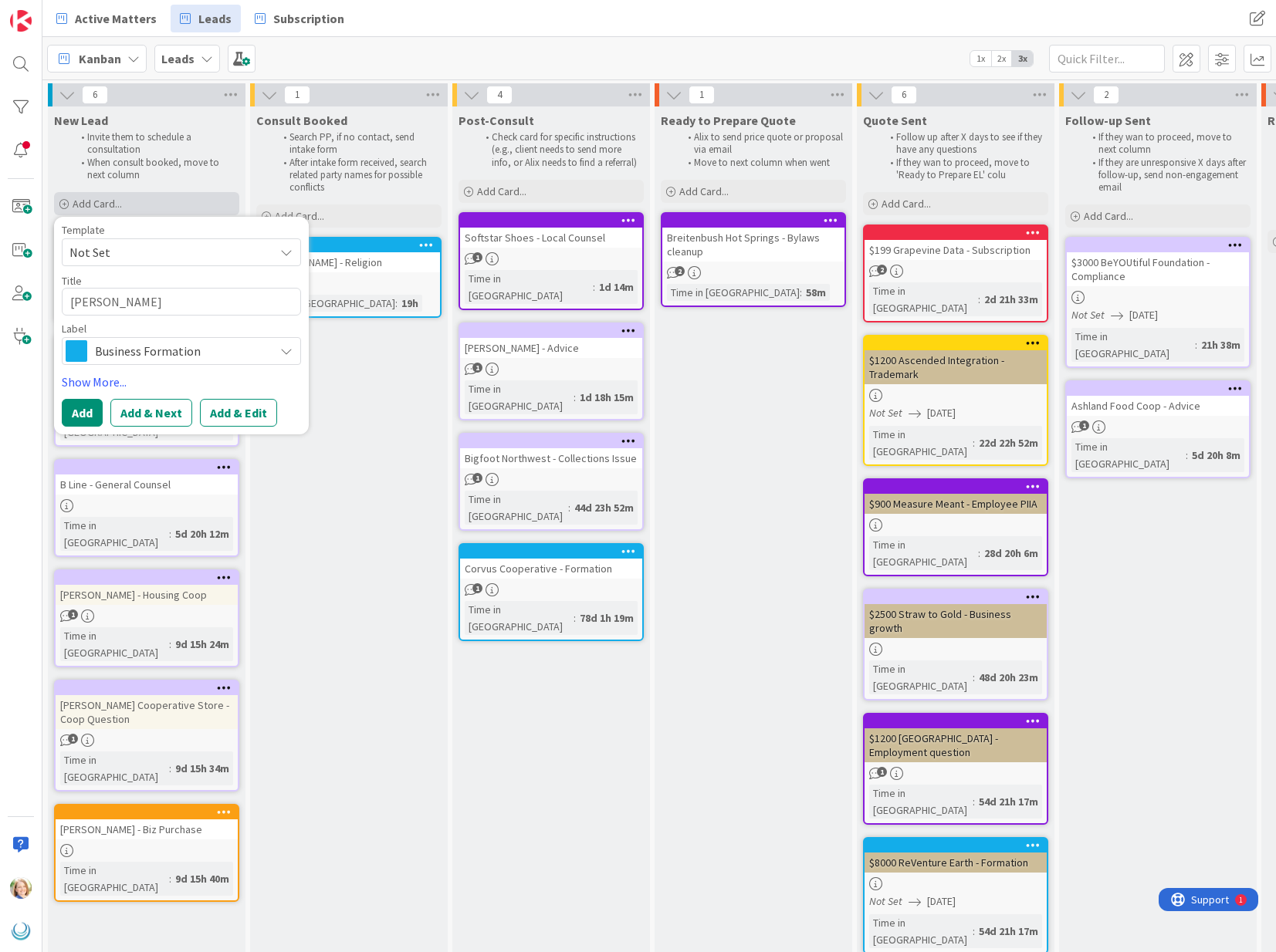
type textarea "x"
type textarea "[PERSON_NAME]"
type textarea "x"
type textarea "[PERSON_NAME]"
type textarea "x"
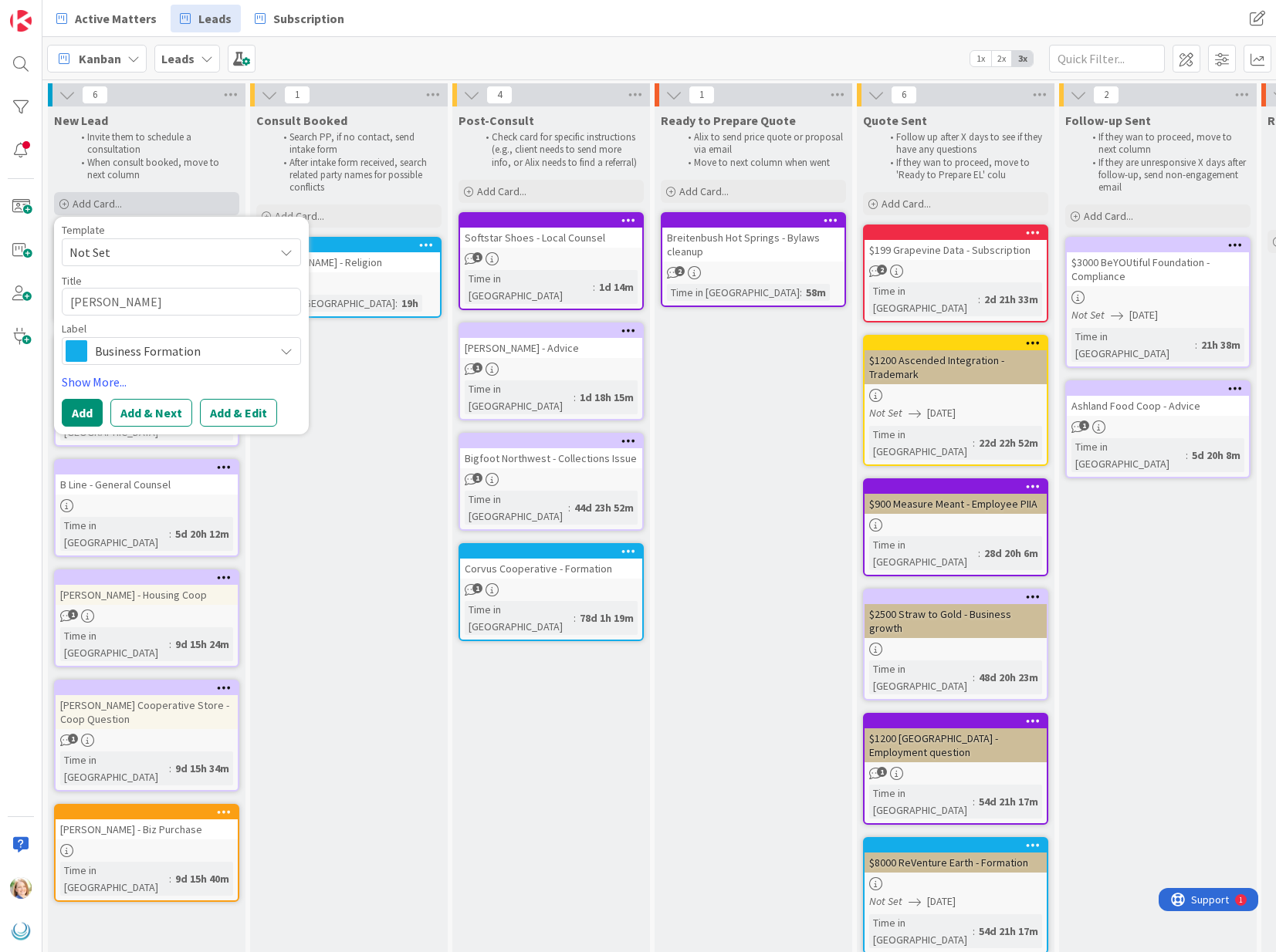
type textarea "[PERSON_NAME]"
type textarea "x"
type textarea "[PERSON_NAME]"
type textarea "x"
type textarea "[PERSON_NAME]"
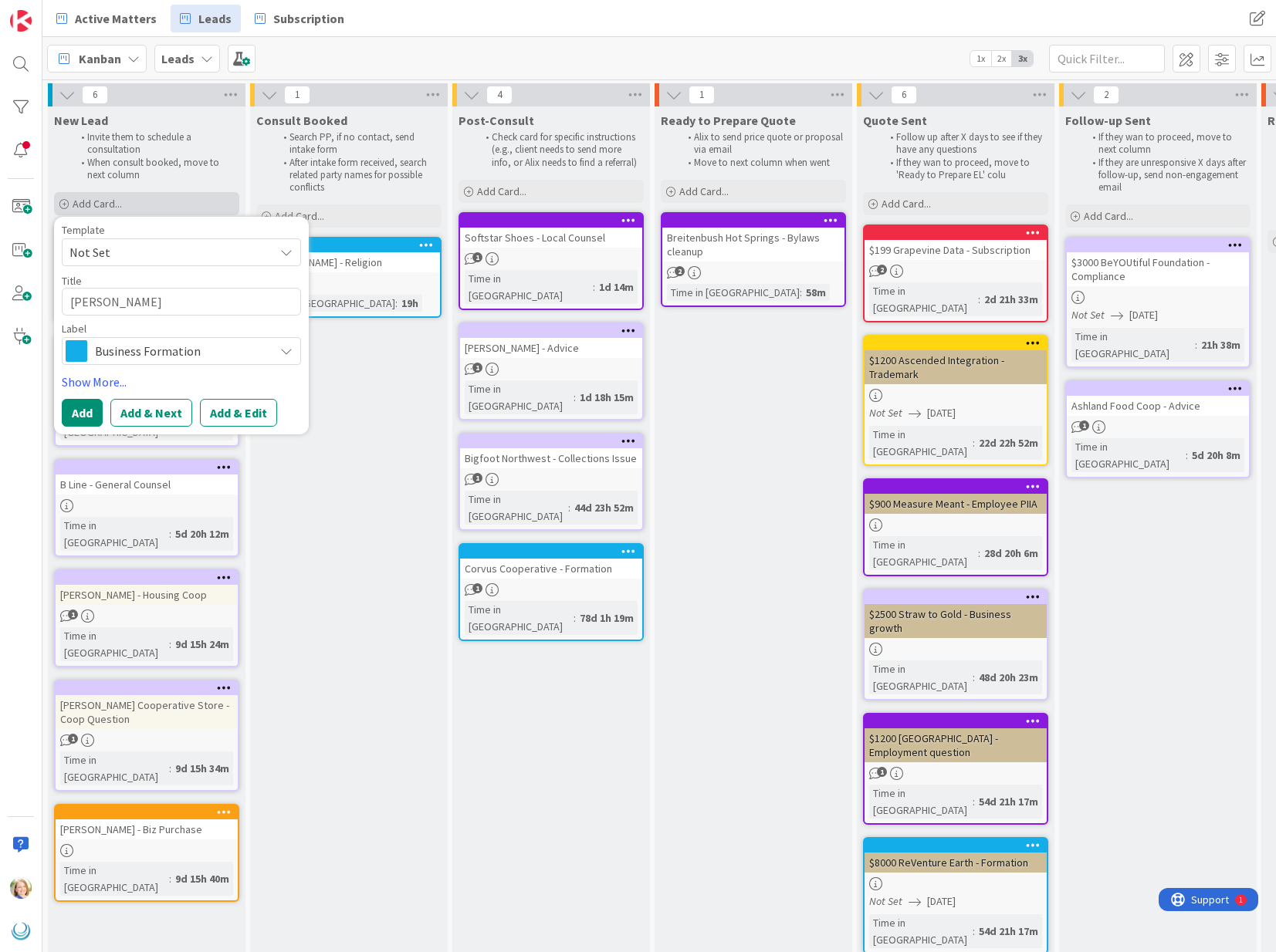
type textarea "x"
type textarea "[PERSON_NAME]"
type textarea "x"
type textarea "[PERSON_NAME]"
type textarea "x"
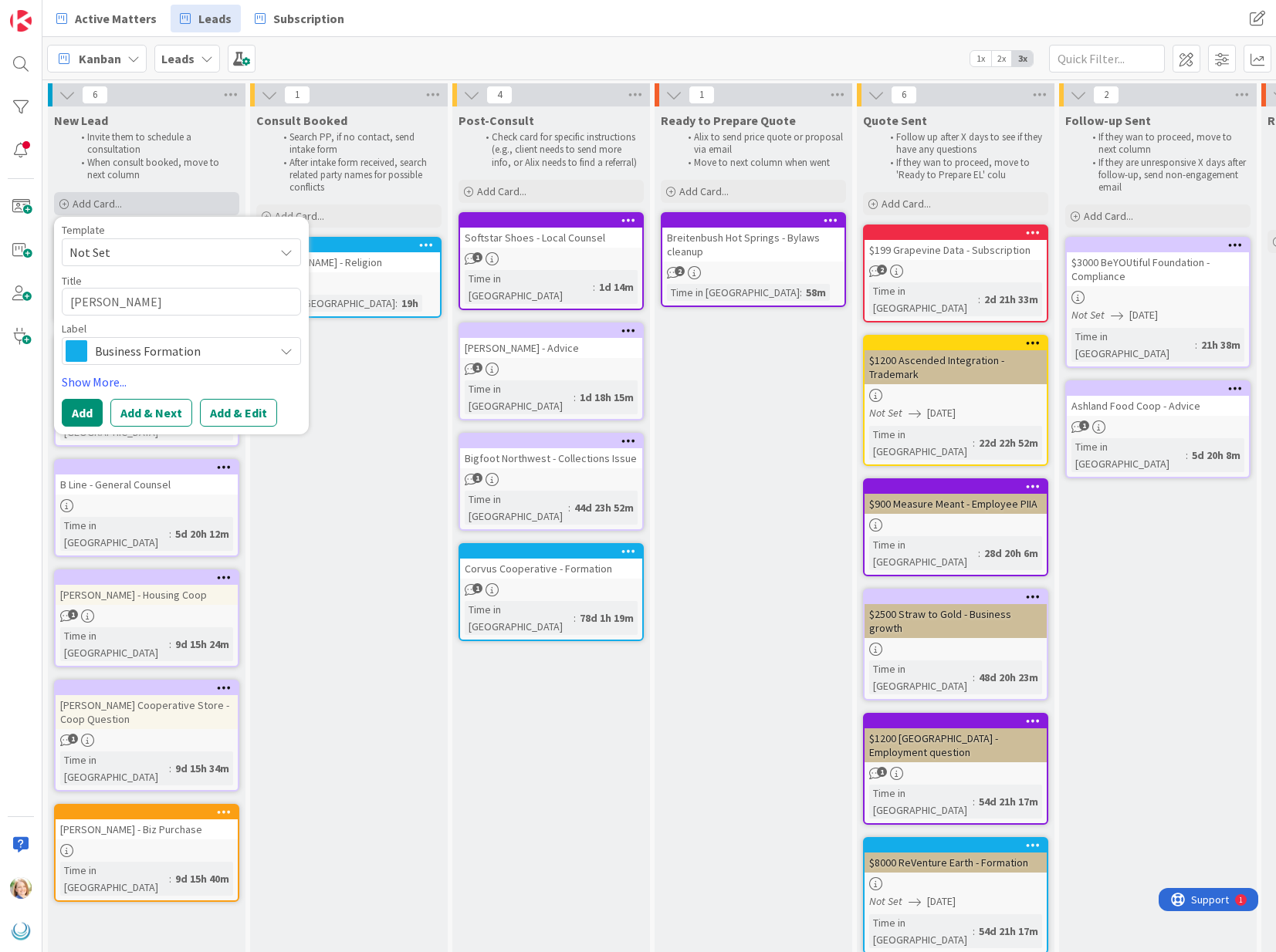
type textarea "[PERSON_NAME]"
type textarea "x"
type textarea "[PERSON_NAME]"
type textarea "x"
type textarea "[PERSON_NAME] -"
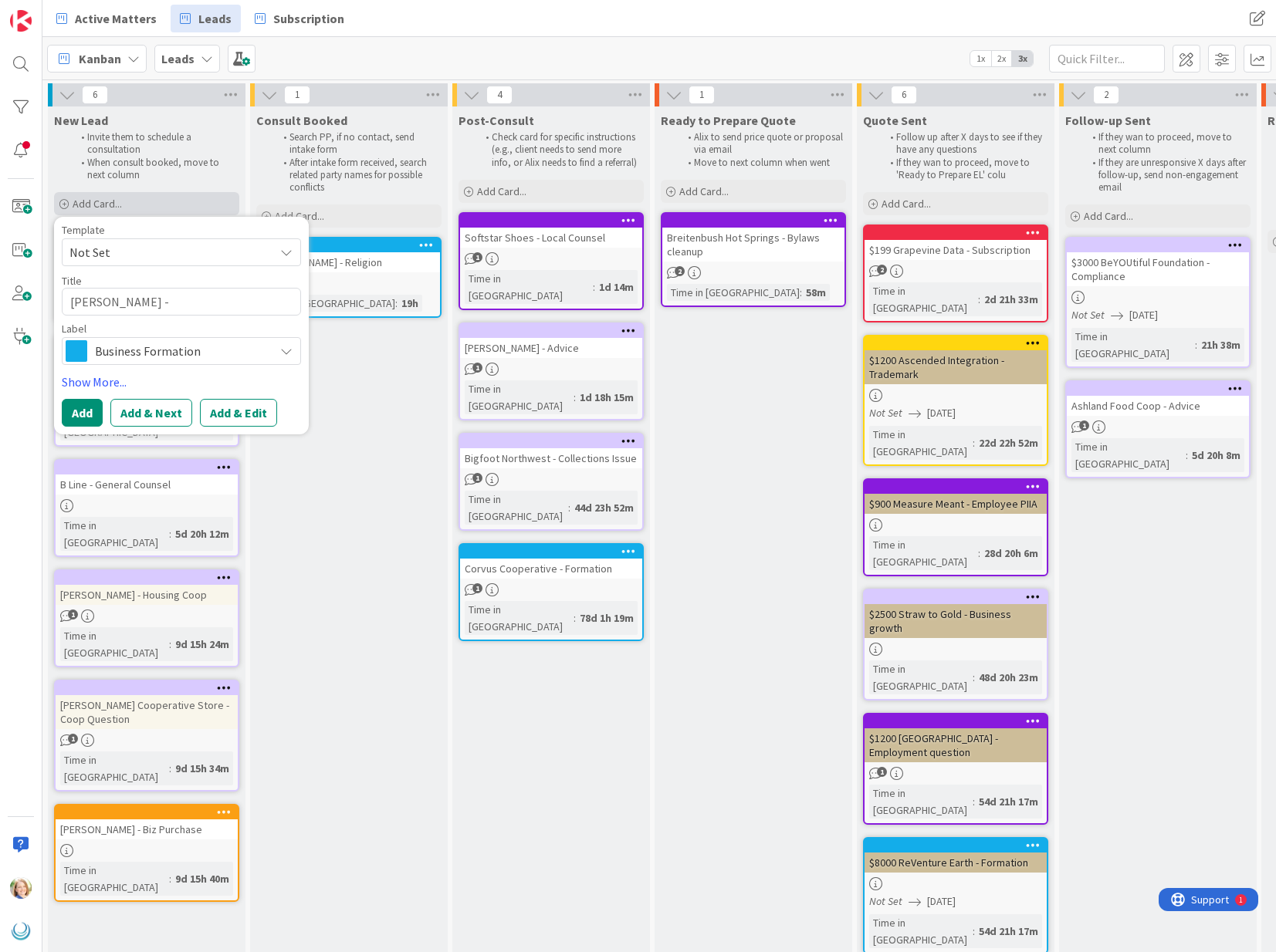
type textarea "x"
type textarea "[PERSON_NAME] -"
type textarea "x"
type textarea "[PERSON_NAME] - n"
type textarea "x"
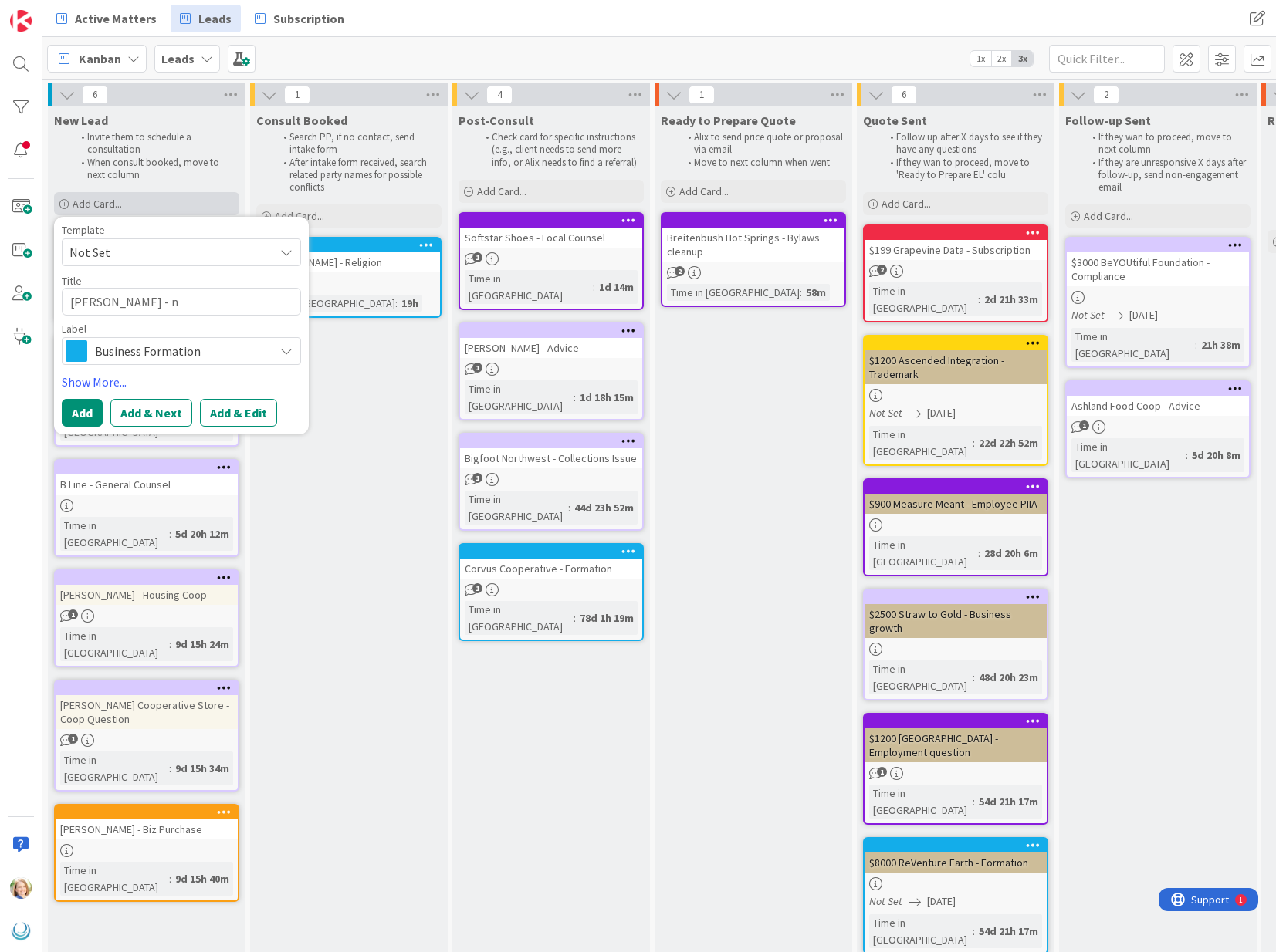
type textarea "[PERSON_NAME] - ne"
type textarea "x"
type textarea "[PERSON_NAME] - new"
type textarea "x"
type textarea "[PERSON_NAME] - new"
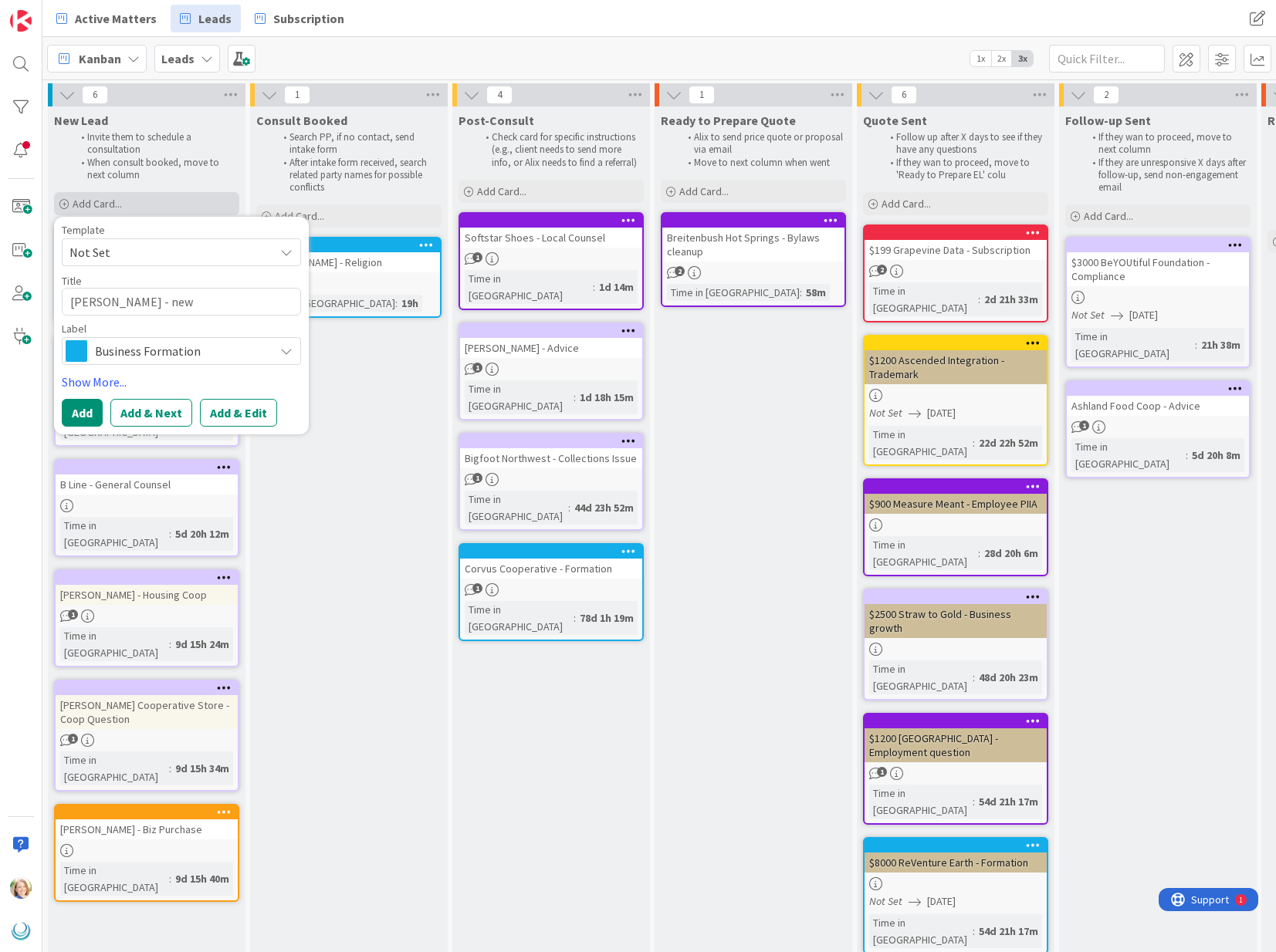
type textarea "x"
type textarea "[PERSON_NAME] - new c"
type textarea "x"
type textarea "[PERSON_NAME] - new co"
type textarea "x"
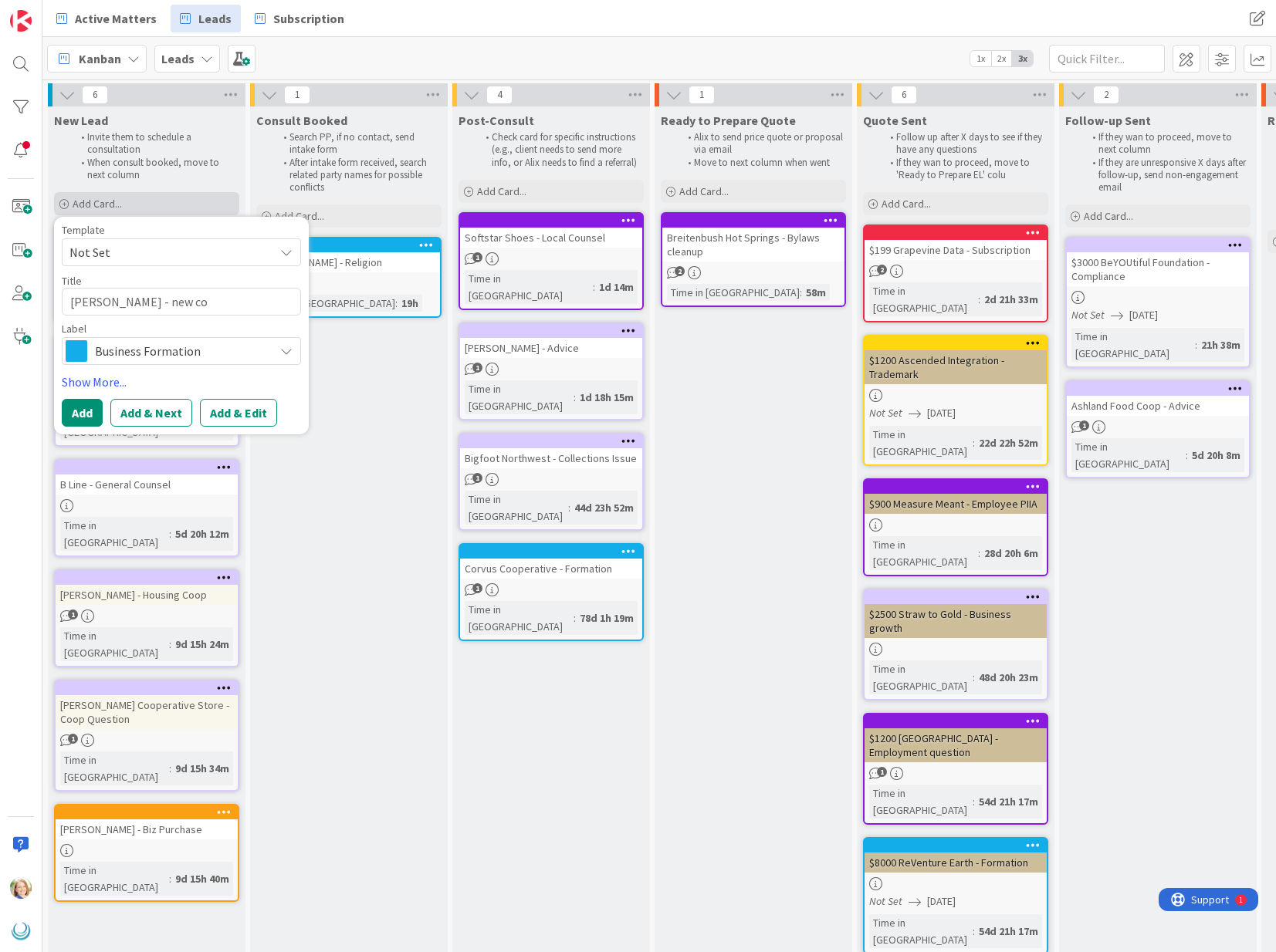
type textarea "[PERSON_NAME] - new coo"
type textarea "x"
type textarea "[PERSON_NAME] - new coop"
type textarea "x"
type textarea "[PERSON_NAME] - new coop"
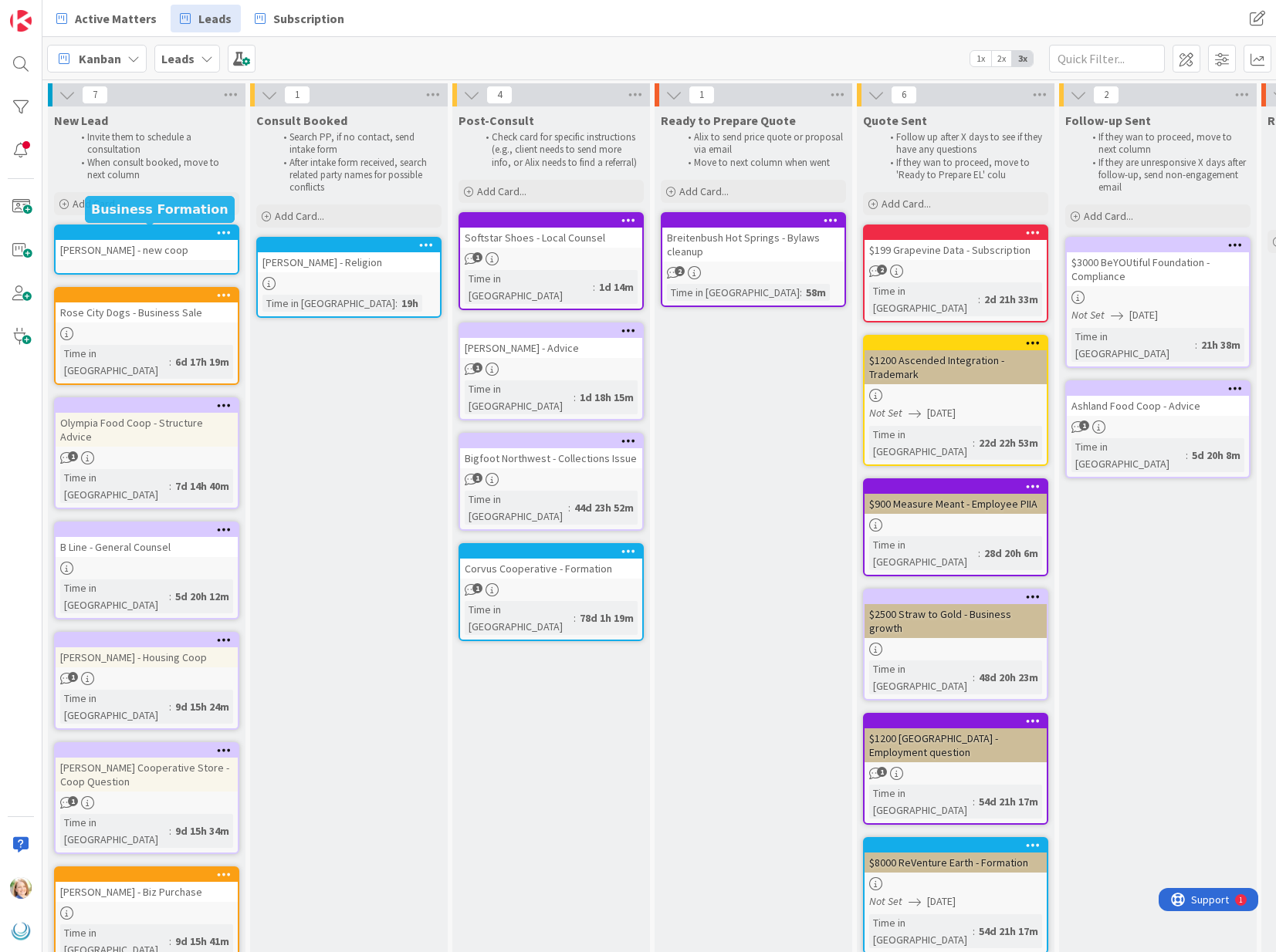
click at [133, 237] on div at bounding box center [150, 232] width 175 height 11
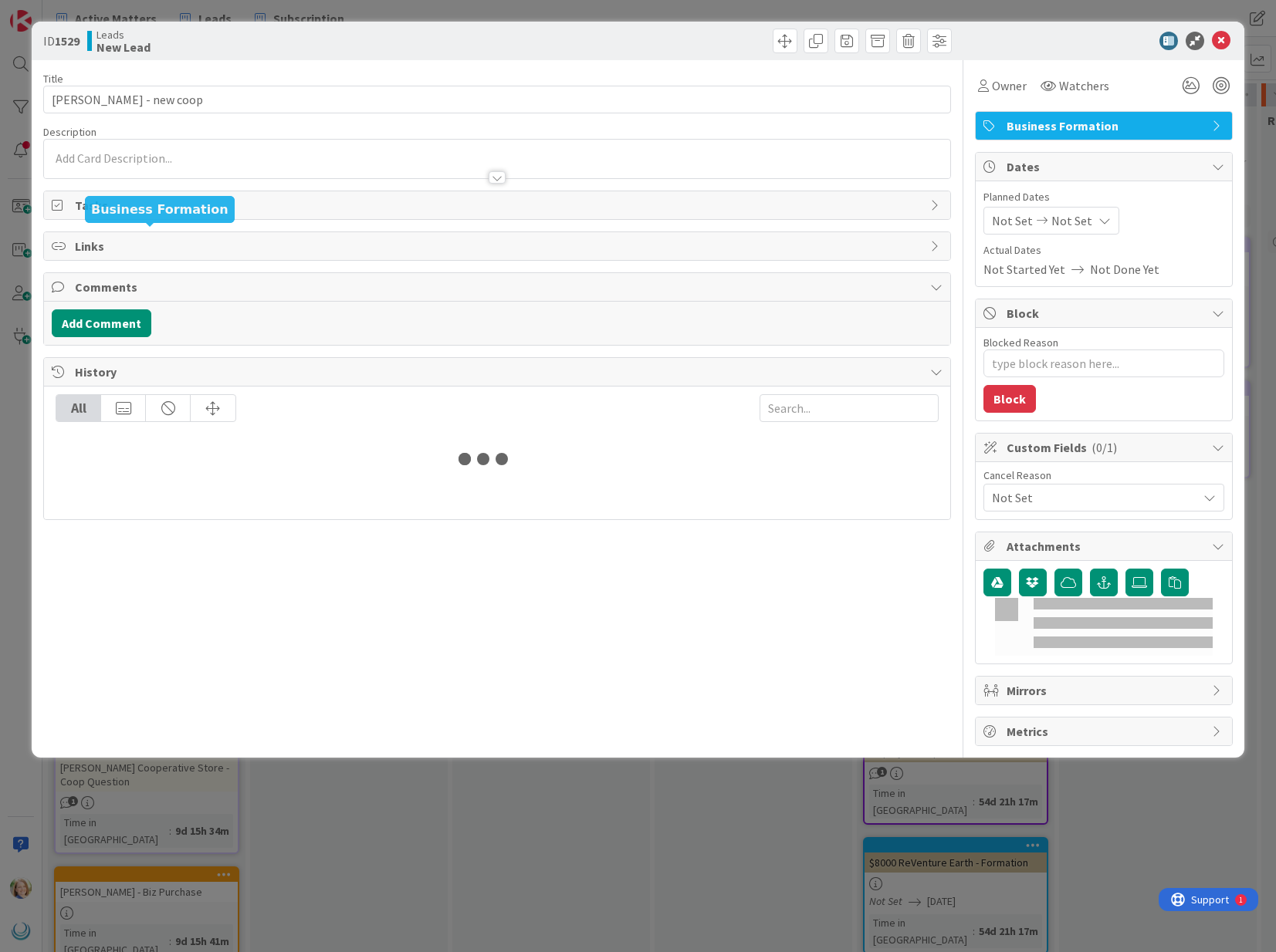
type textarea "x"
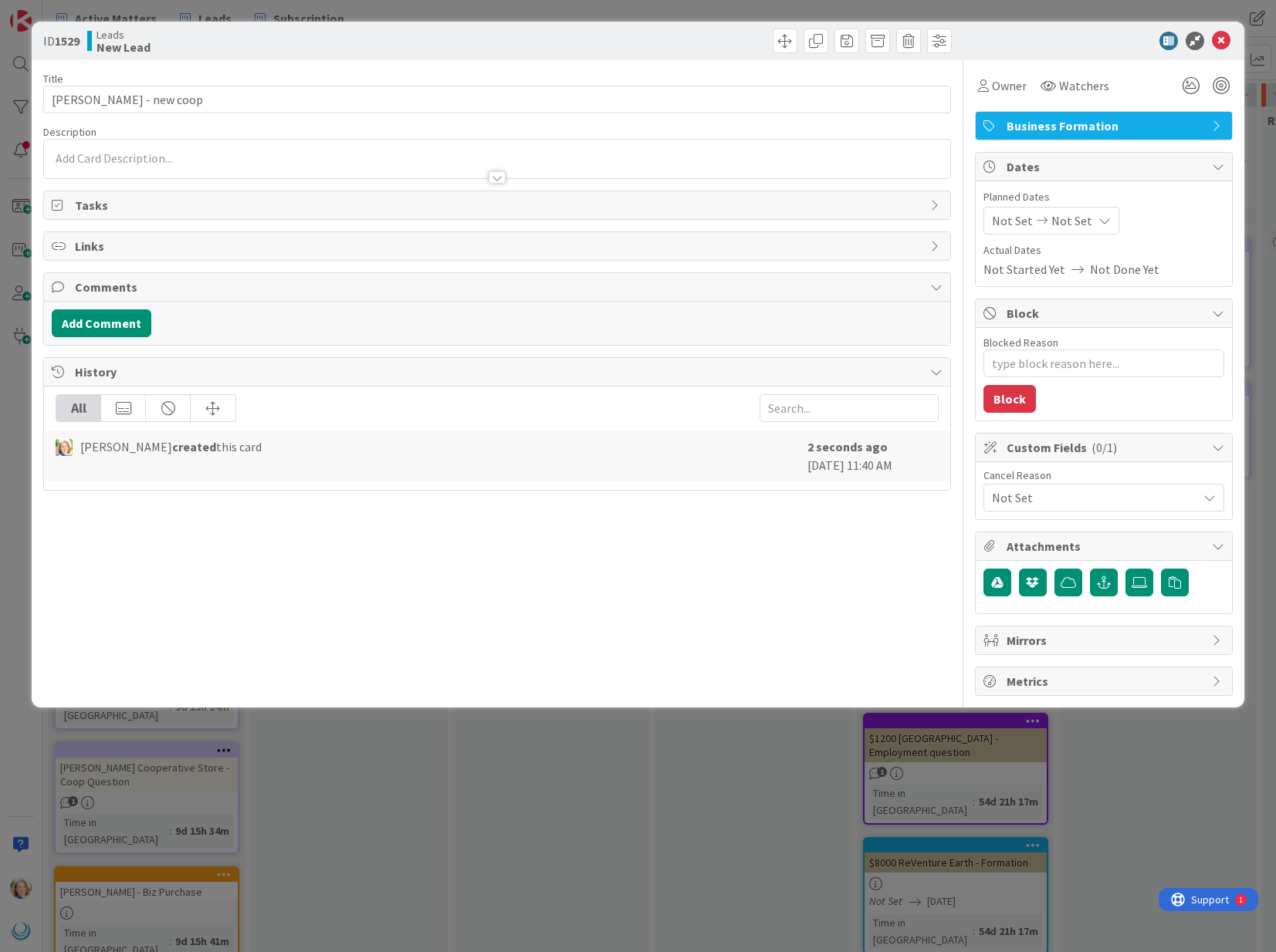
click at [130, 153] on p at bounding box center [497, 158] width 890 height 18
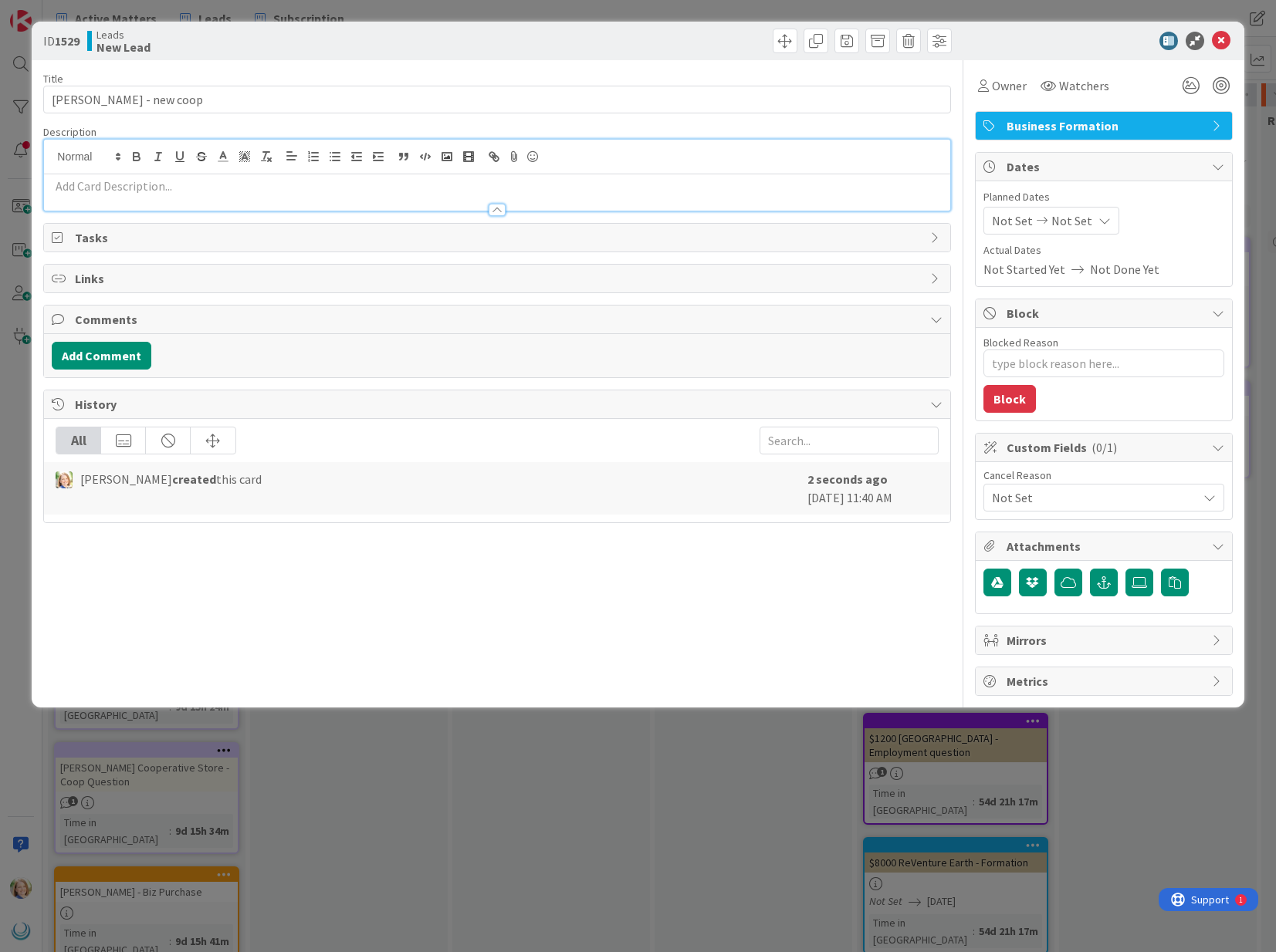
click at [130, 186] on p at bounding box center [497, 186] width 890 height 18
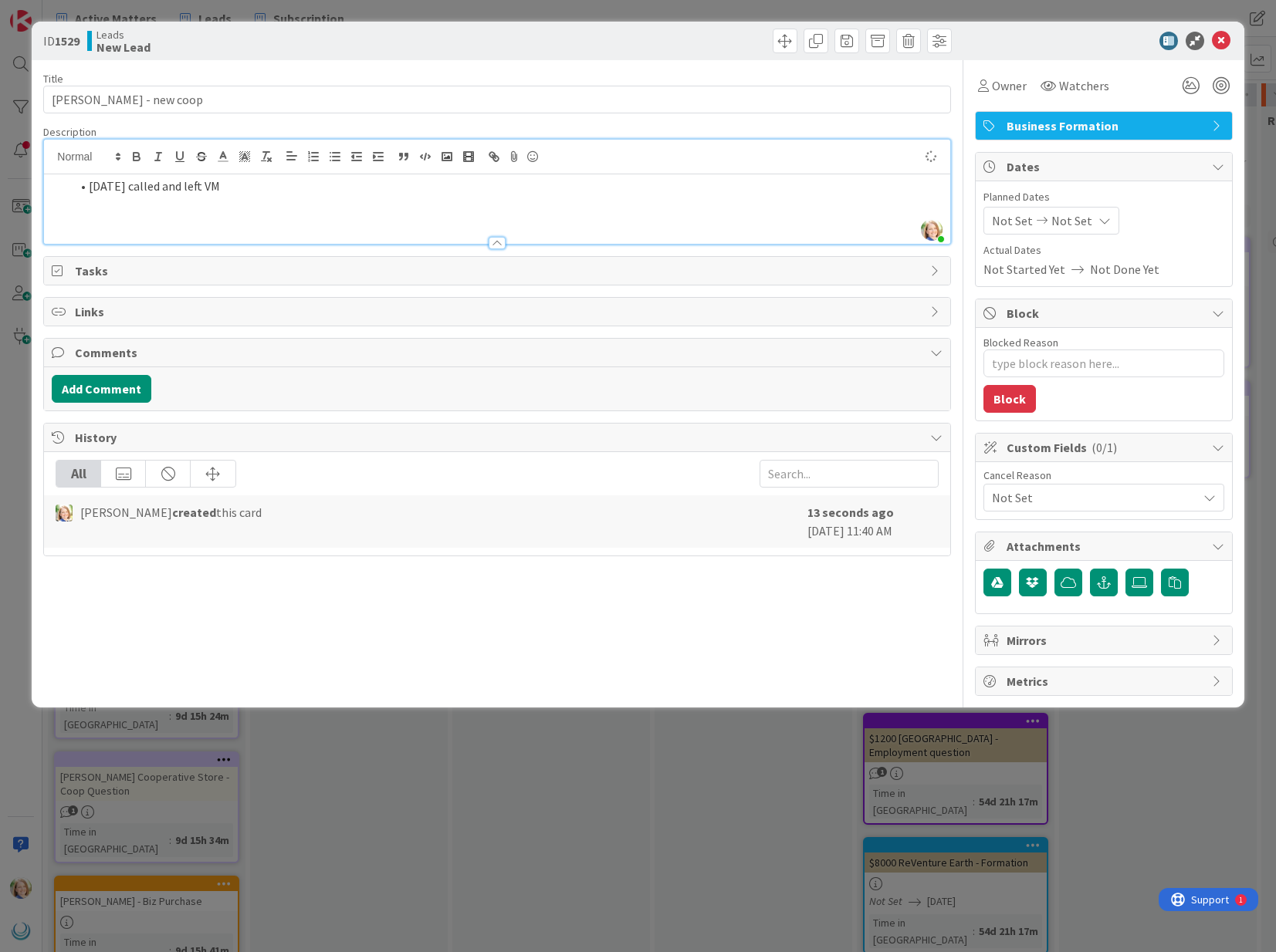
type textarea "x"
click at [1221, 42] on icon at bounding box center [1221, 41] width 18 height 18
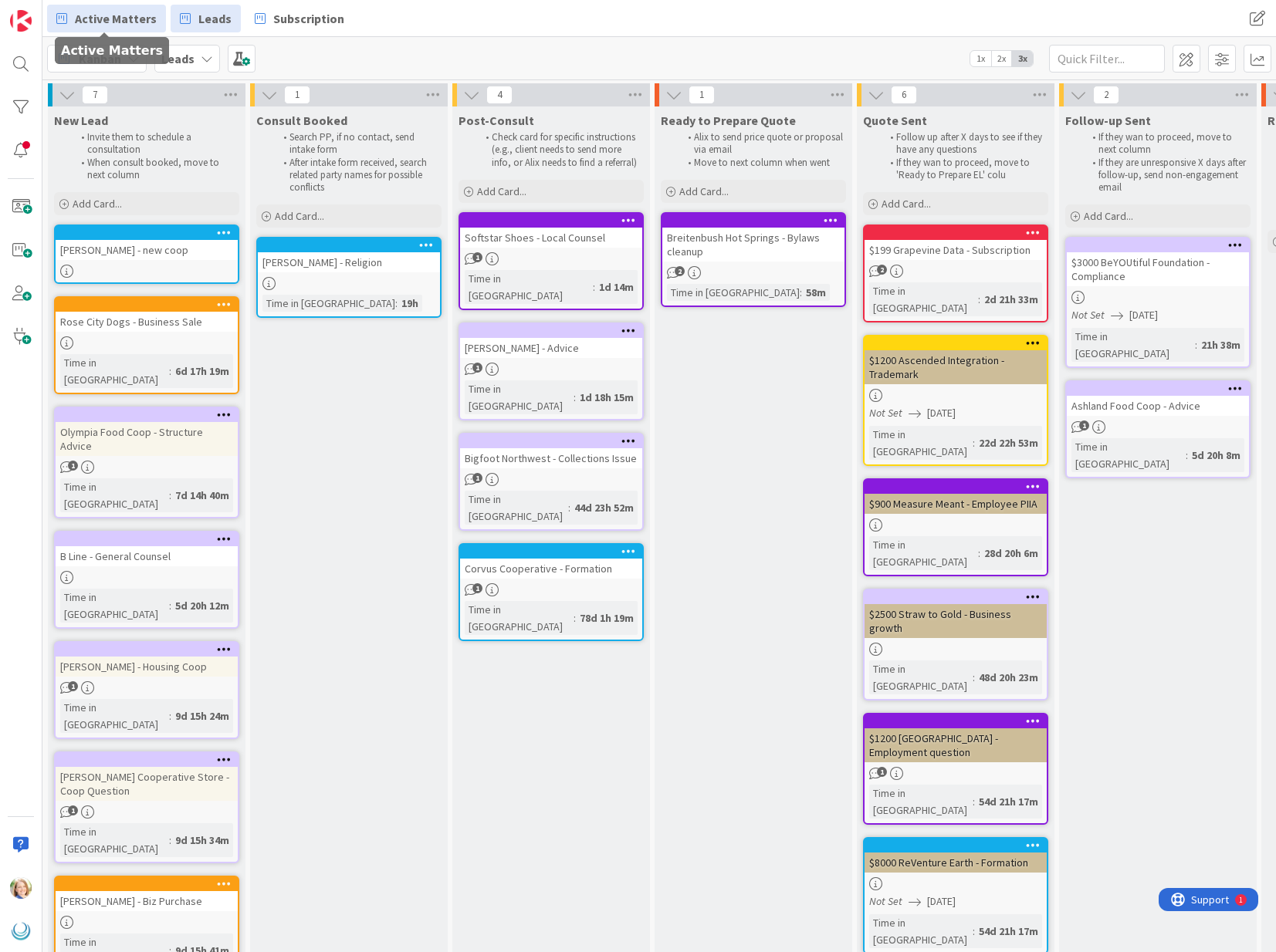
click at [125, 22] on span "Active Matters" at bounding box center [116, 18] width 82 height 18
